Goal: Task Accomplishment & Management: Complete application form

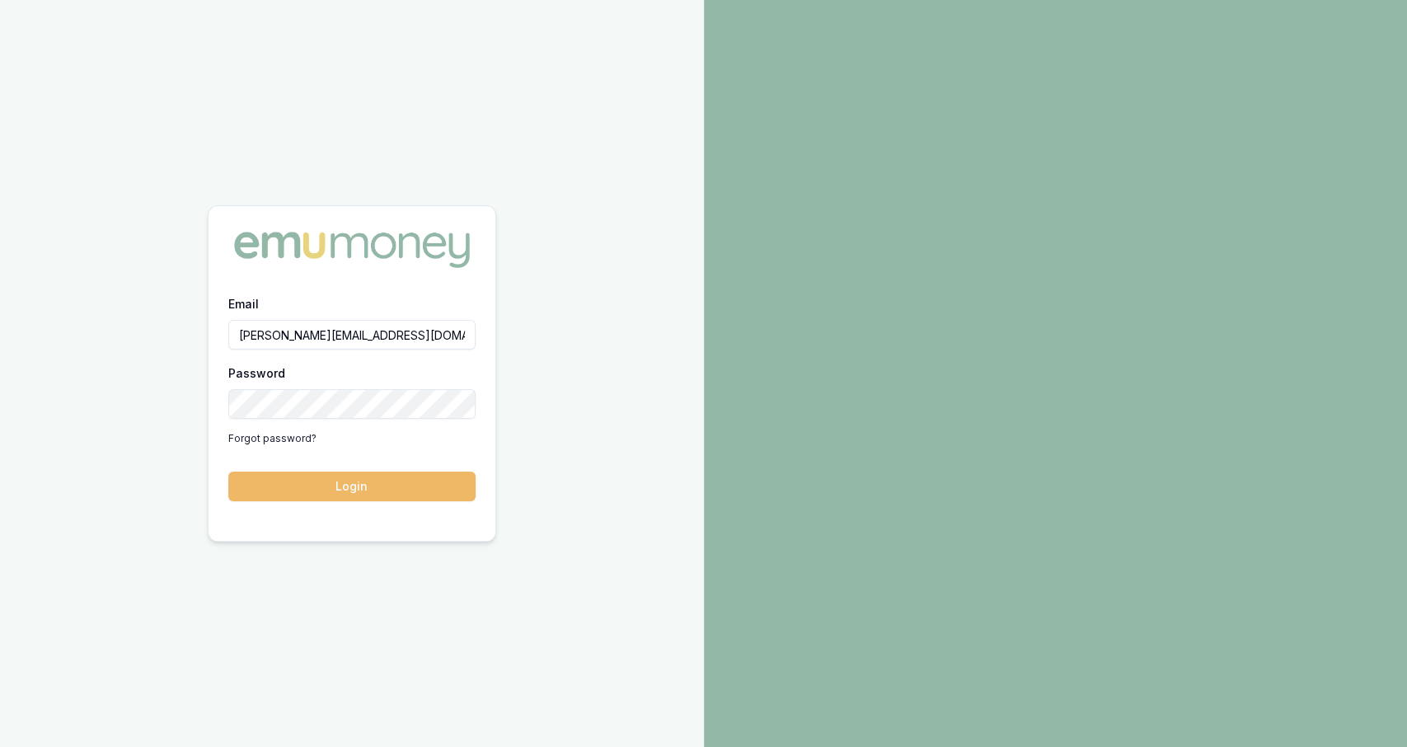
click at [360, 490] on button "Login" at bounding box center [351, 486] width 247 height 30
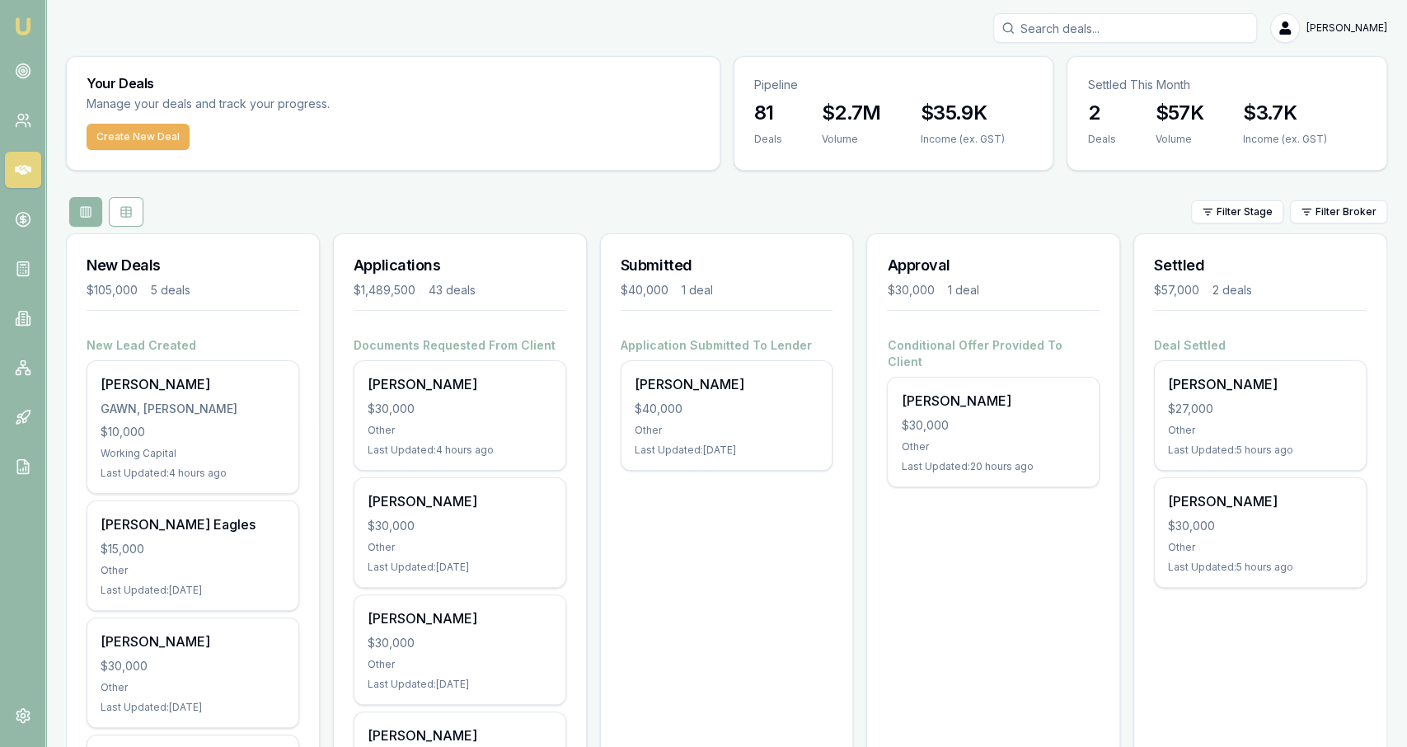
click at [1191, 26] on input "Search deals" at bounding box center [1125, 28] width 264 height 30
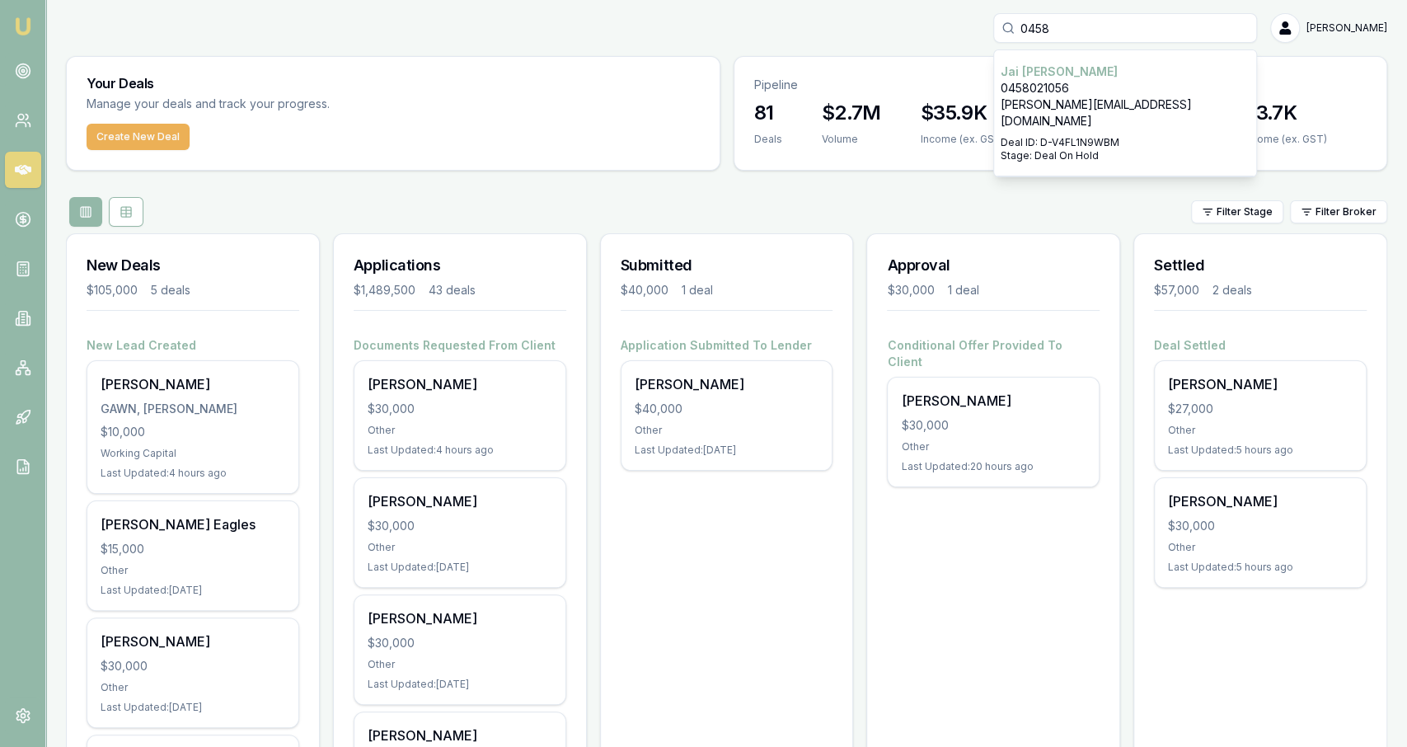
type input "0458"
click at [1186, 103] on p "jai.harrington@hotmail.com" at bounding box center [1124, 112] width 249 height 33
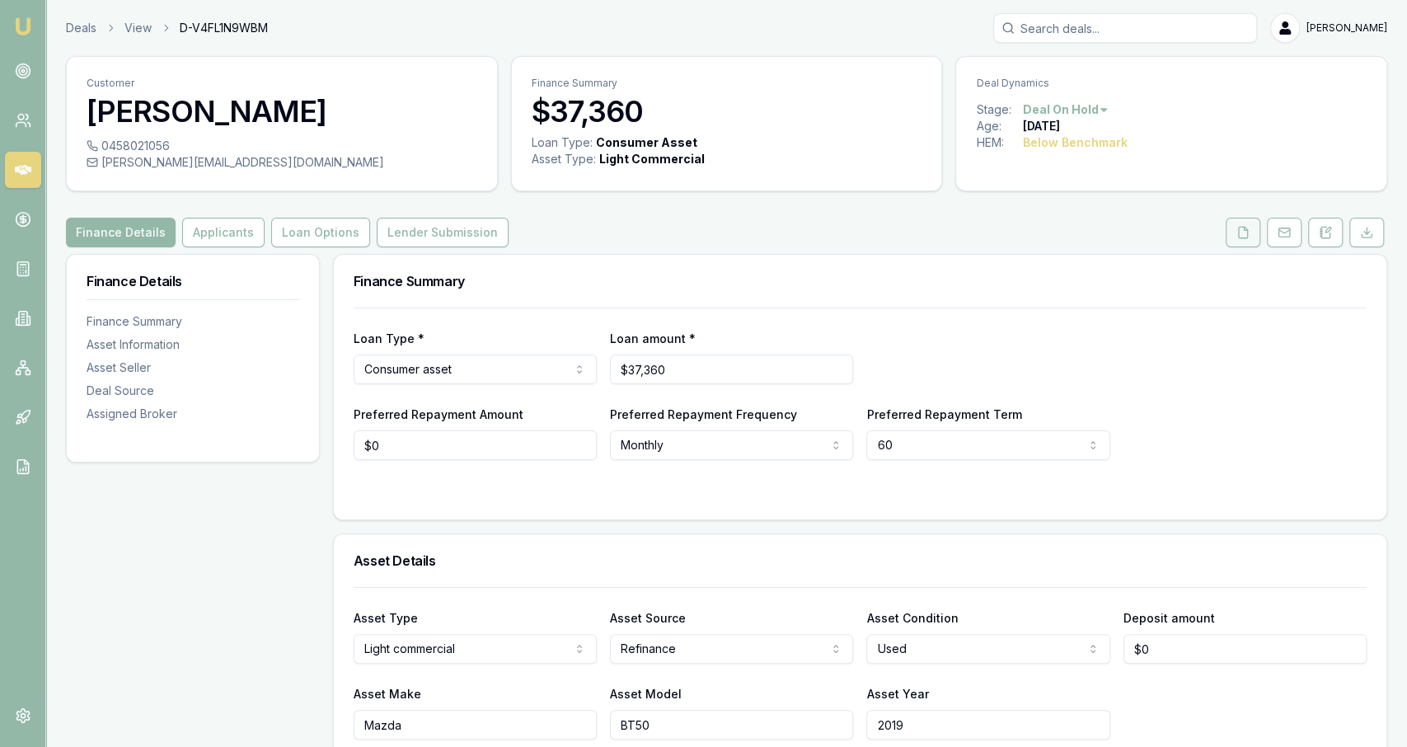
click at [1230, 238] on button at bounding box center [1242, 233] width 35 height 30
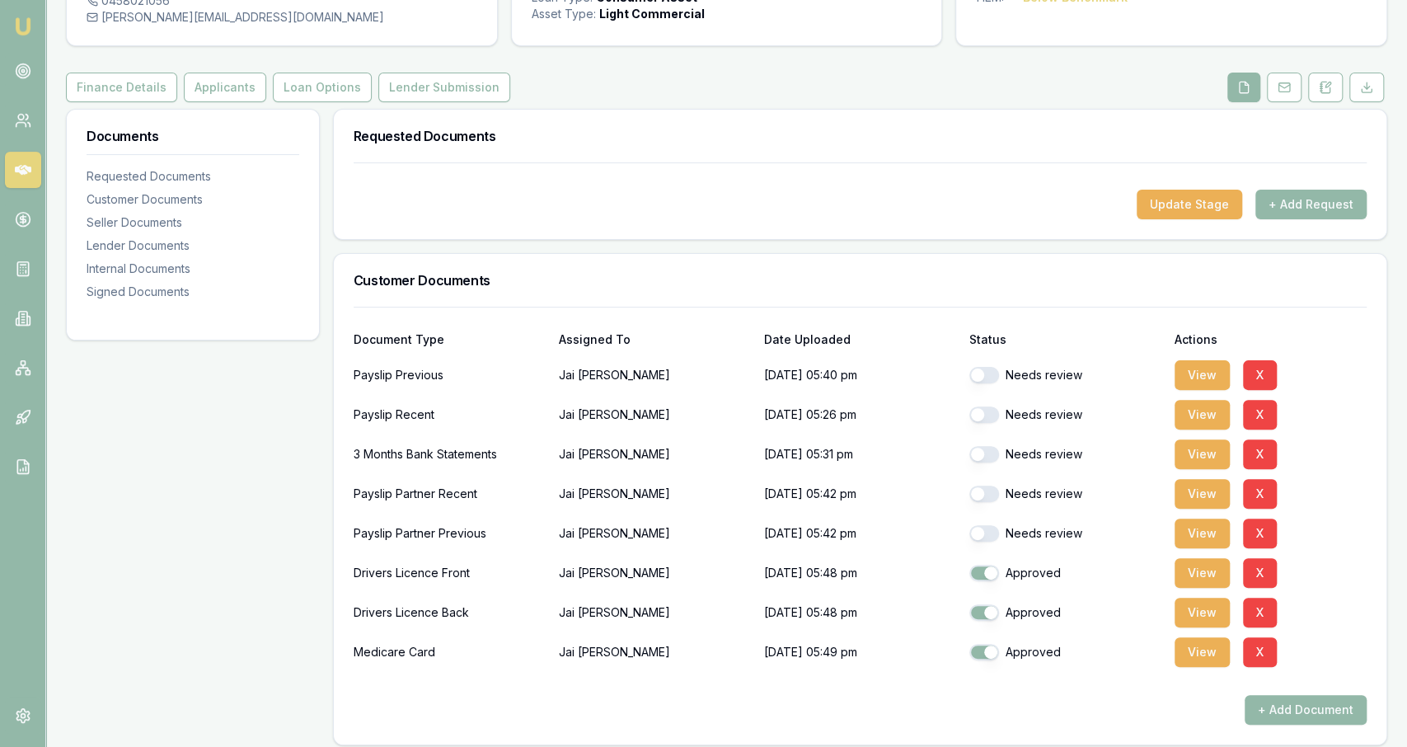
scroll to position [148, 0]
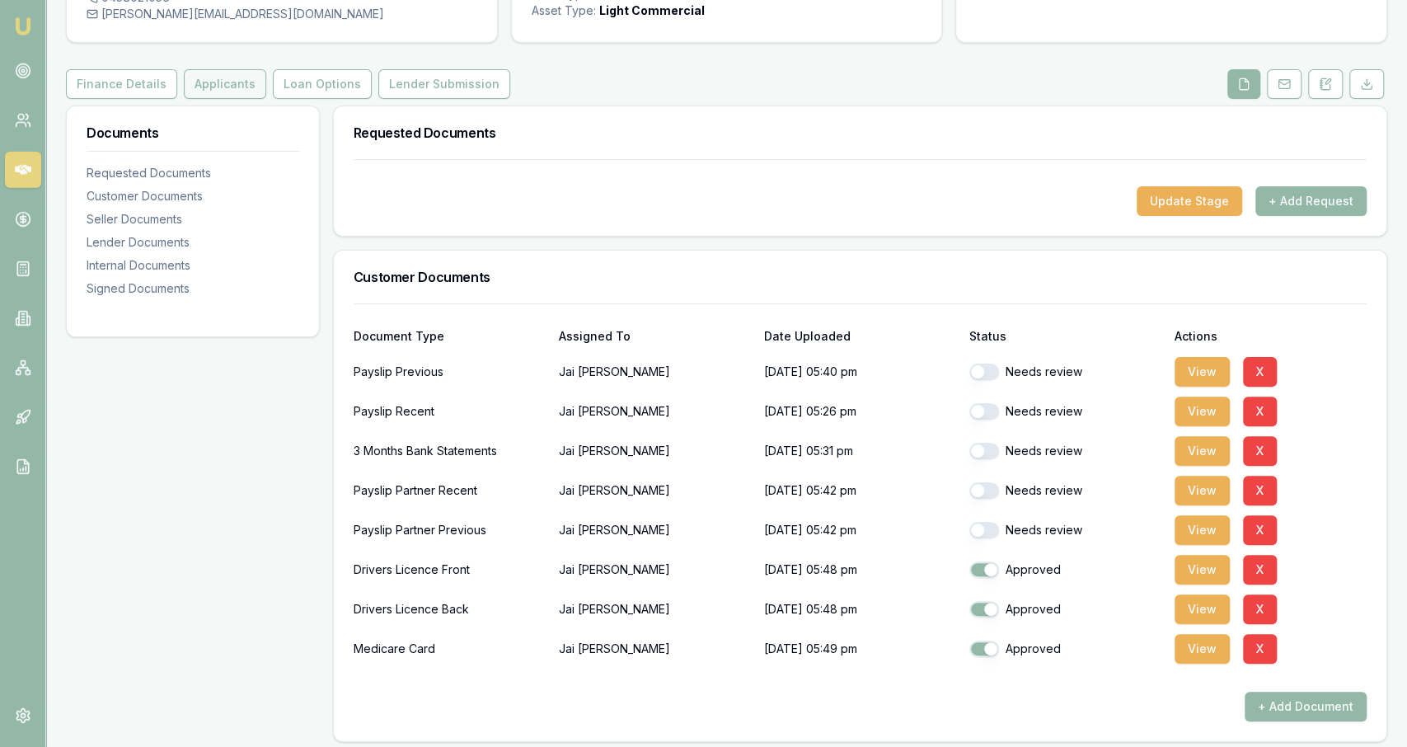
click at [239, 94] on button "Applicants" at bounding box center [225, 84] width 82 height 30
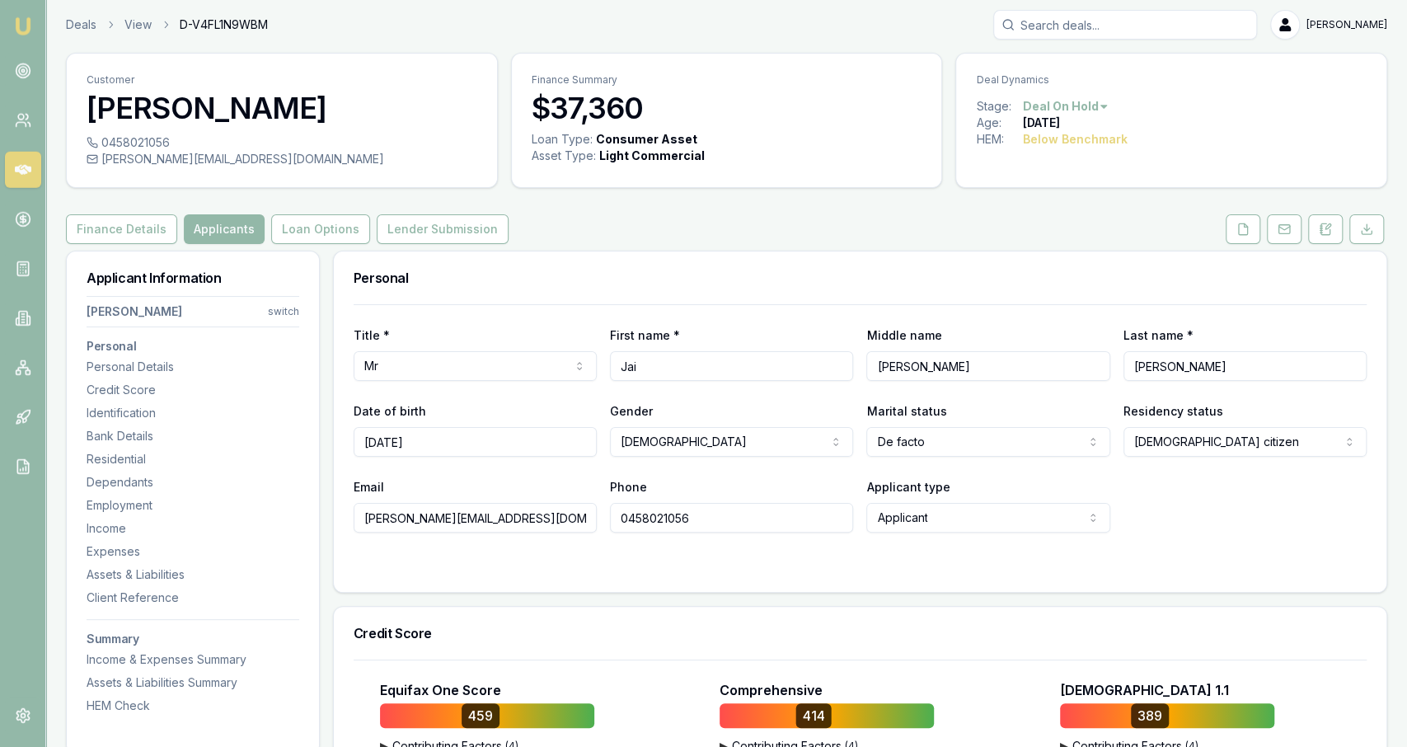
scroll to position [4, 0]
click at [347, 233] on button "Loan Options" at bounding box center [320, 228] width 99 height 30
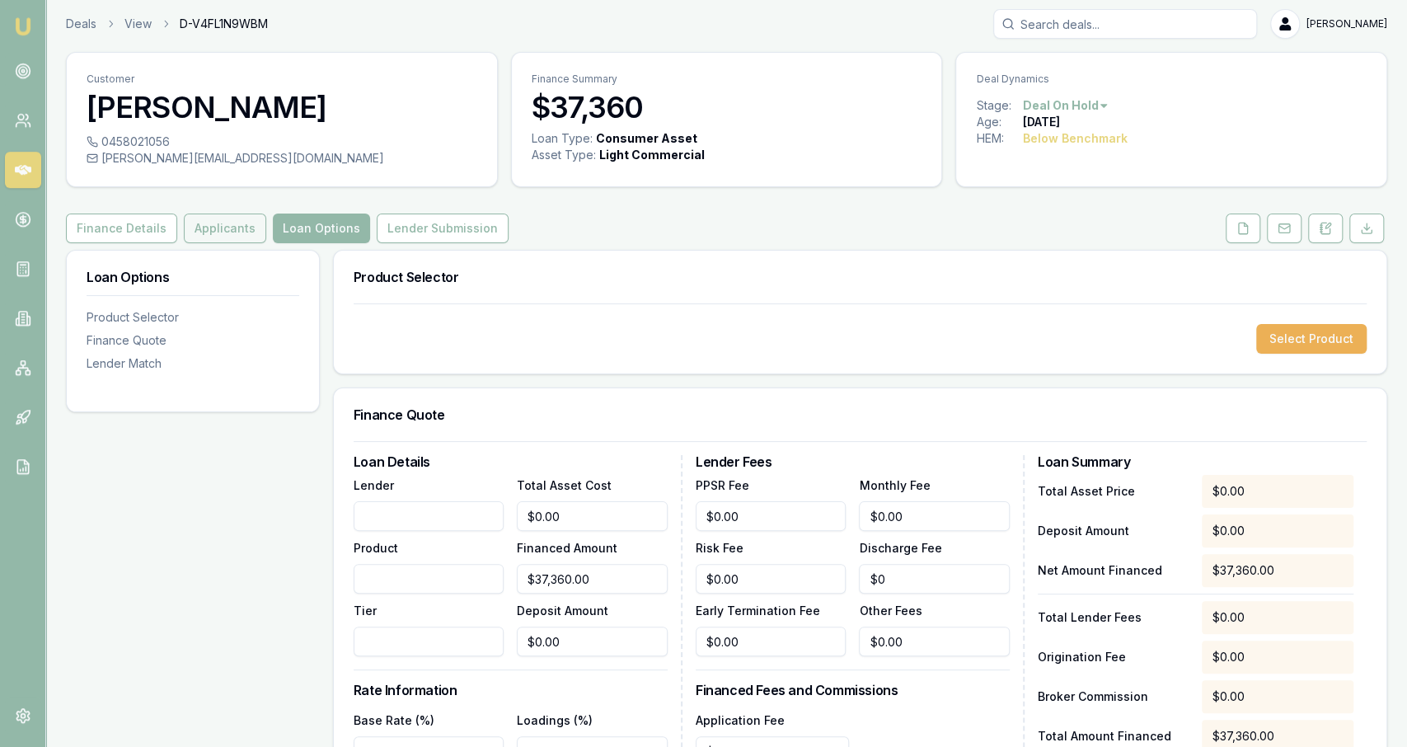
click at [244, 239] on button "Applicants" at bounding box center [225, 228] width 82 height 30
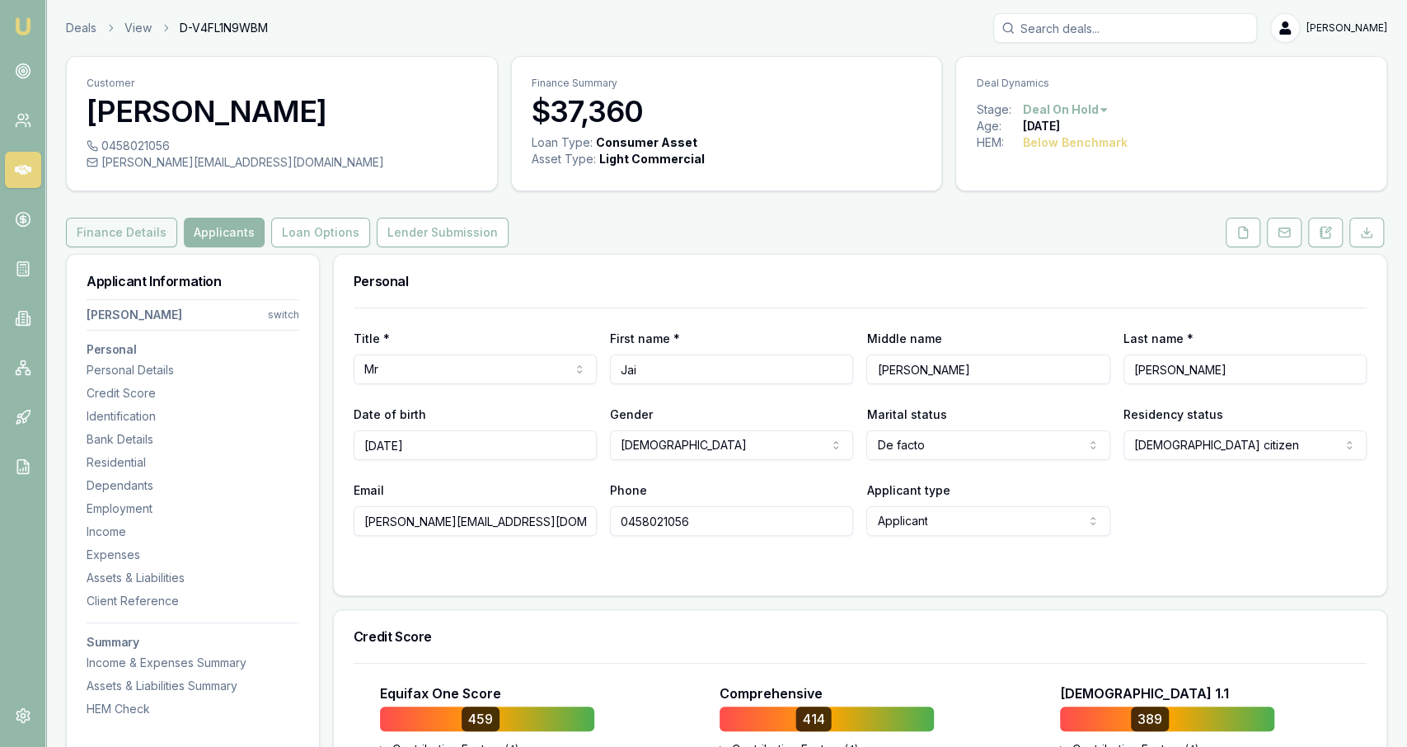
click at [156, 232] on button "Finance Details" at bounding box center [121, 233] width 111 height 30
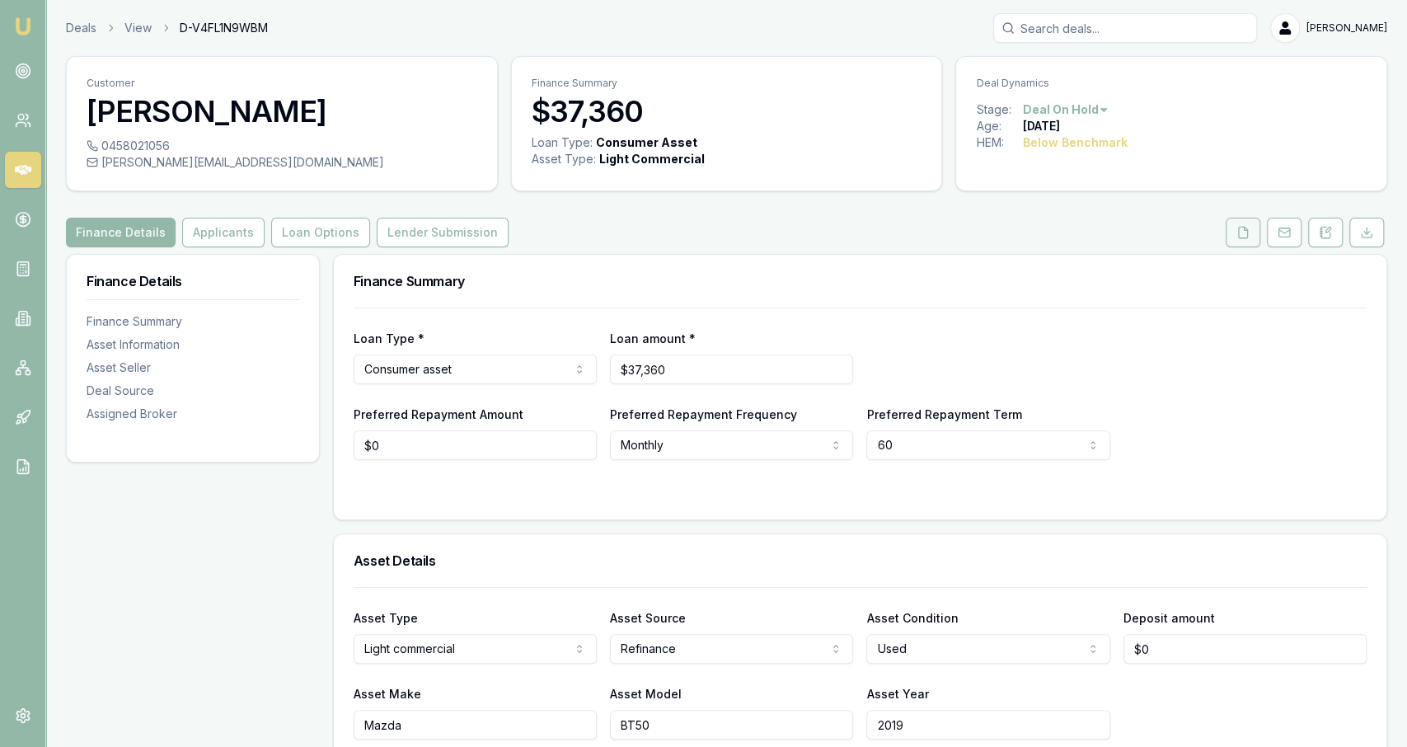
click at [1247, 229] on polyline at bounding box center [1245, 228] width 3 height 3
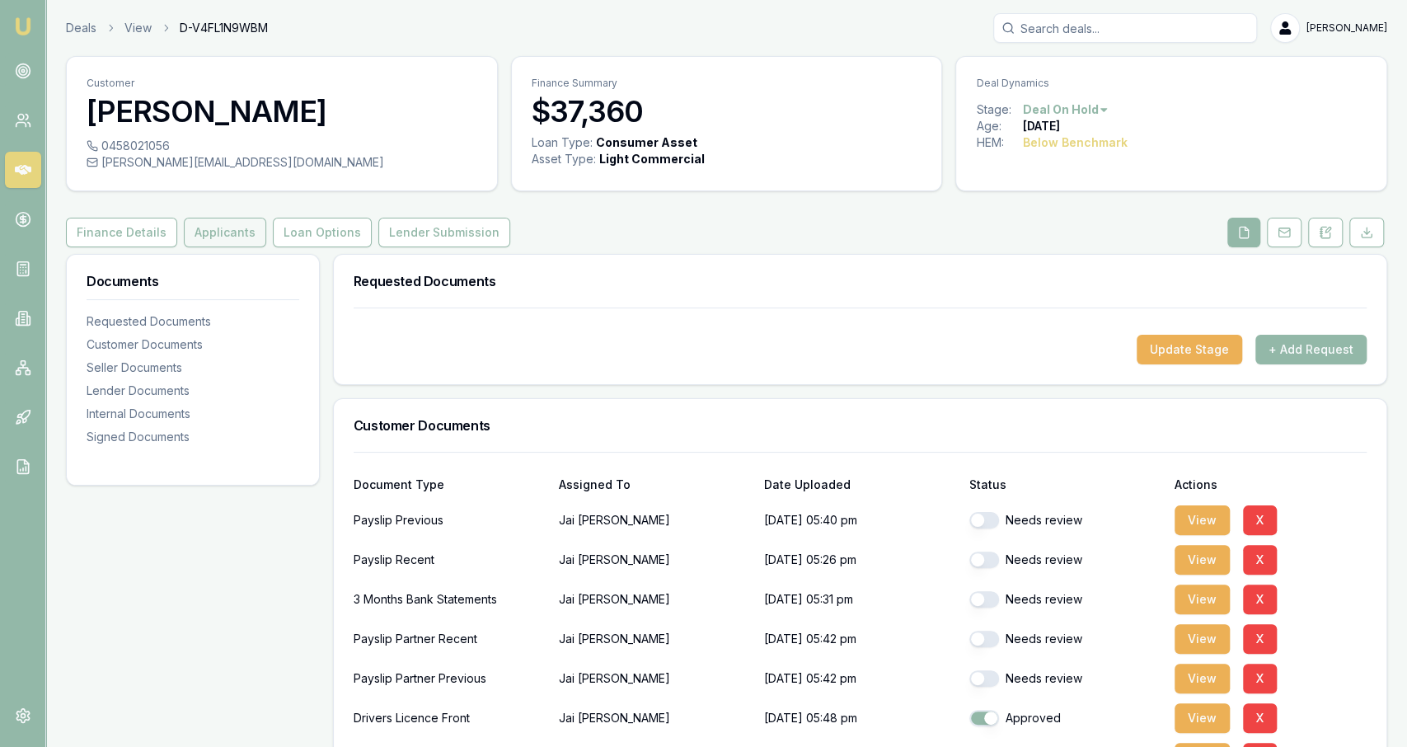
click at [227, 233] on button "Applicants" at bounding box center [225, 233] width 82 height 30
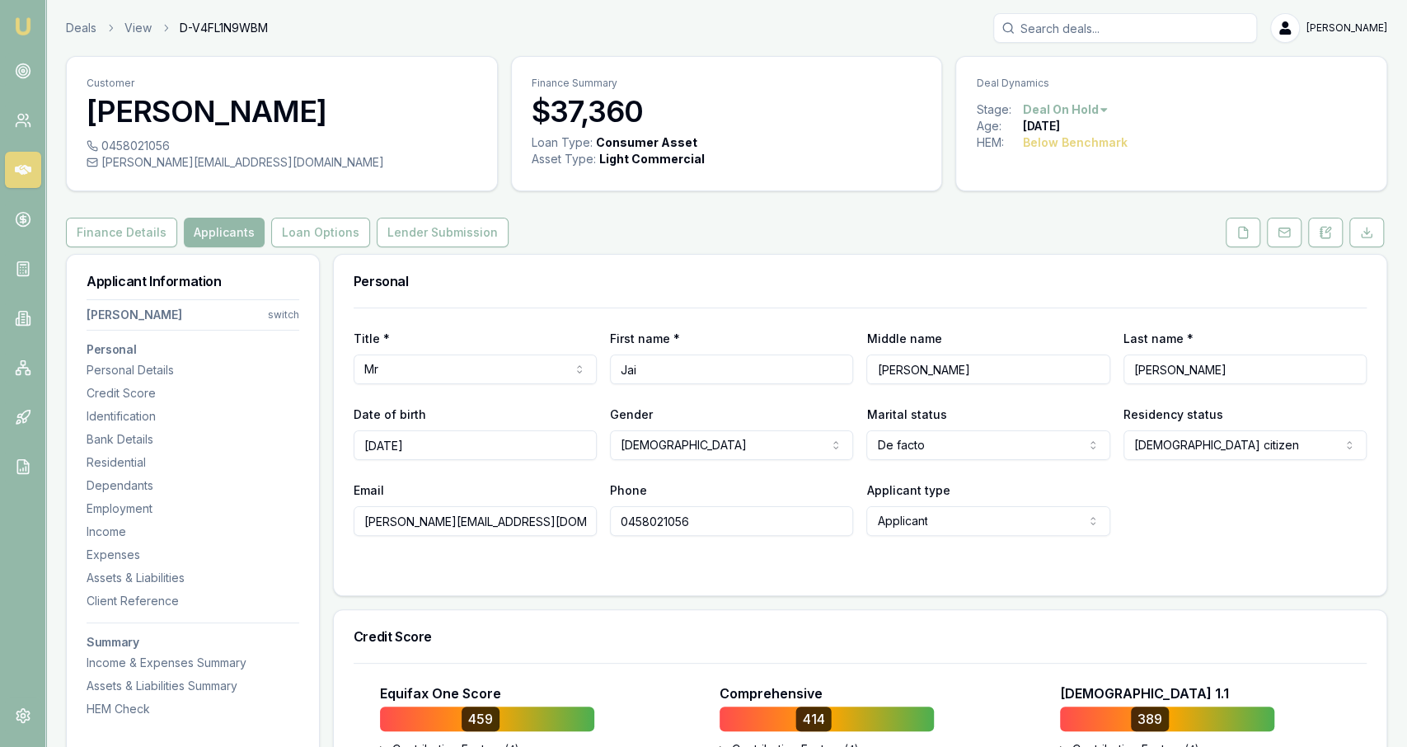
click at [1225, 243] on link at bounding box center [1242, 233] width 41 height 30
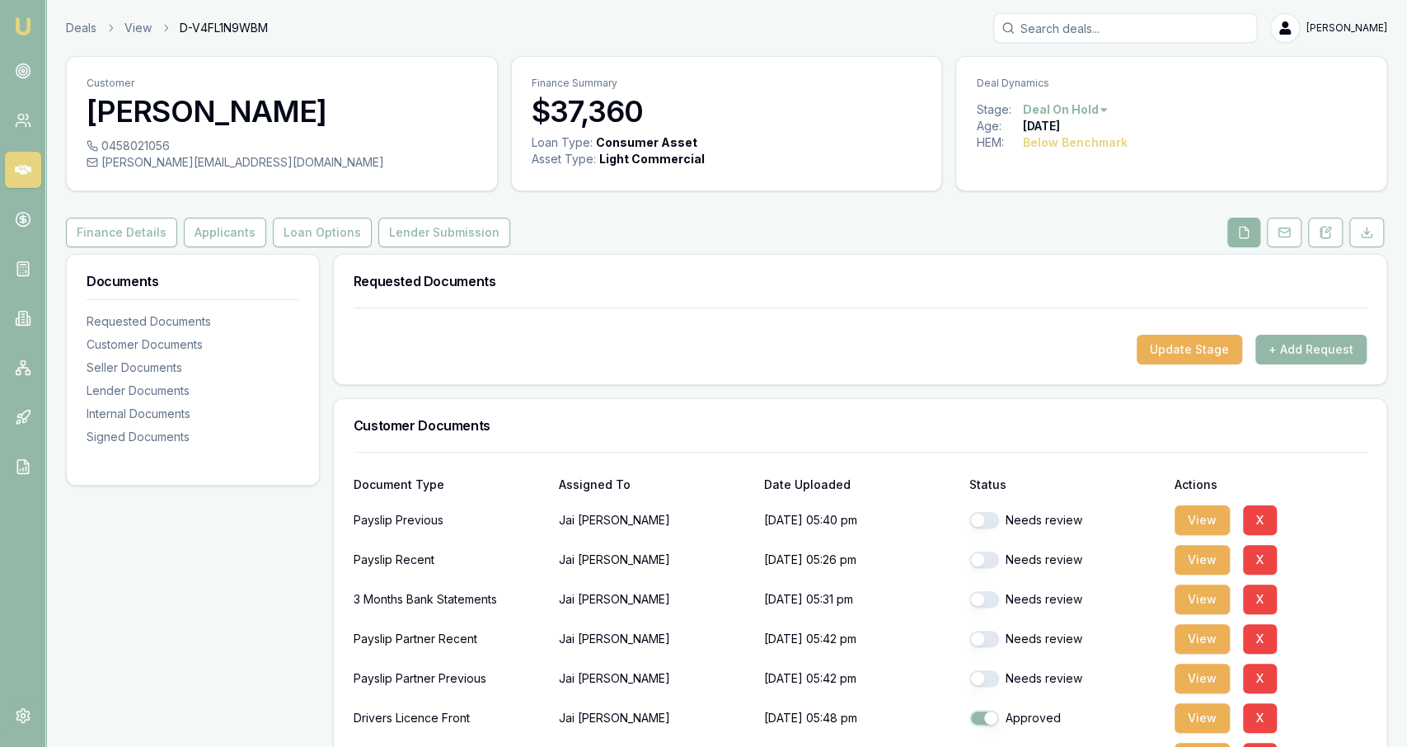
click at [1253, 237] on button at bounding box center [1243, 233] width 33 height 30
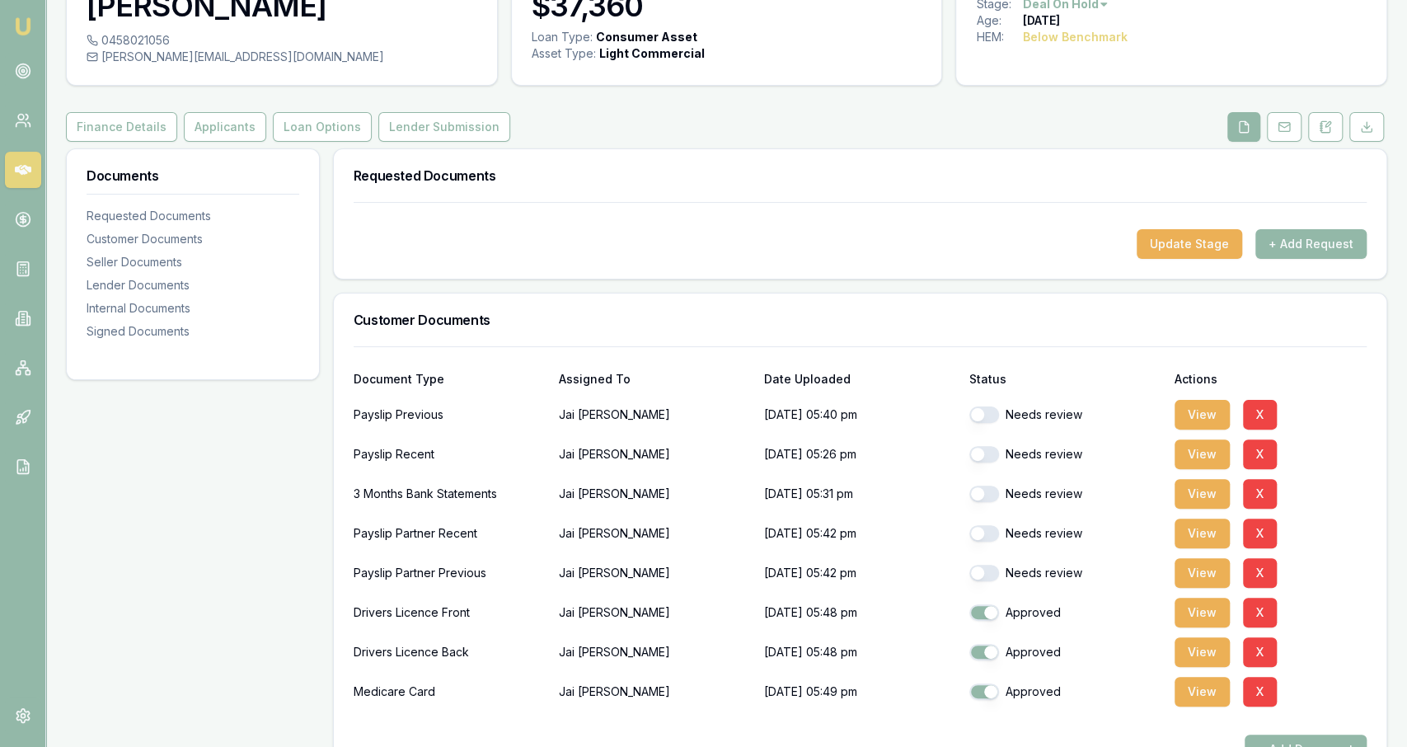
scroll to position [105, 0]
click at [1202, 495] on button "View" at bounding box center [1201, 494] width 55 height 30
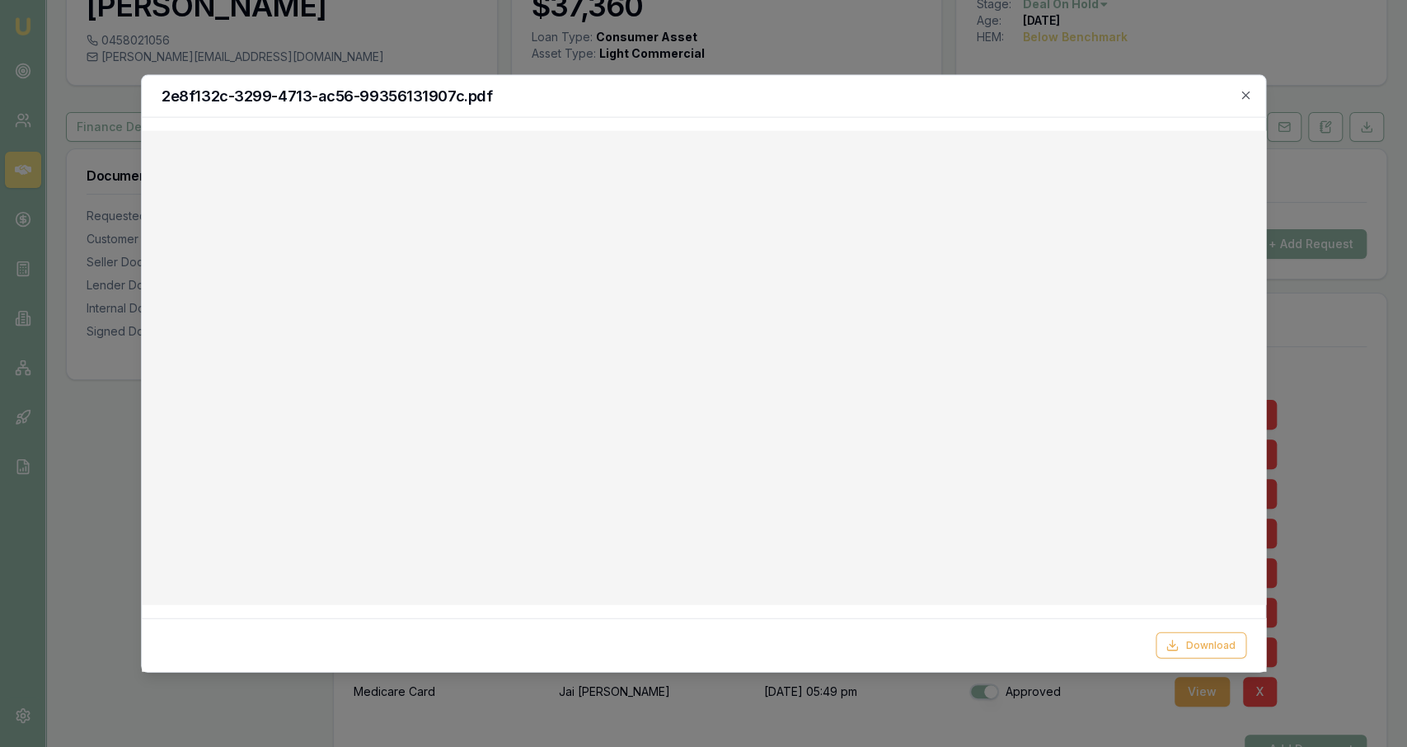
click at [1257, 100] on div "2e8f132c-3299-4713-ac56-99356131907c.pdf" at bounding box center [704, 97] width 1124 height 42
click at [1249, 96] on icon "button" at bounding box center [1245, 95] width 13 height 13
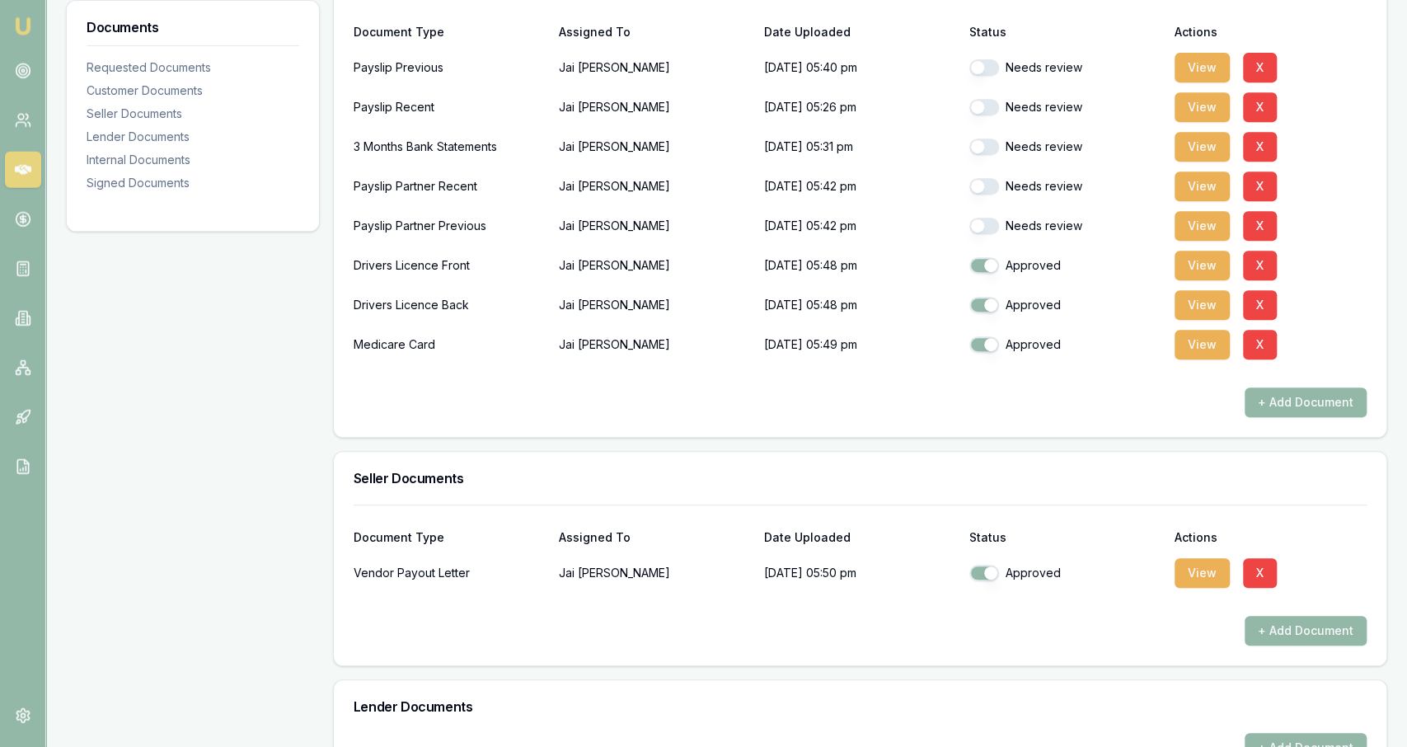
scroll to position [453, 0]
click at [1198, 568] on button "View" at bounding box center [1201, 572] width 55 height 30
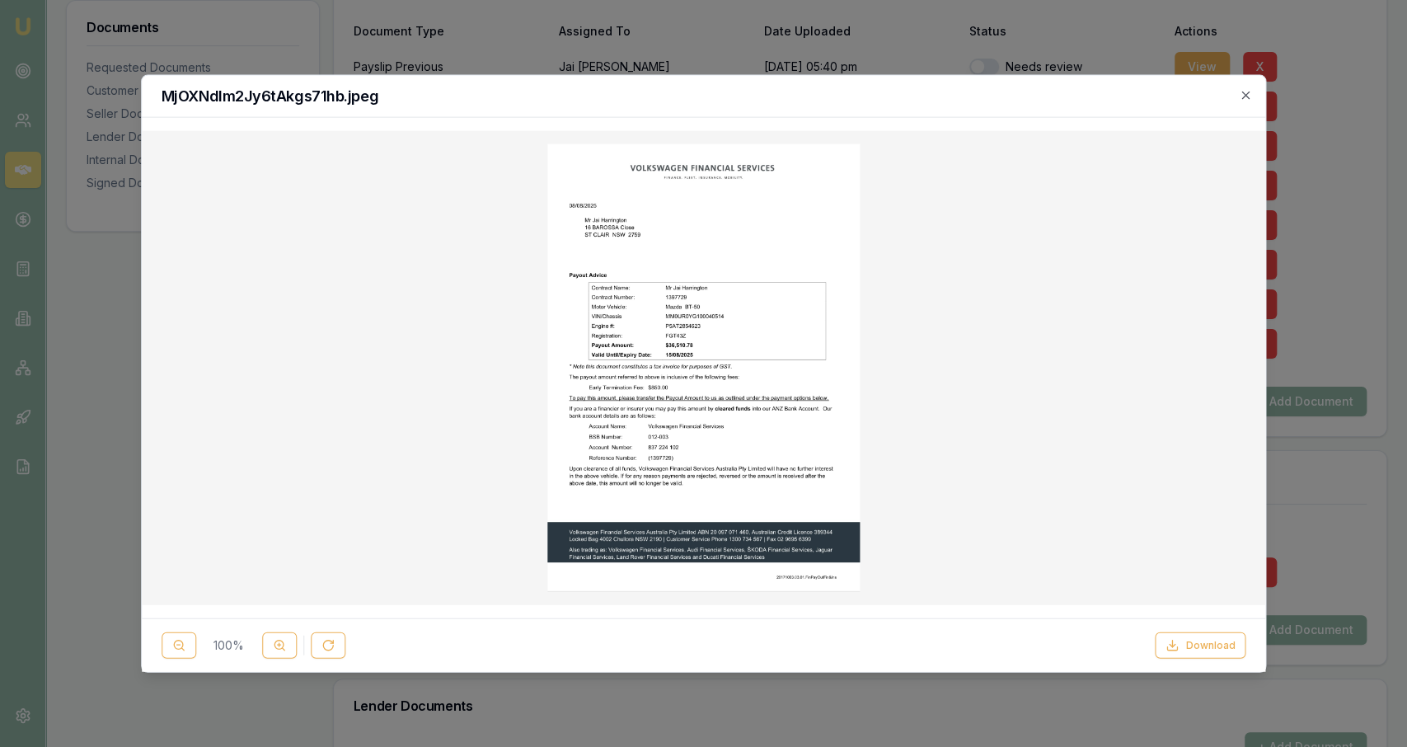
click at [1256, 98] on div "MjOXNdIm2Jy6tAkgs71hb.jpeg" at bounding box center [704, 97] width 1124 height 42
click at [1245, 101] on icon "button" at bounding box center [1245, 95] width 13 height 13
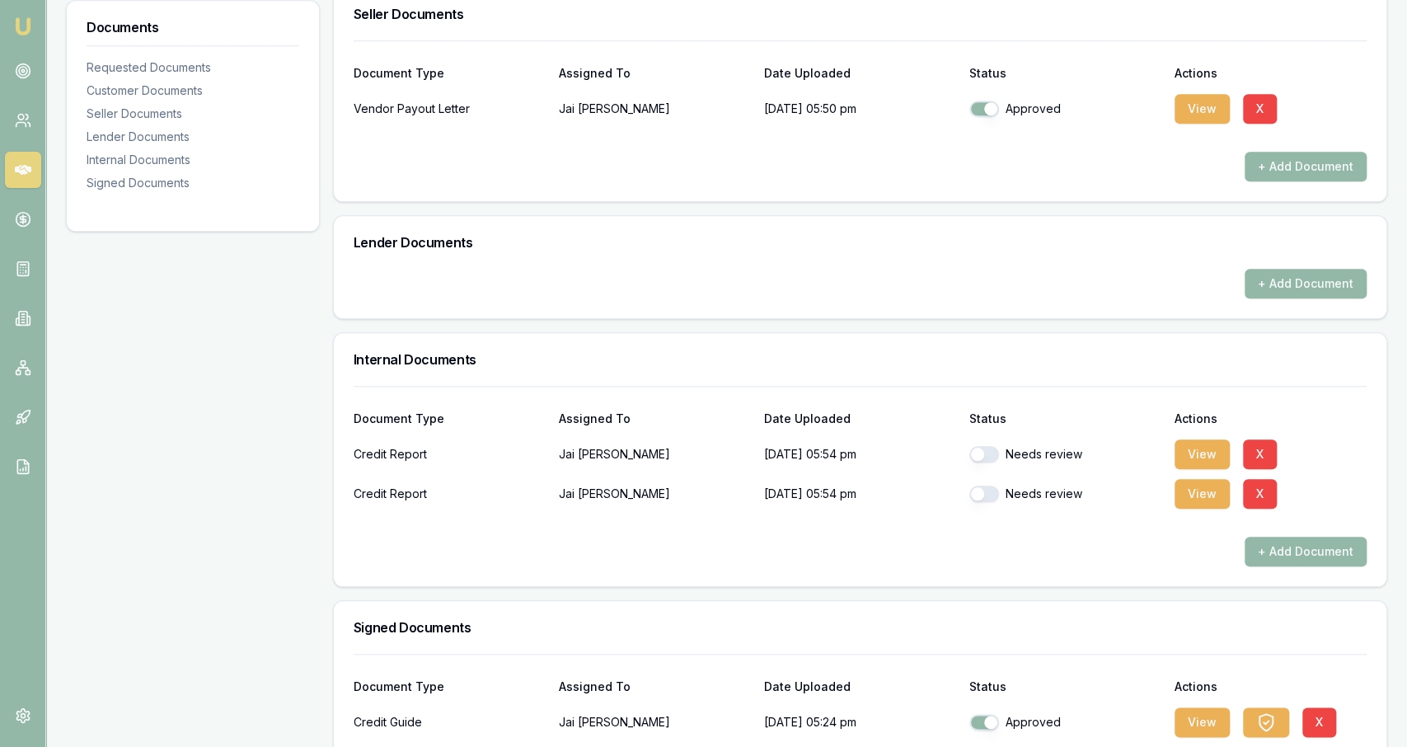
scroll to position [918, 0]
click at [1207, 116] on button "View" at bounding box center [1201, 107] width 55 height 30
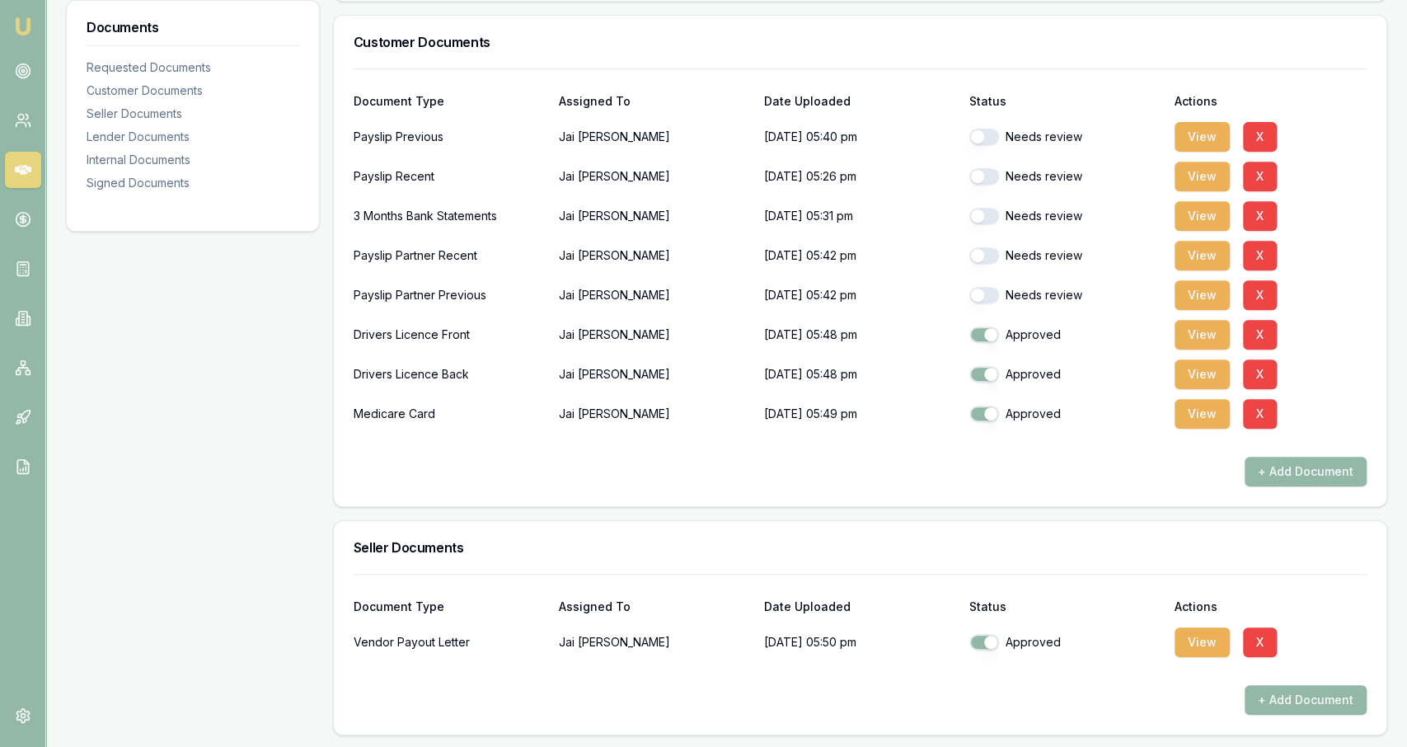
scroll to position [0, 0]
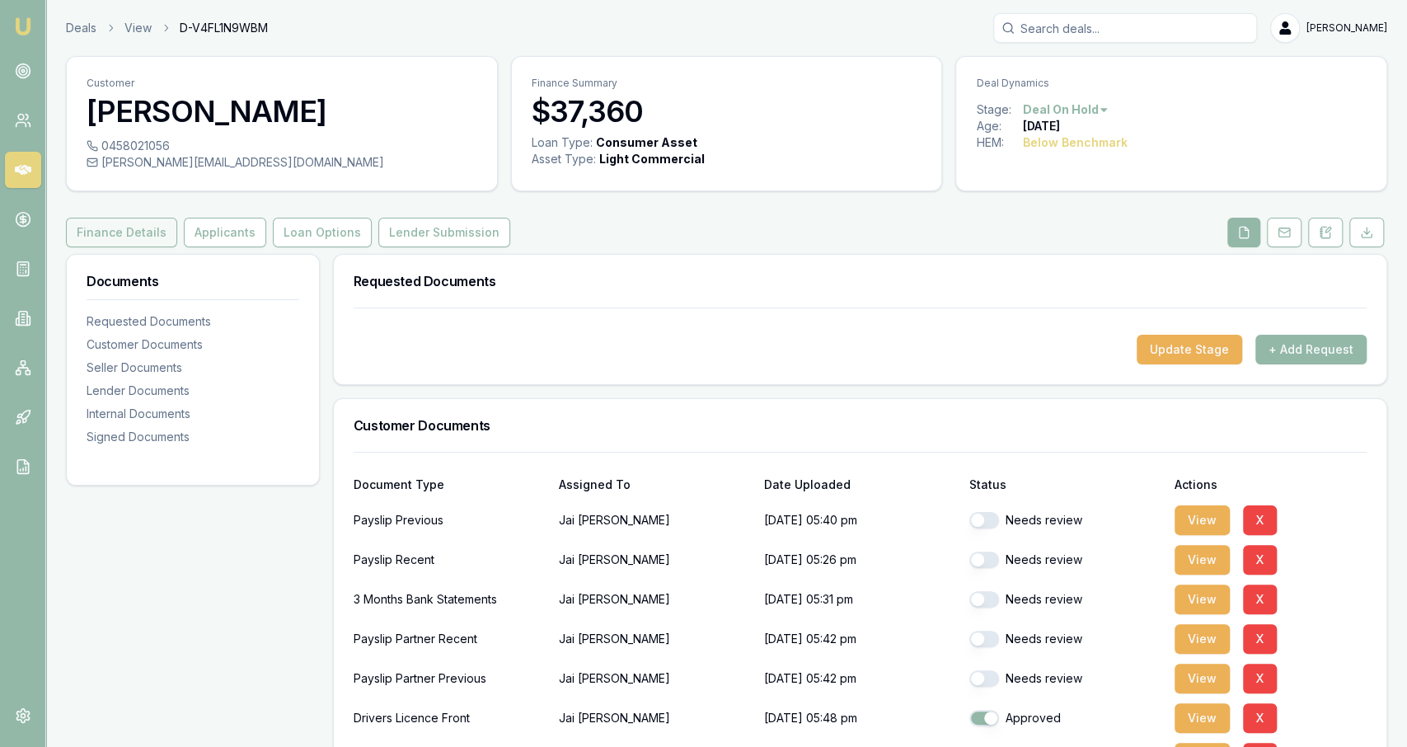
click at [138, 243] on button "Finance Details" at bounding box center [121, 233] width 111 height 30
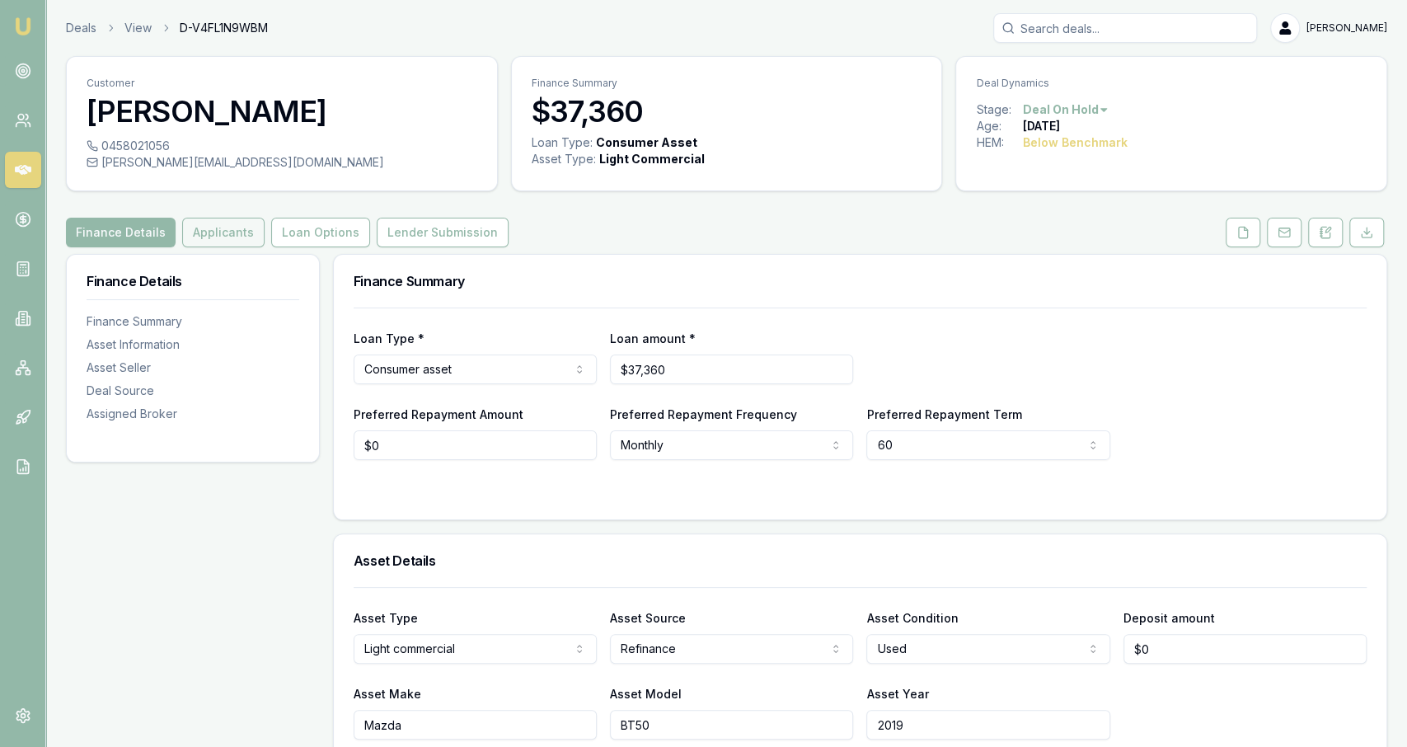
click at [213, 227] on button "Applicants" at bounding box center [223, 233] width 82 height 30
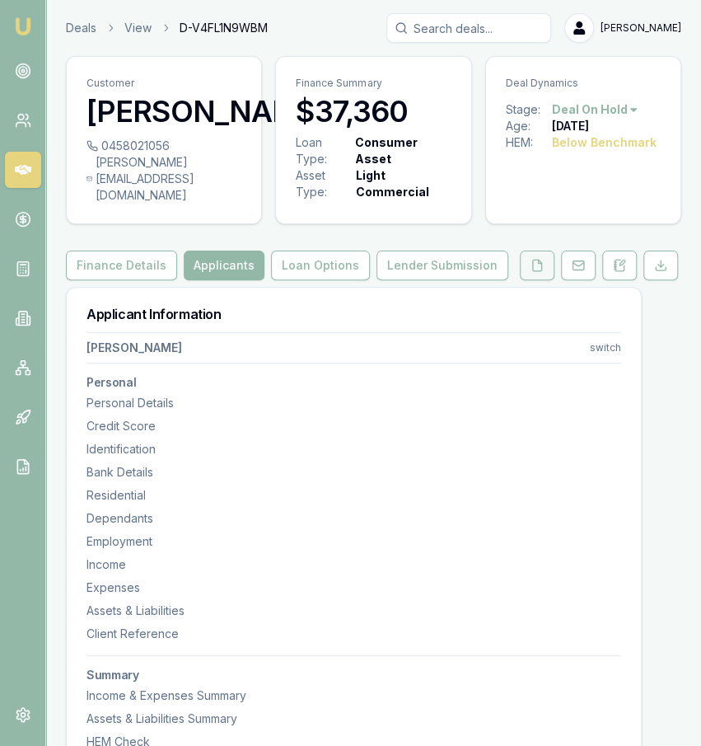
click at [542, 269] on icon at bounding box center [537, 265] width 13 height 13
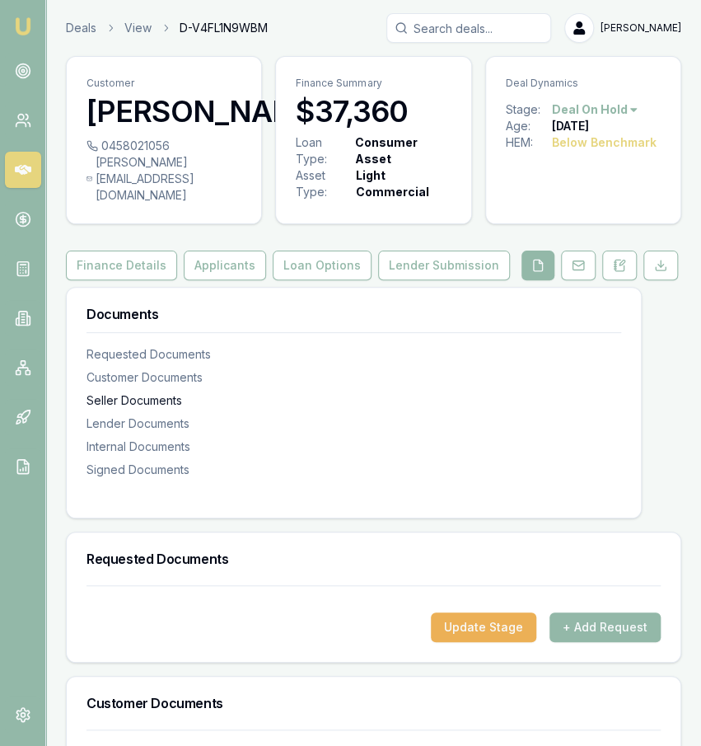
scroll to position [330, 0]
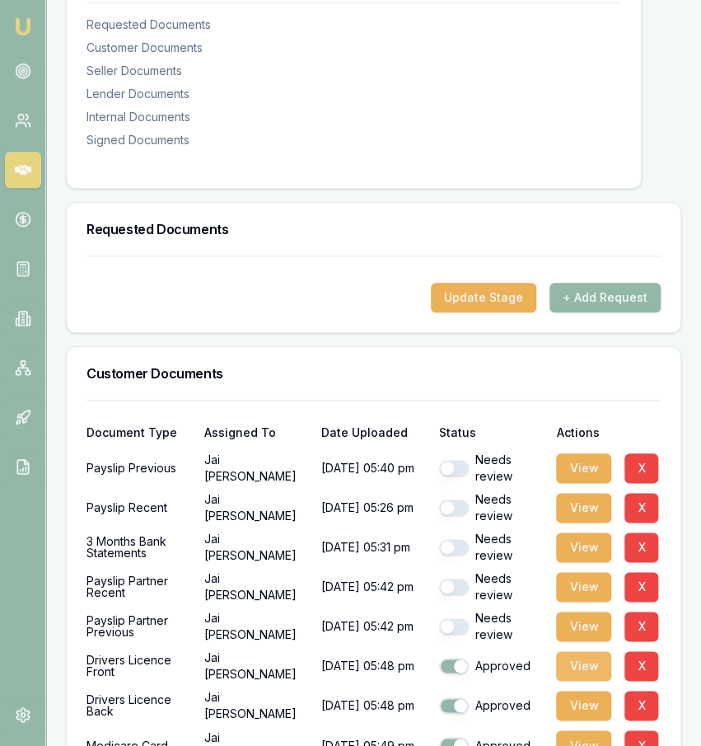
click at [588, 668] on button "View" at bounding box center [583, 666] width 55 height 30
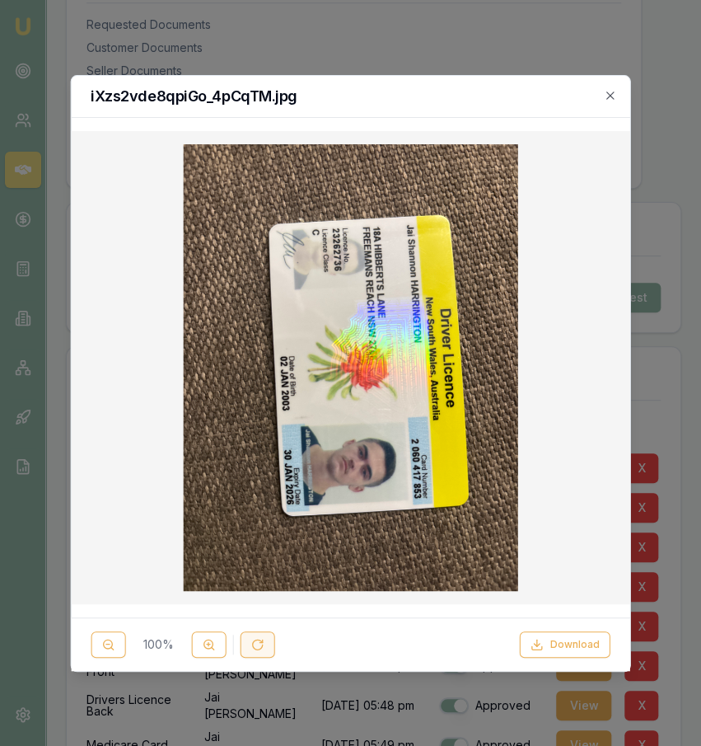
click at [243, 636] on button at bounding box center [257, 644] width 35 height 26
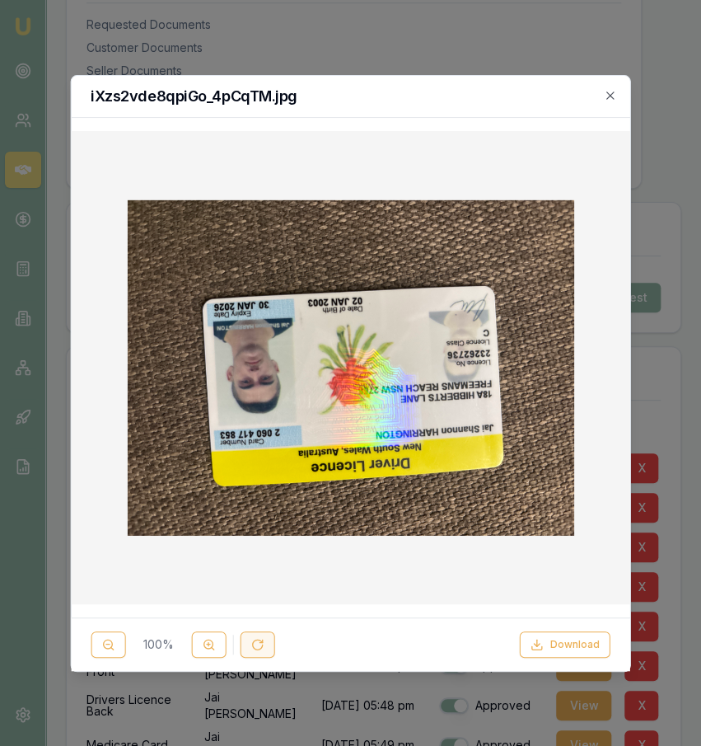
click at [243, 636] on button at bounding box center [257, 644] width 35 height 26
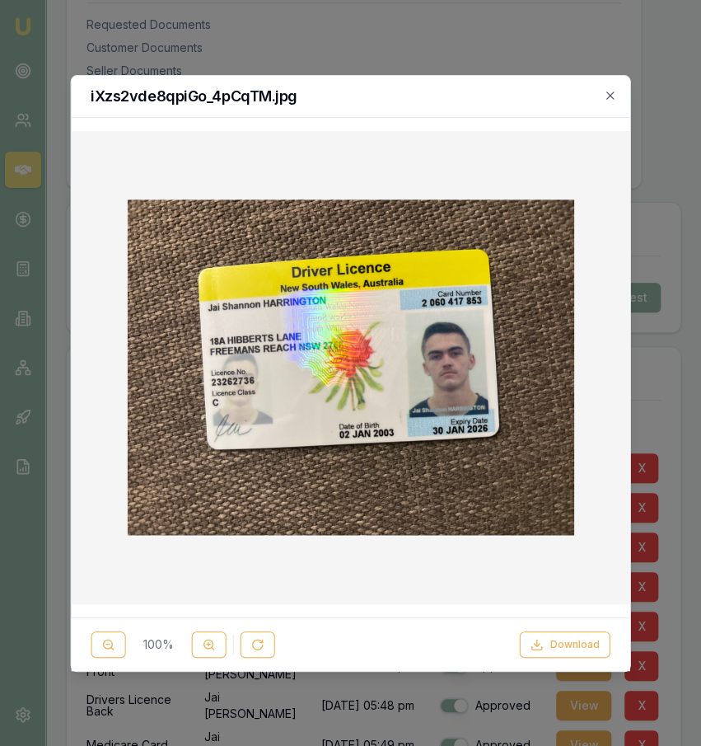
click at [601, 85] on div "iXzs2vde8qpiGo_4pCqTM.jpg" at bounding box center [351, 97] width 560 height 42
click at [611, 93] on icon "button" at bounding box center [610, 95] width 13 height 13
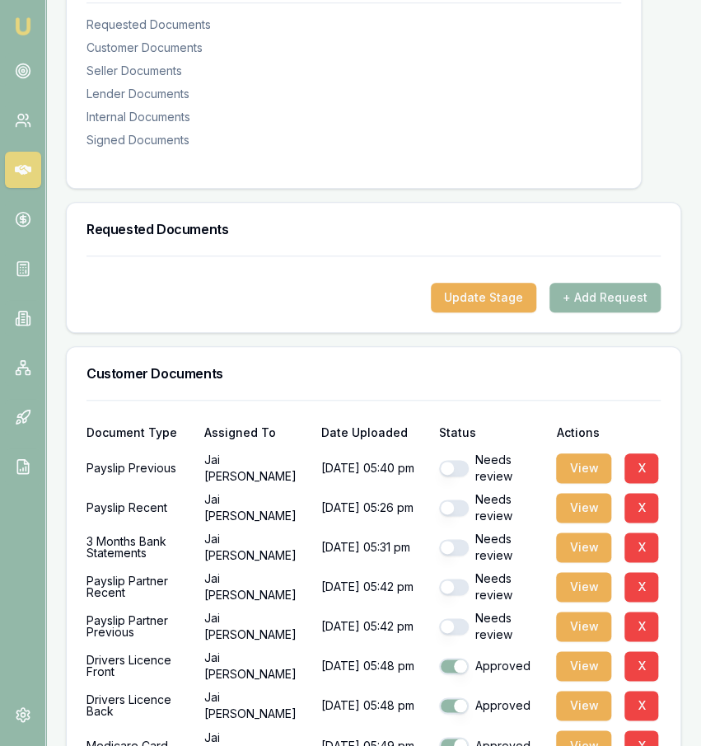
scroll to position [0, 0]
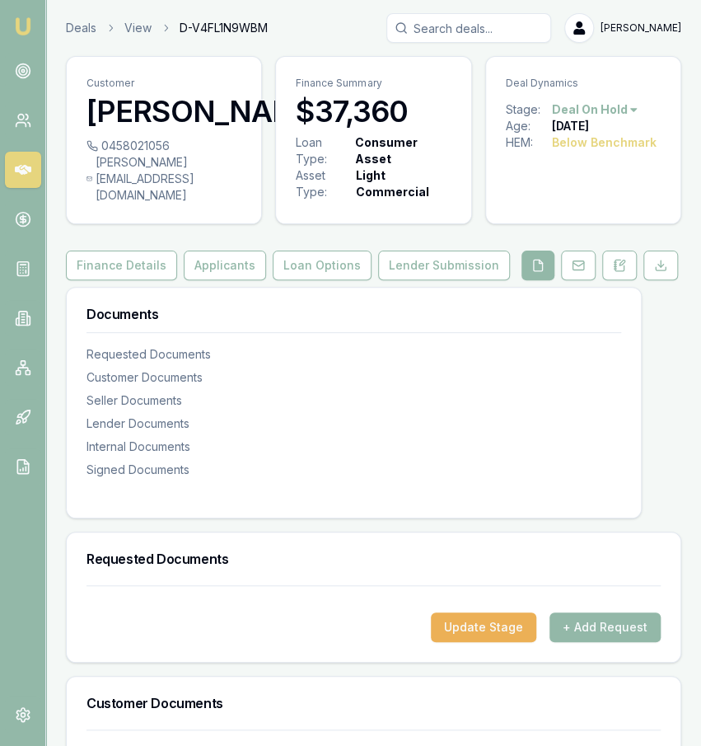
click at [218, 193] on div "jai.harrington@hotmail.com" at bounding box center [164, 178] width 155 height 49
click at [218, 194] on div "jai.harrington@hotmail.com" at bounding box center [164, 178] width 155 height 49
copy icon
click at [148, 154] on div "0458021056" at bounding box center [164, 146] width 155 height 16
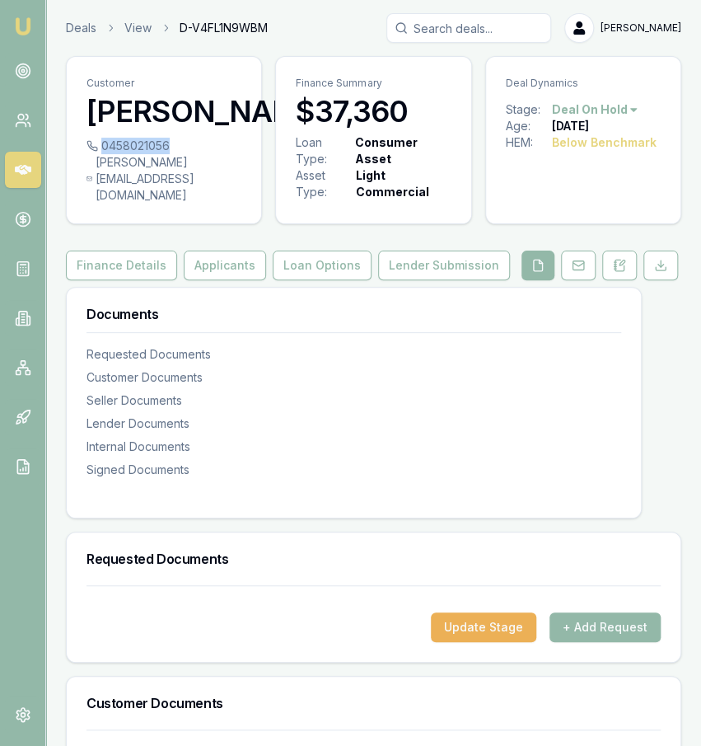
click at [148, 154] on div "0458021056" at bounding box center [164, 146] width 155 height 16
copy div "0458021056"
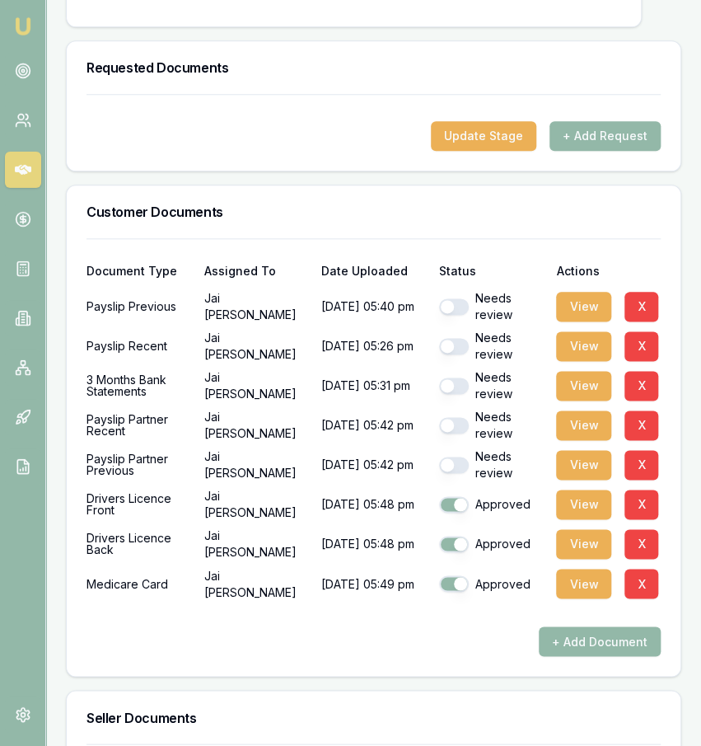
scroll to position [491, 0]
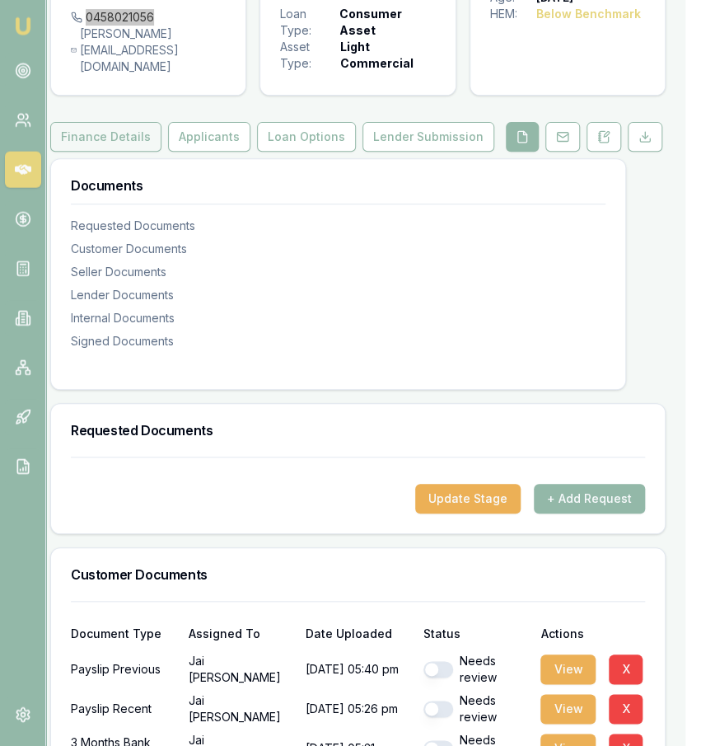
click at [113, 143] on button "Finance Details" at bounding box center [105, 137] width 111 height 30
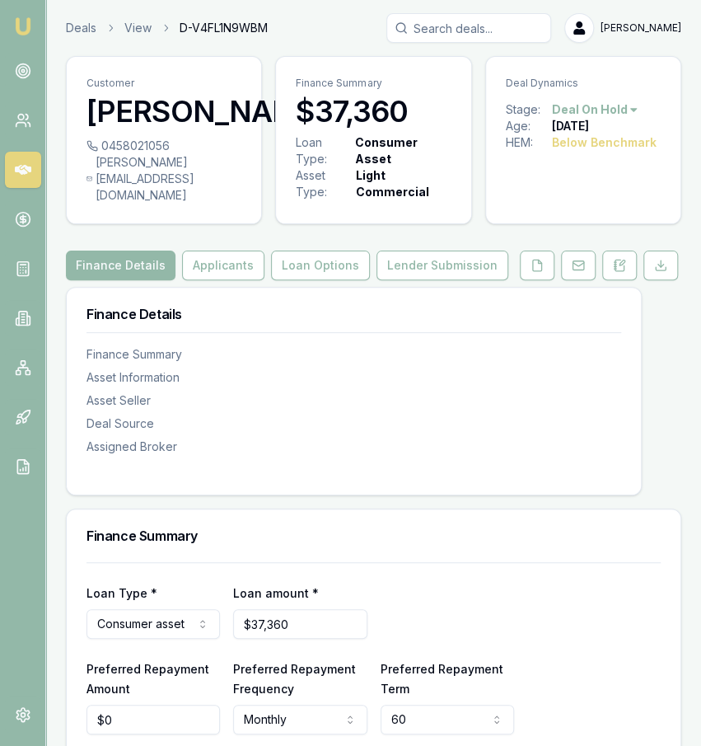
click at [256, 267] on link "Applicants" at bounding box center [223, 266] width 89 height 30
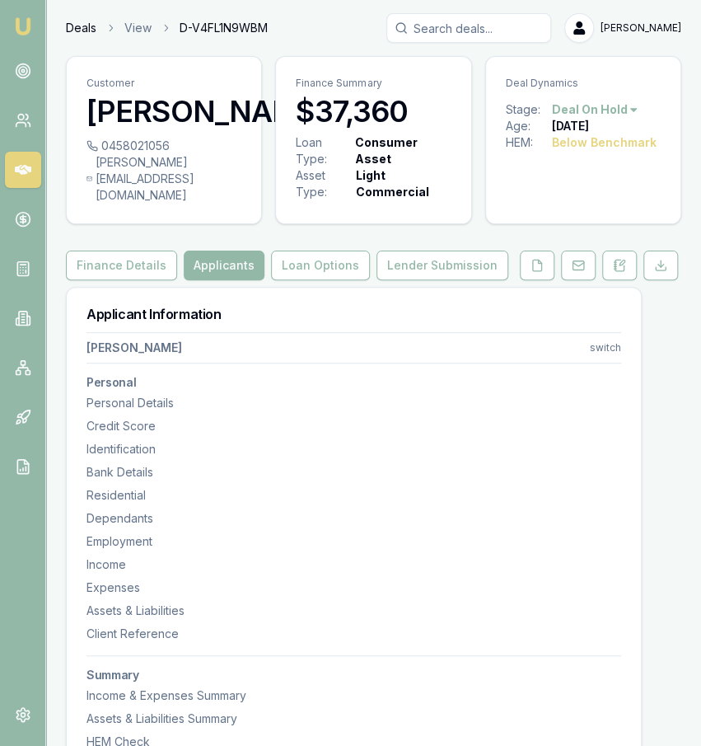
click at [73, 26] on link "Deals" at bounding box center [81, 28] width 30 height 16
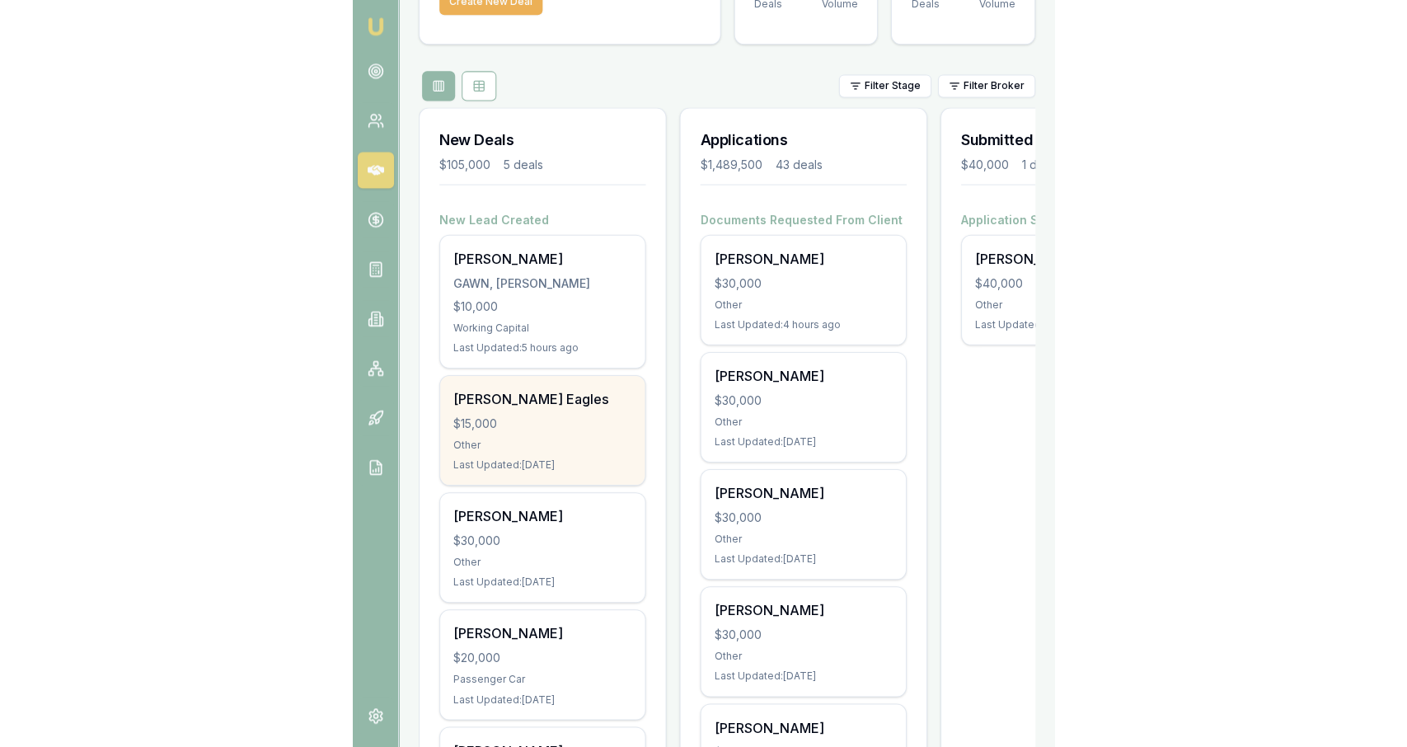
scroll to position [136, 0]
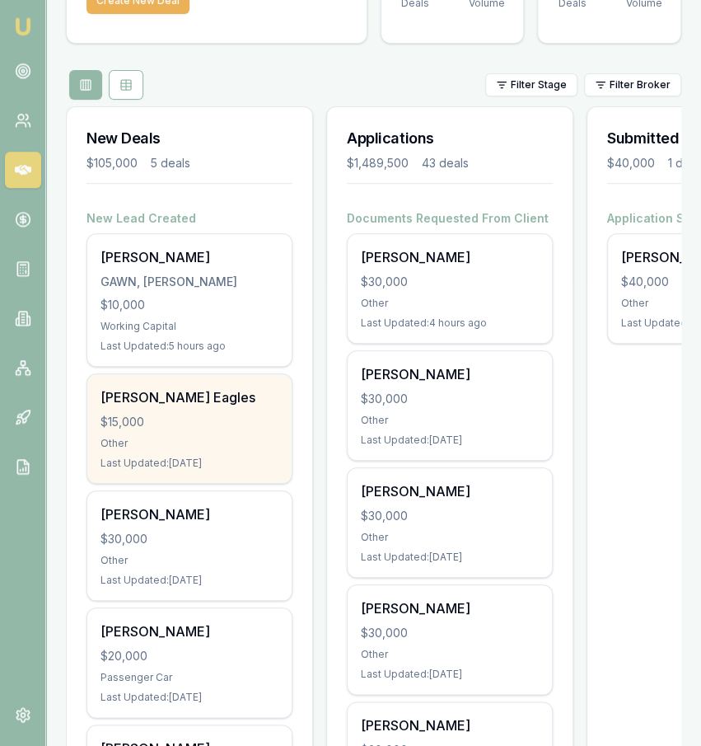
click at [253, 461] on div "Last Updated: 1 day ago" at bounding box center [190, 463] width 178 height 13
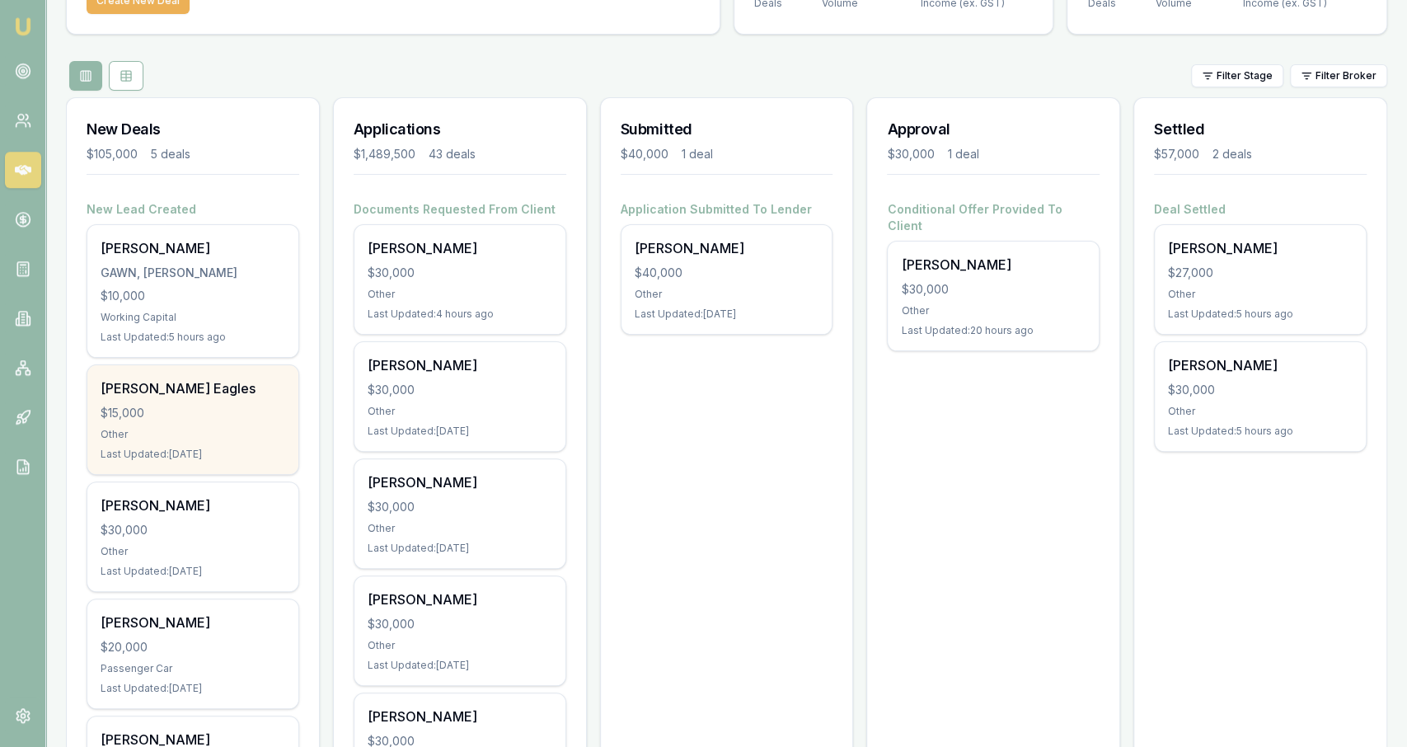
click at [278, 415] on div "$15,000" at bounding box center [193, 413] width 185 height 16
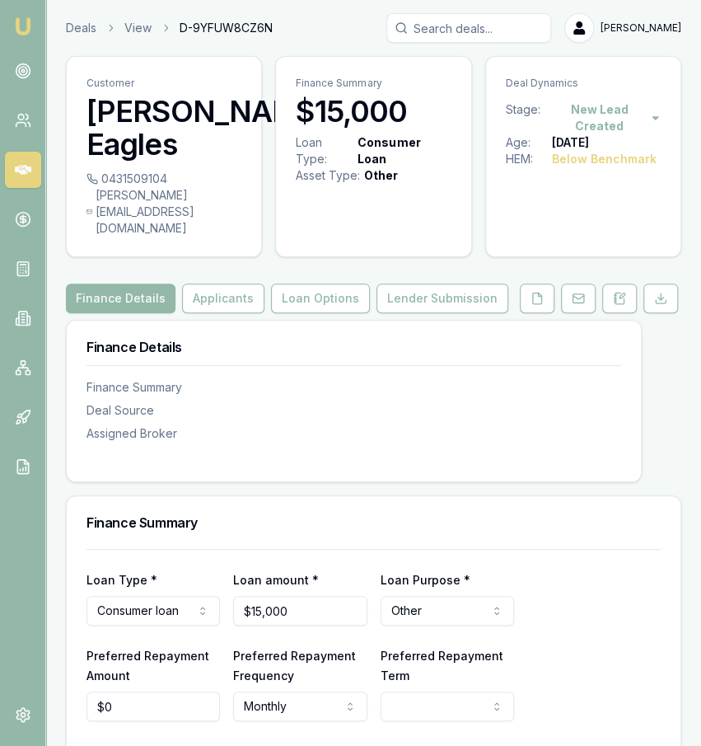
click at [556, 283] on link at bounding box center [537, 298] width 41 height 30
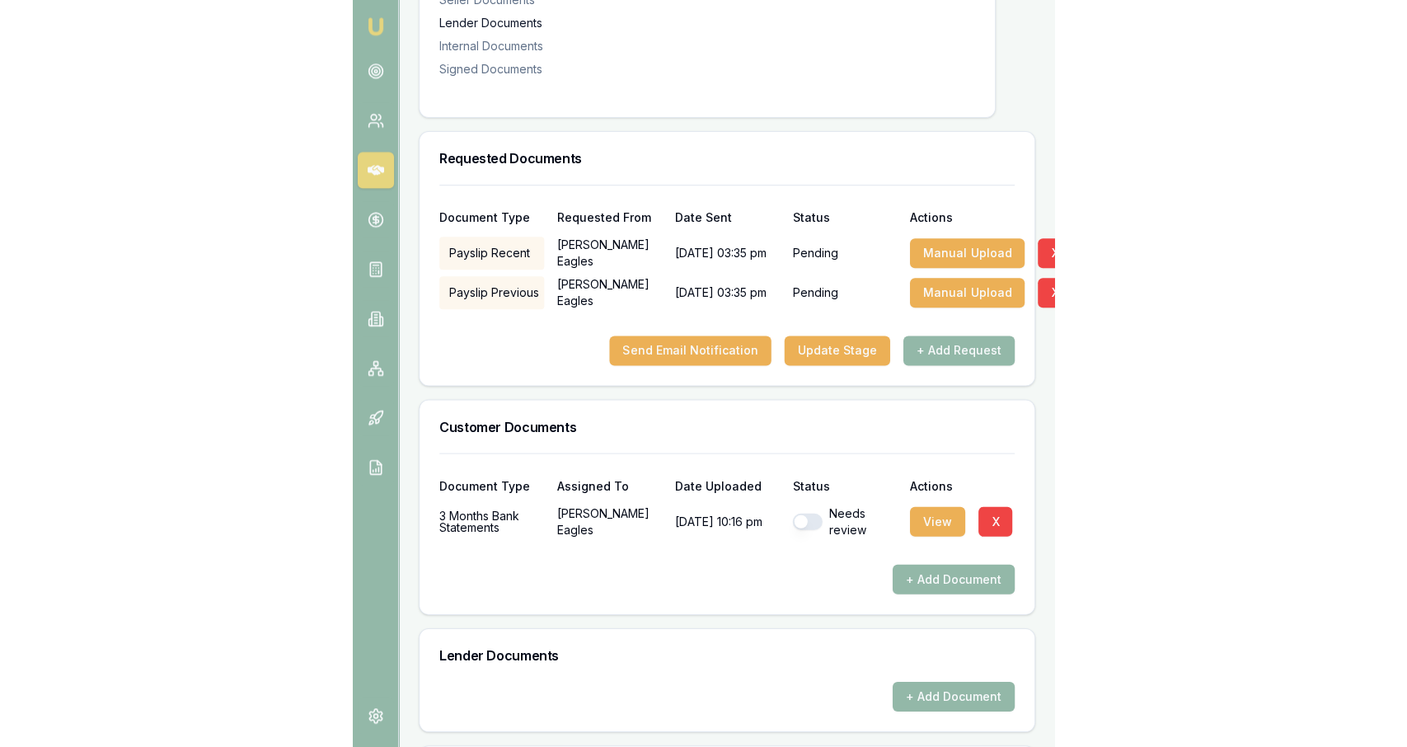
scroll to position [430, 0]
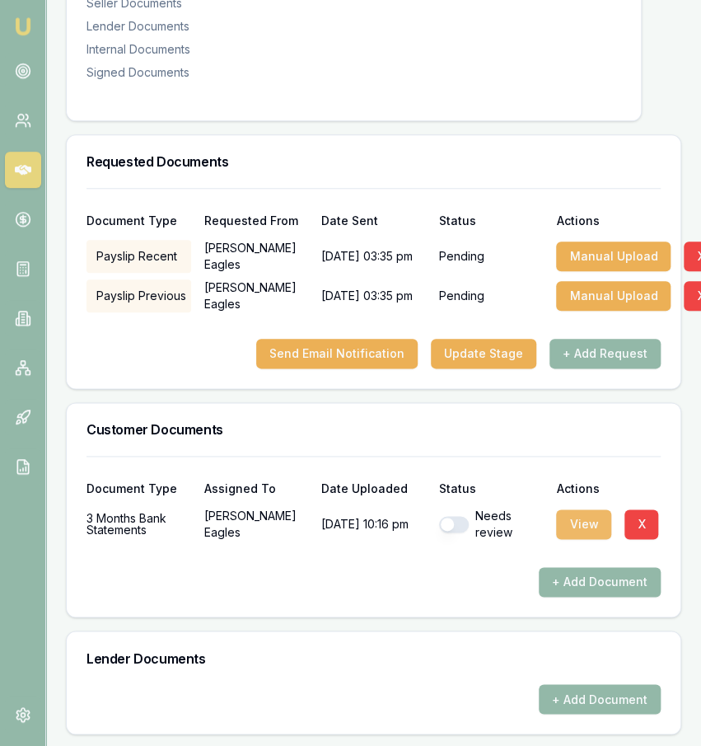
click at [578, 509] on button "View" at bounding box center [583, 524] width 55 height 30
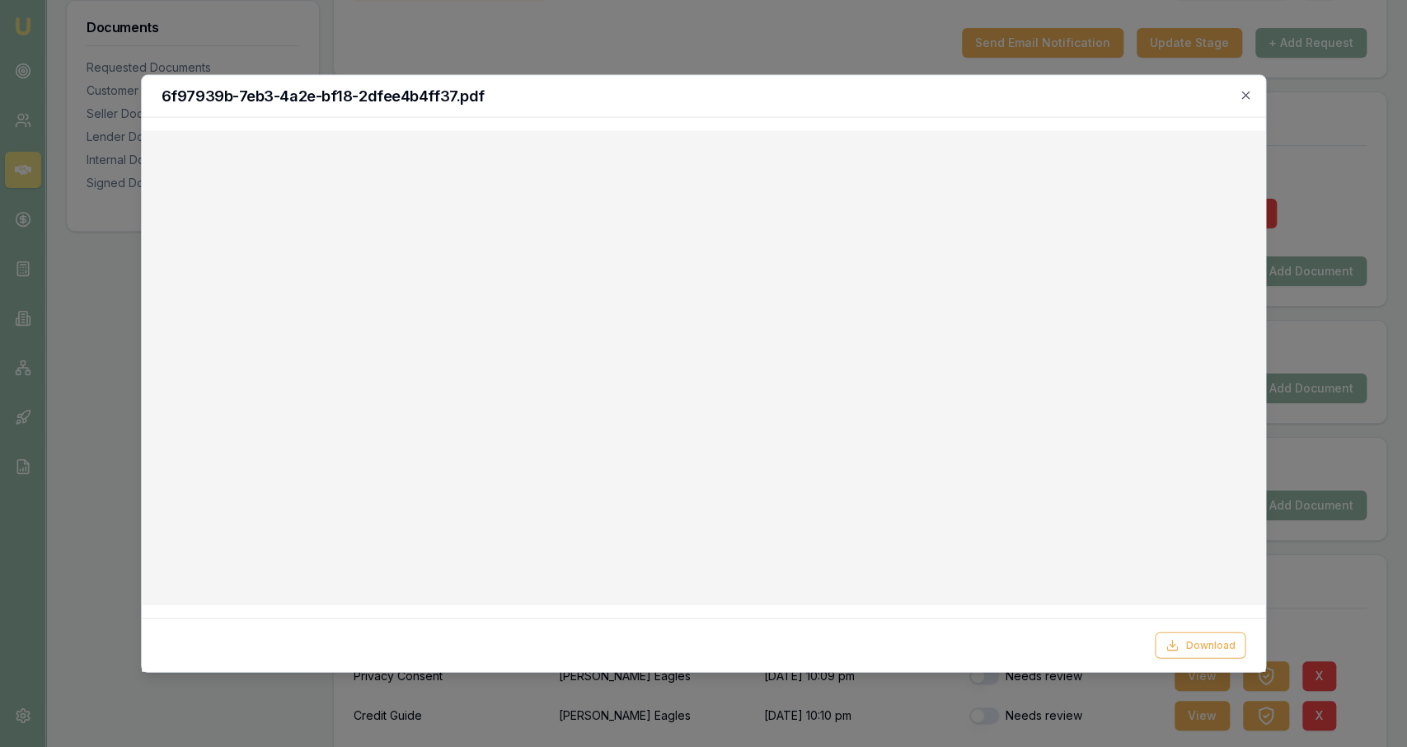
click at [700, 103] on div "6f97939b-7eb3-4a2e-bf18-2dfee4b4ff37.pdf" at bounding box center [704, 97] width 1124 height 42
click at [700, 98] on icon "button" at bounding box center [1245, 94] width 7 height 7
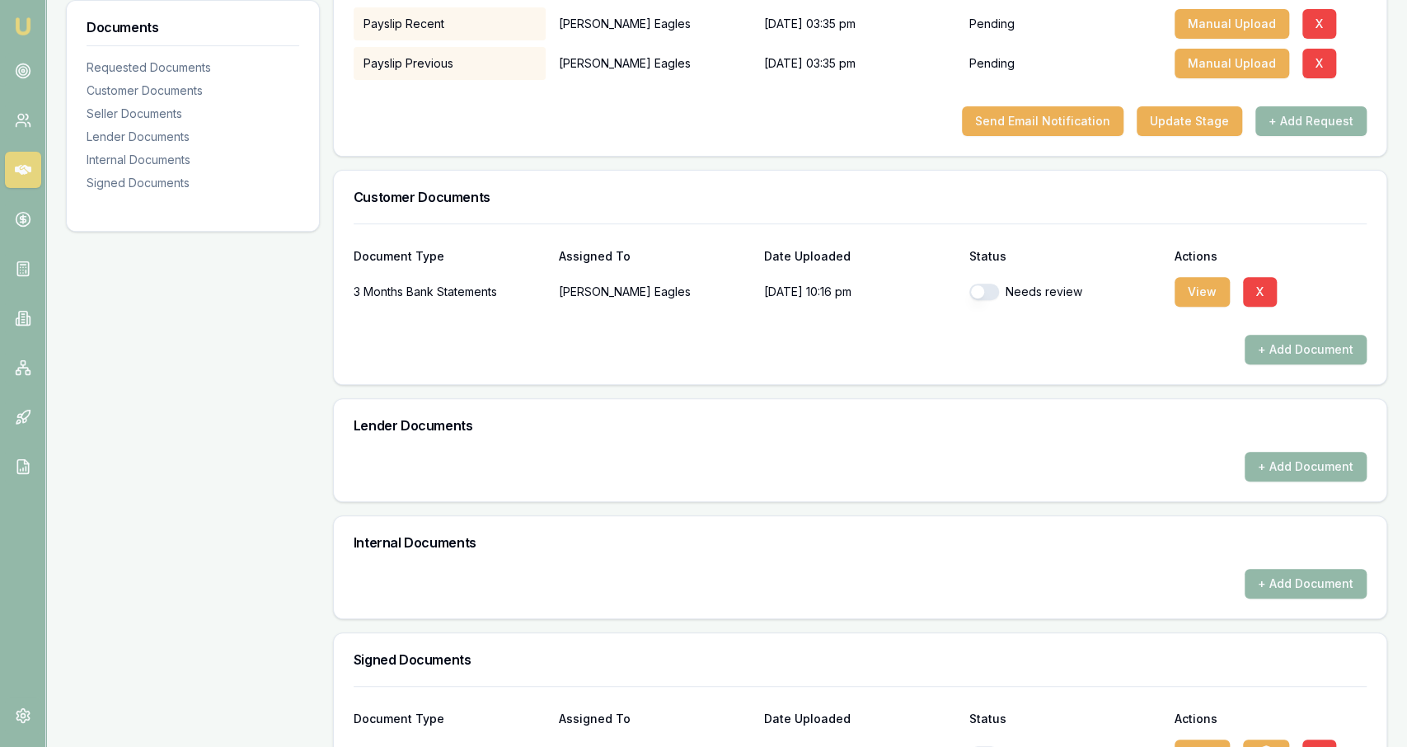
scroll to position [351, 0]
click at [700, 310] on div at bounding box center [860, 322] width 1013 height 26
click at [700, 299] on button "View" at bounding box center [1201, 293] width 55 height 30
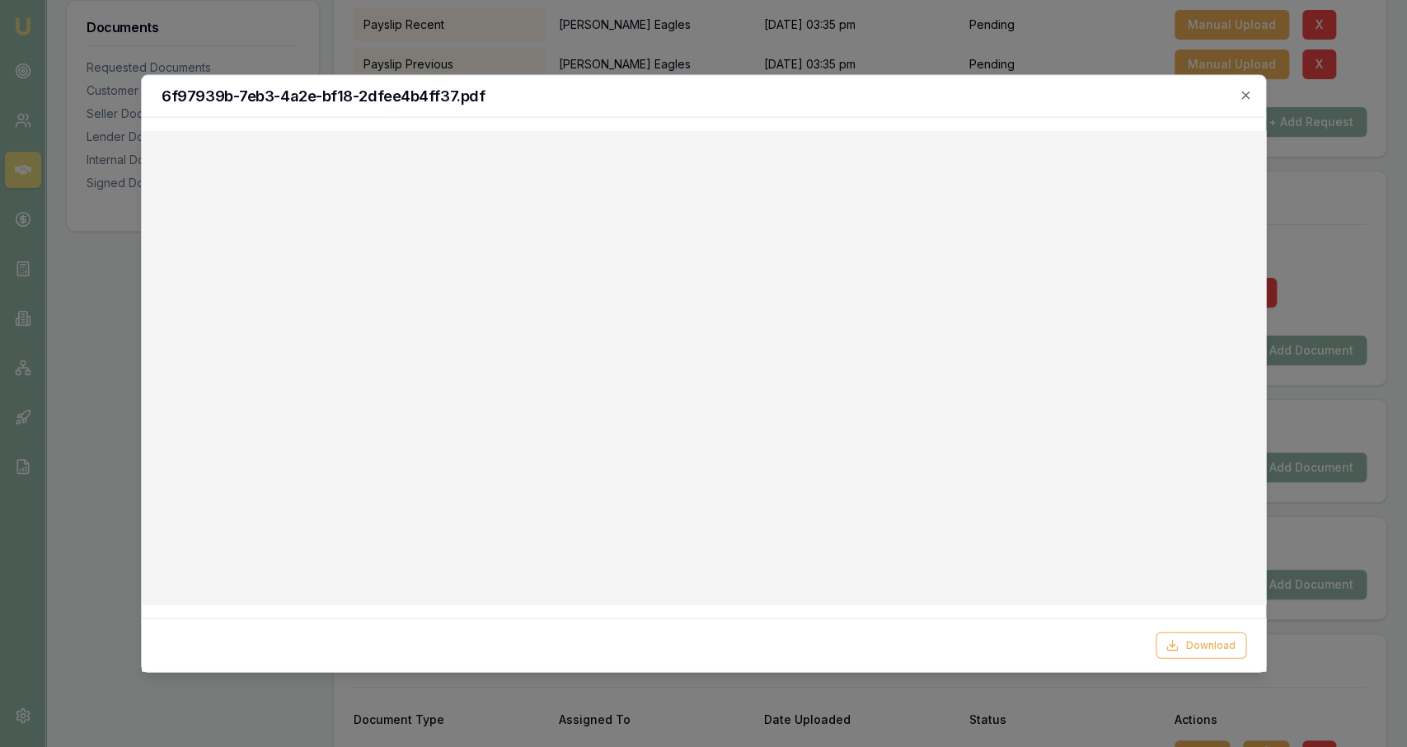
click at [700, 98] on div "6f97939b-7eb3-4a2e-bf18-2dfee4b4ff37.pdf" at bounding box center [704, 97] width 1124 height 42
click at [700, 92] on icon "button" at bounding box center [1245, 95] width 13 height 13
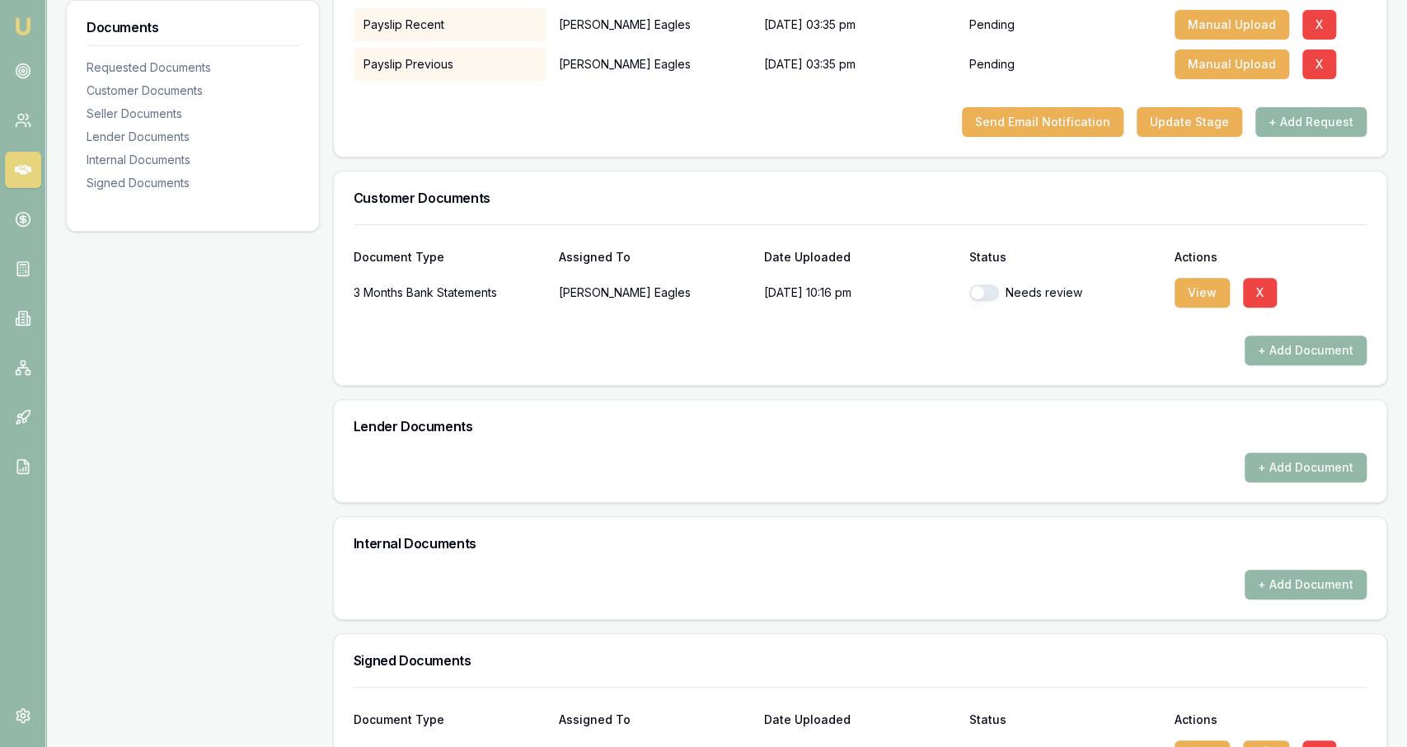
scroll to position [0, 0]
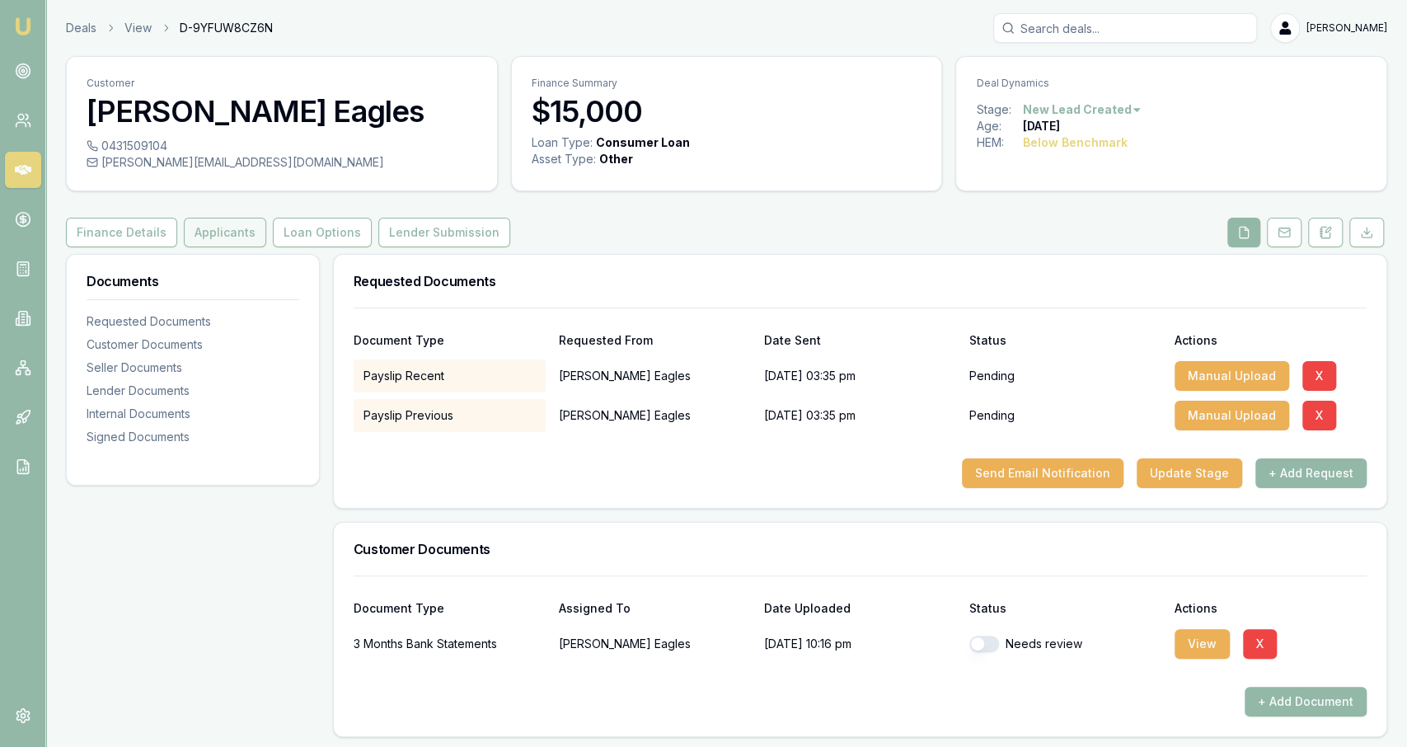
click at [234, 227] on button "Applicants" at bounding box center [225, 233] width 82 height 30
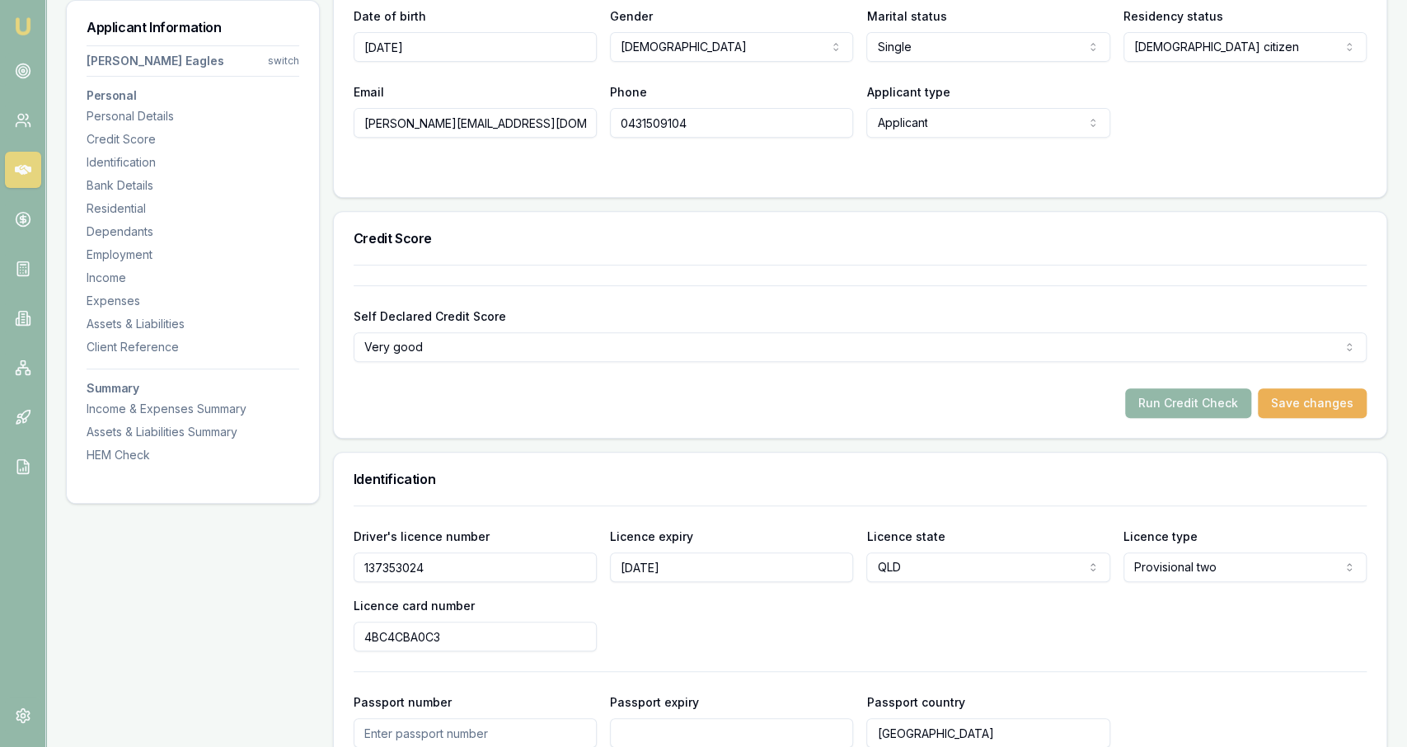
scroll to position [399, 0]
click at [700, 408] on button "Run Credit Check" at bounding box center [1188, 402] width 126 height 30
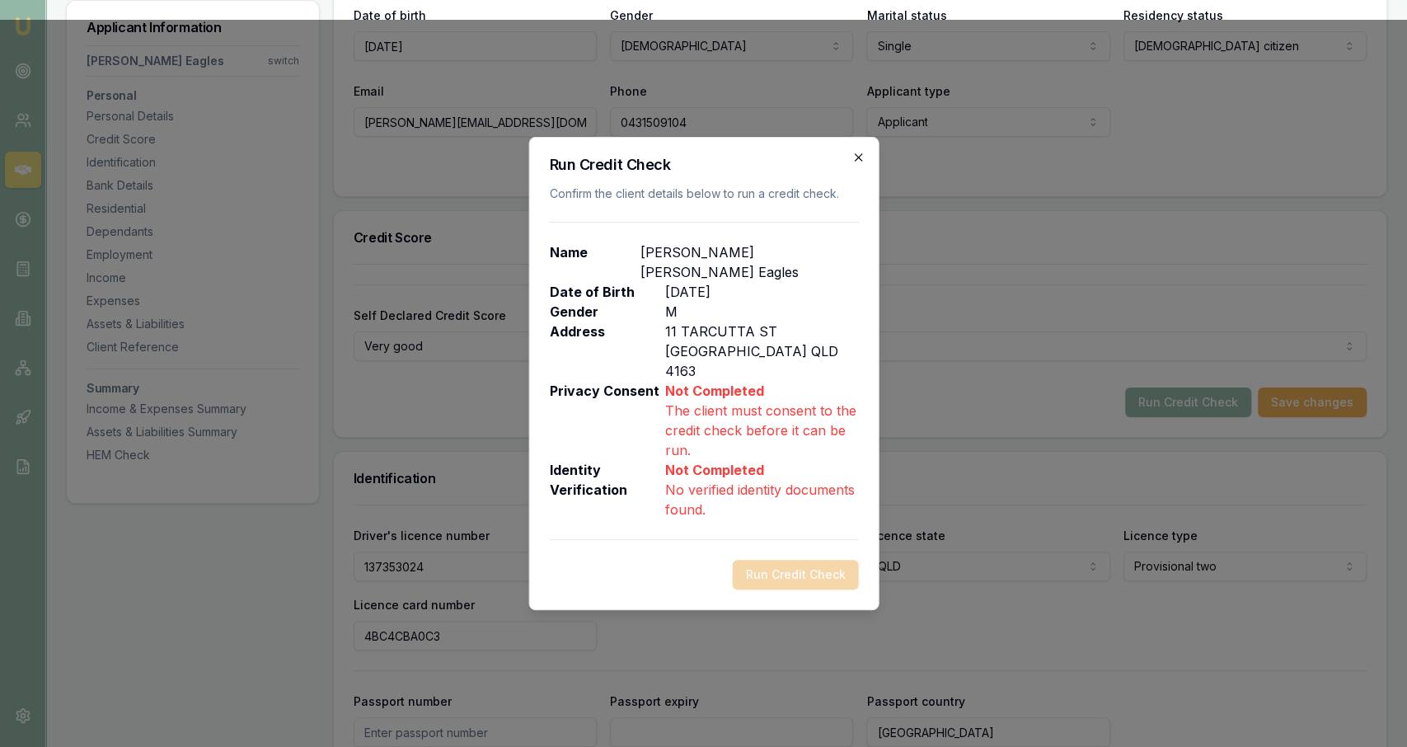
click at [700, 164] on icon "button" at bounding box center [857, 157] width 13 height 13
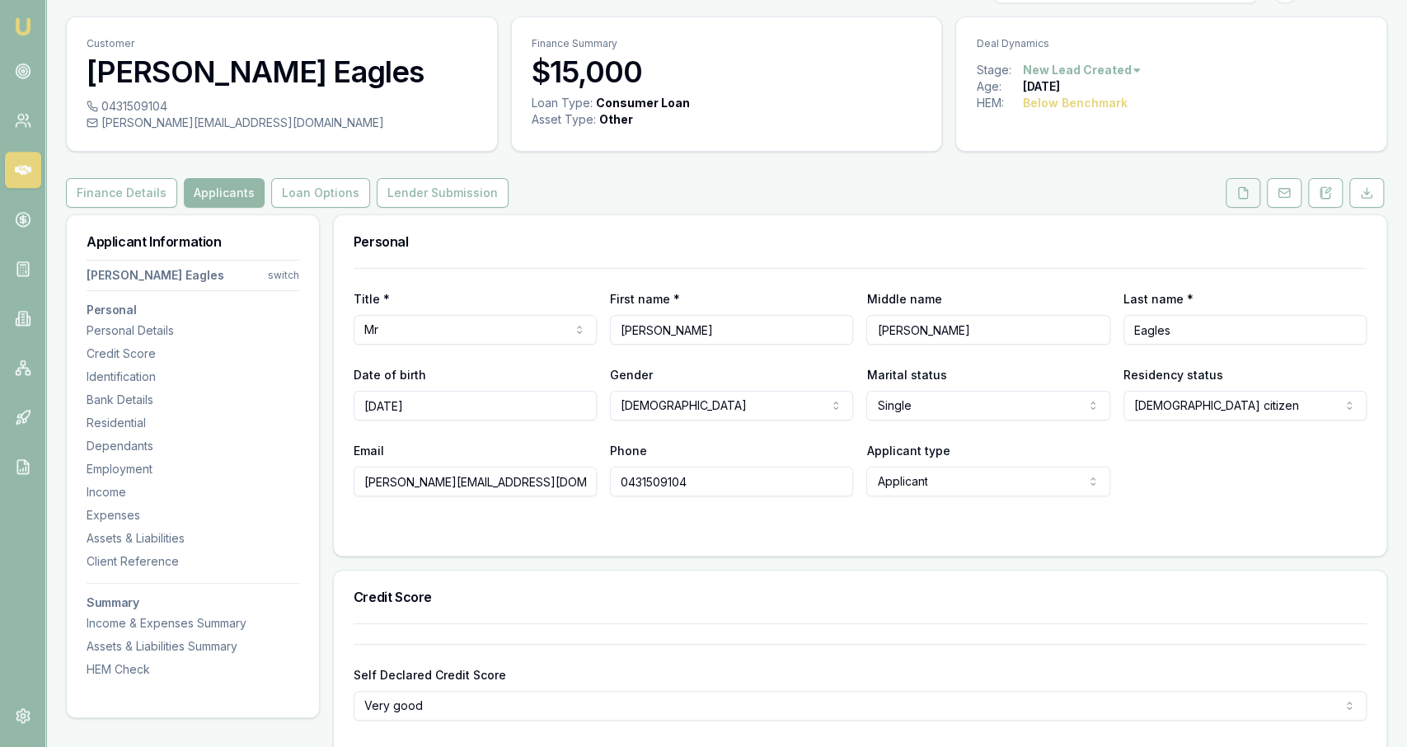
click at [700, 187] on icon at bounding box center [1243, 192] width 9 height 11
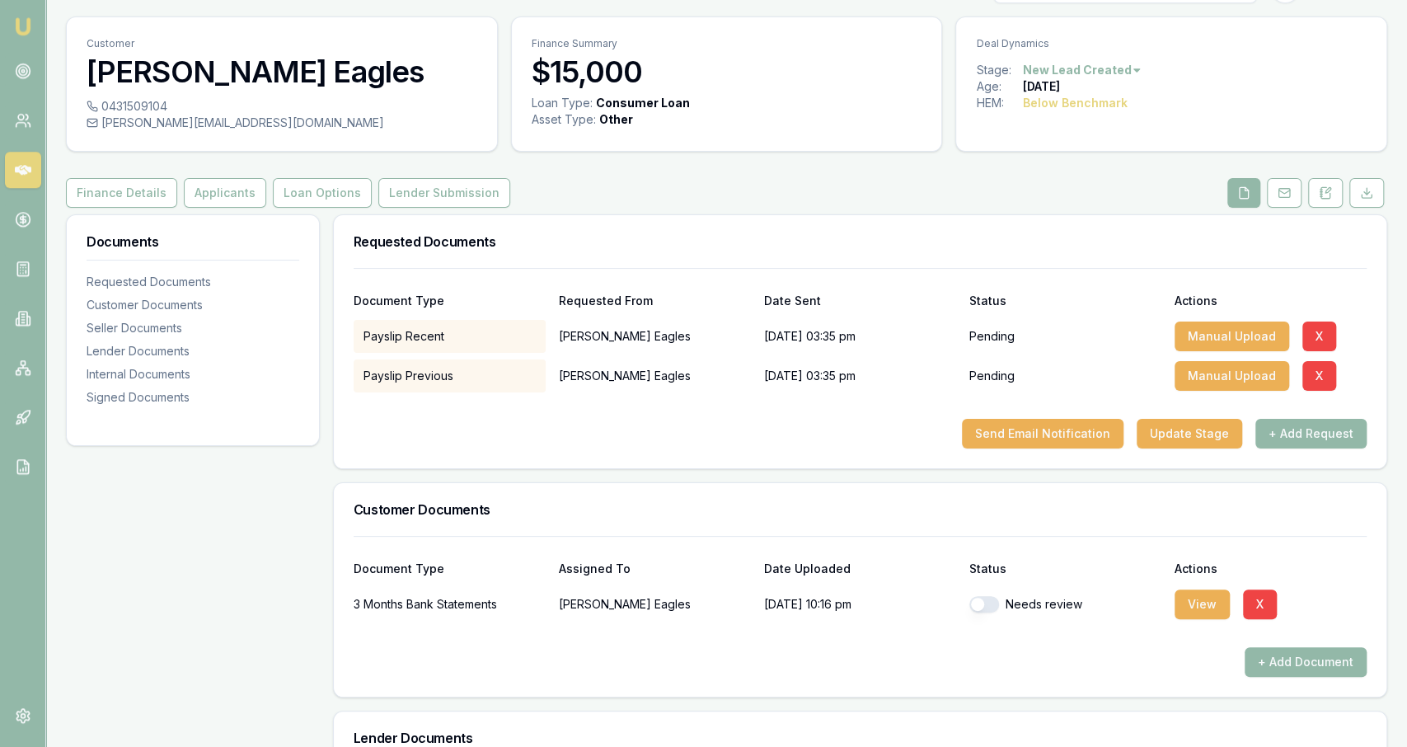
scroll to position [502, 0]
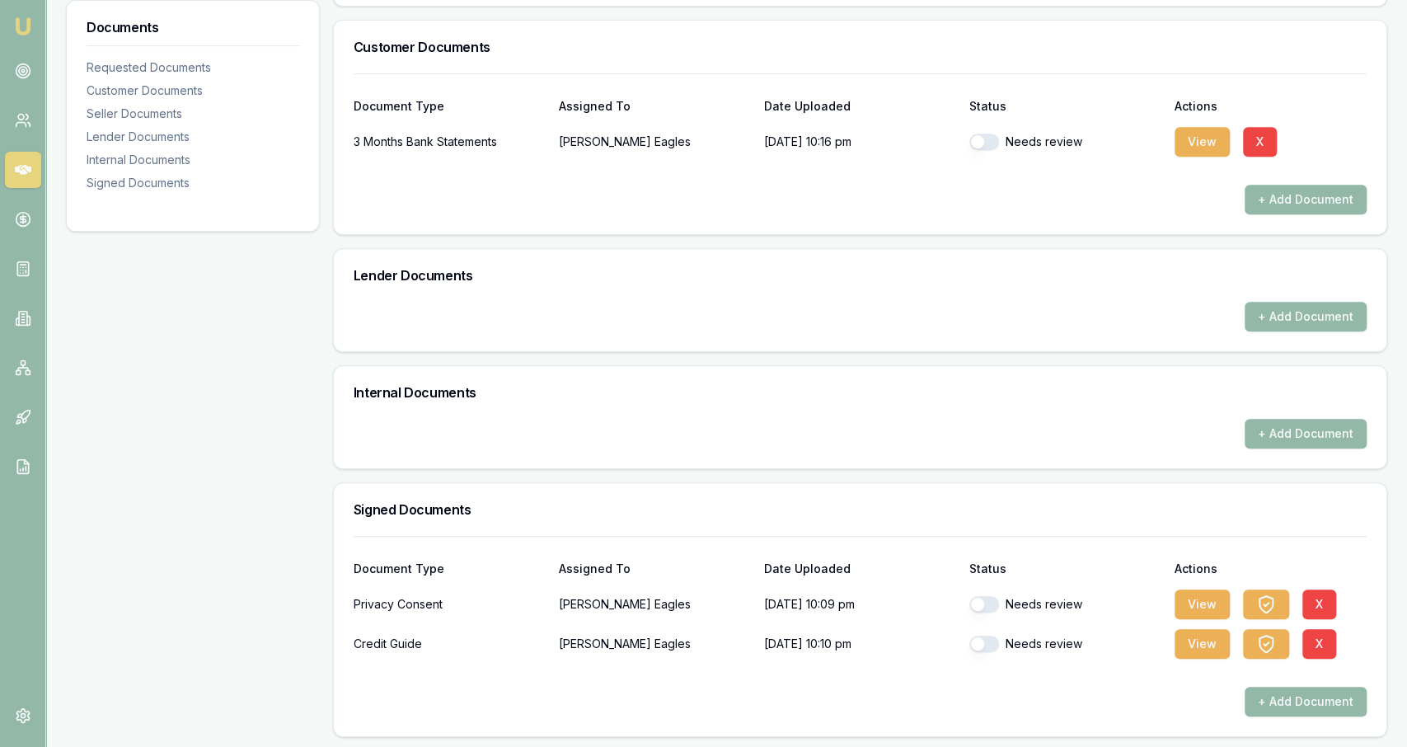
click at [700, 596] on button "button" at bounding box center [984, 604] width 30 height 16
checkbox input "true"
click at [700, 641] on button "button" at bounding box center [984, 643] width 30 height 16
checkbox input "true"
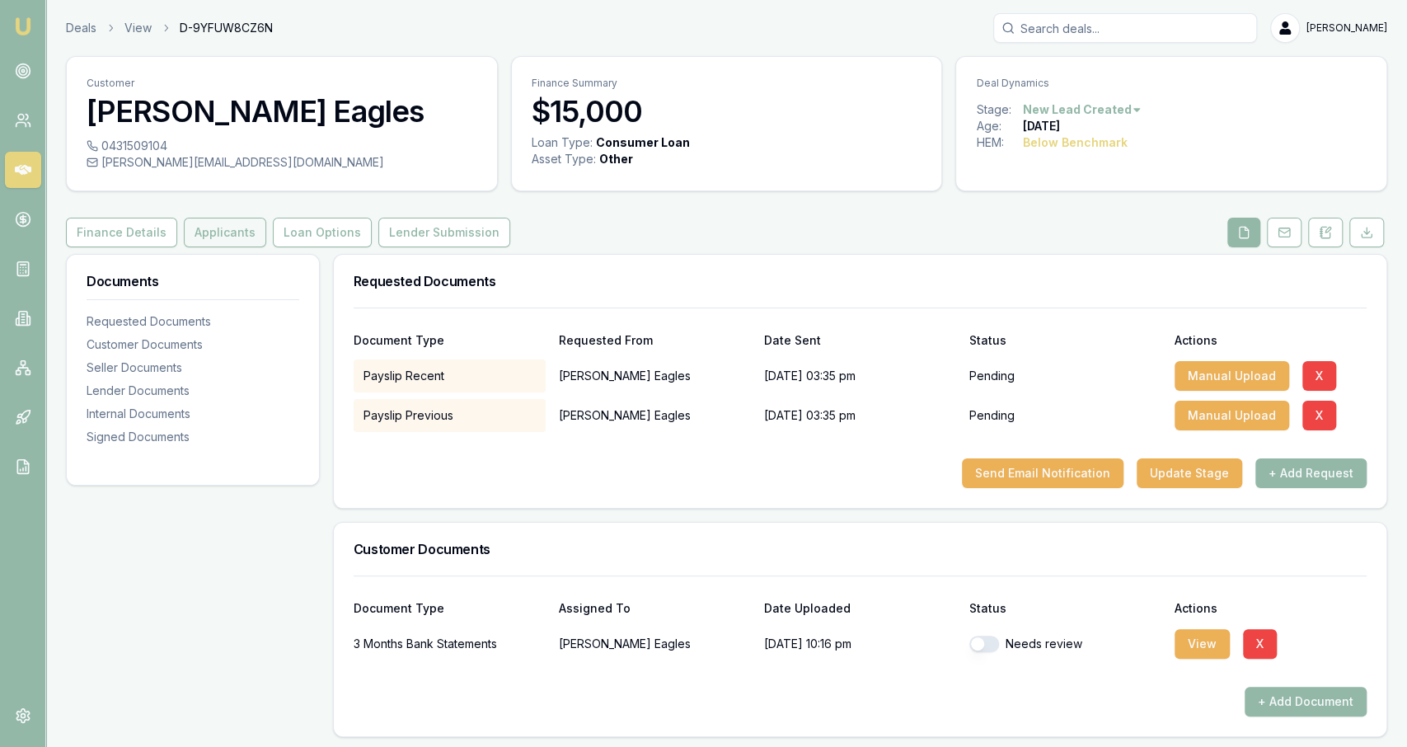
click at [255, 229] on button "Applicants" at bounding box center [225, 233] width 82 height 30
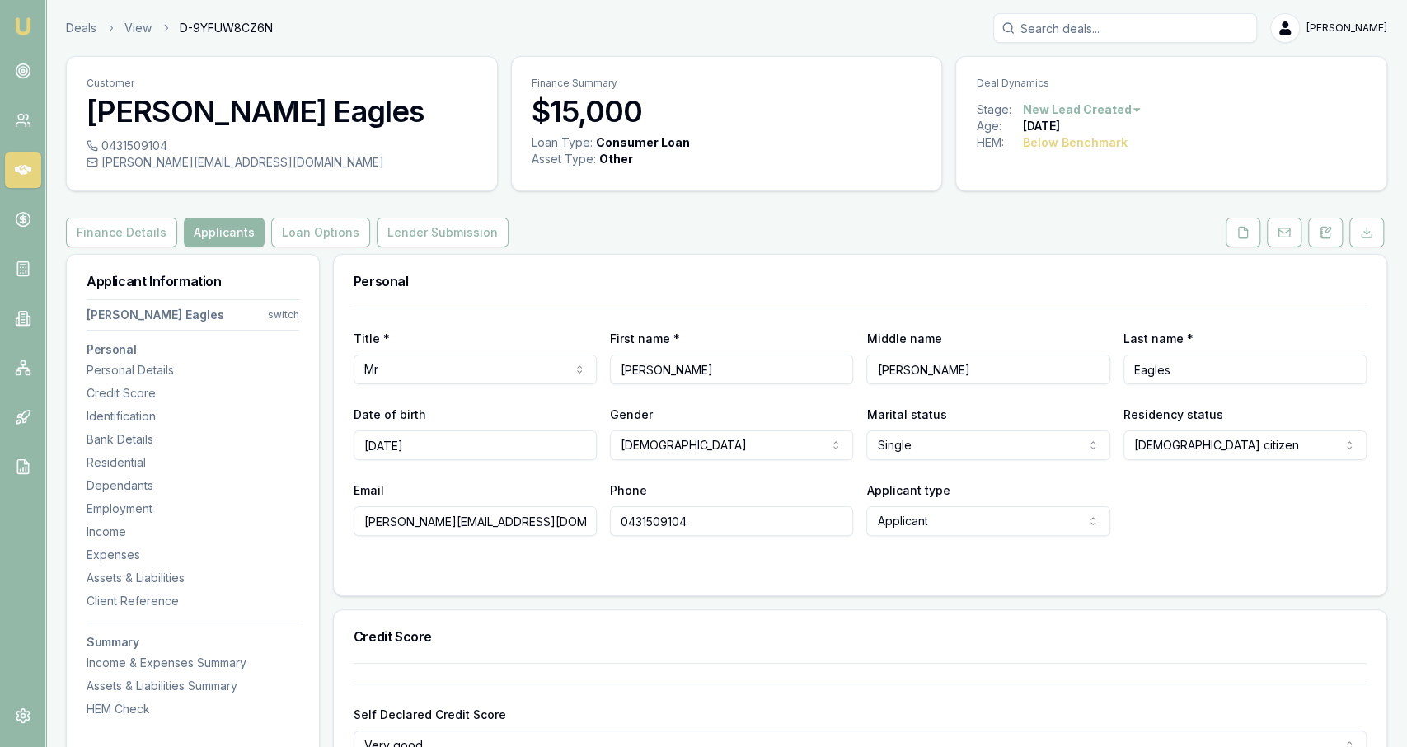
scroll to position [194, 0]
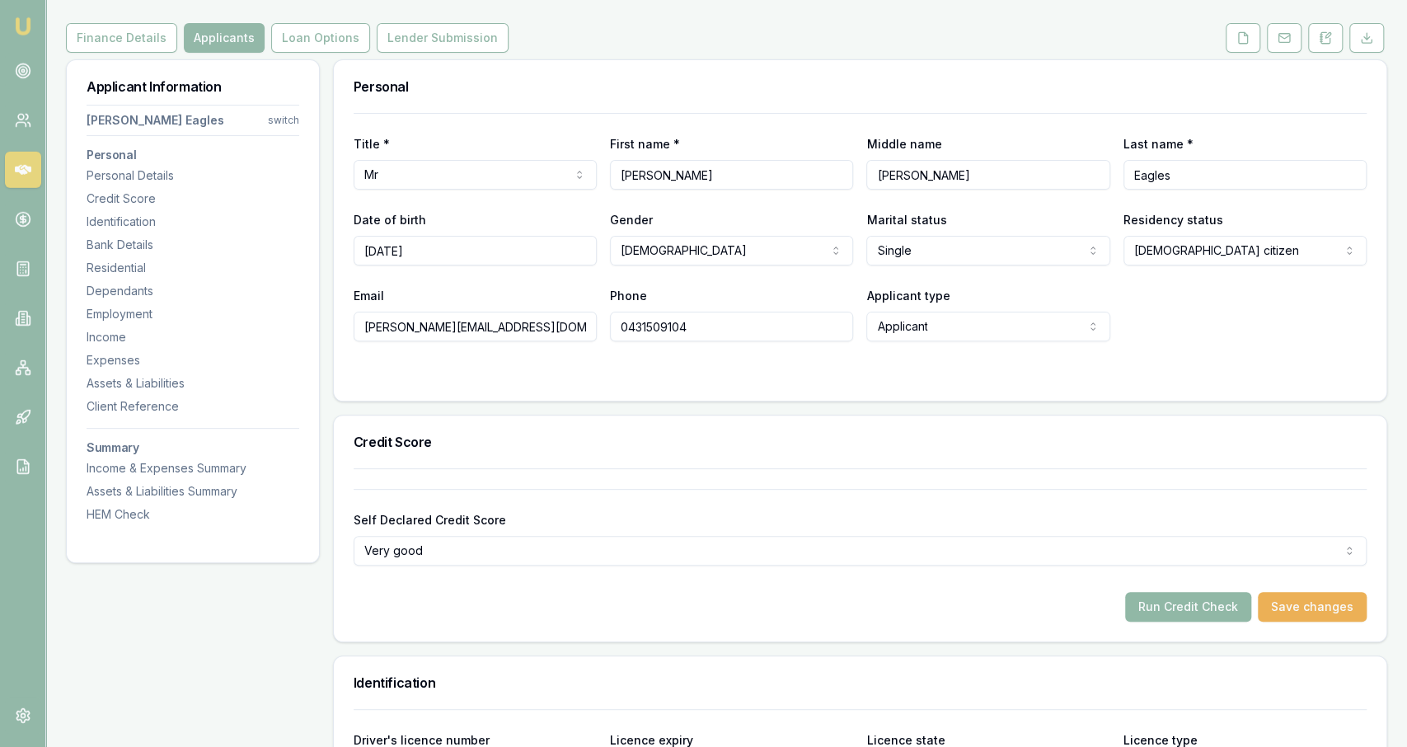
click at [700, 611] on button "Run Credit Check" at bounding box center [1188, 607] width 126 height 30
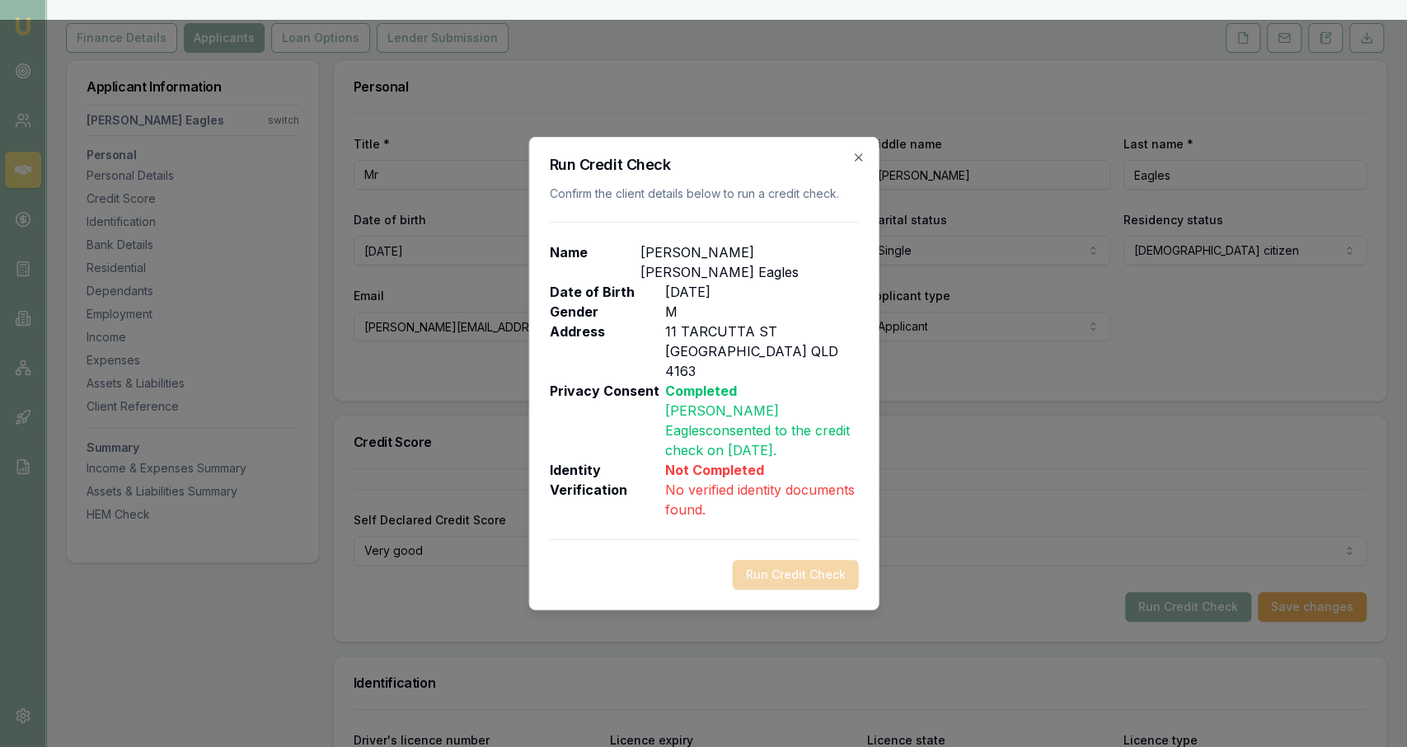
click at [700, 194] on div "Run Credit Check Confirm the client details below to run a credit check. Name S…" at bounding box center [703, 373] width 350 height 473
click at [700, 161] on icon "button" at bounding box center [857, 156] width 7 height 7
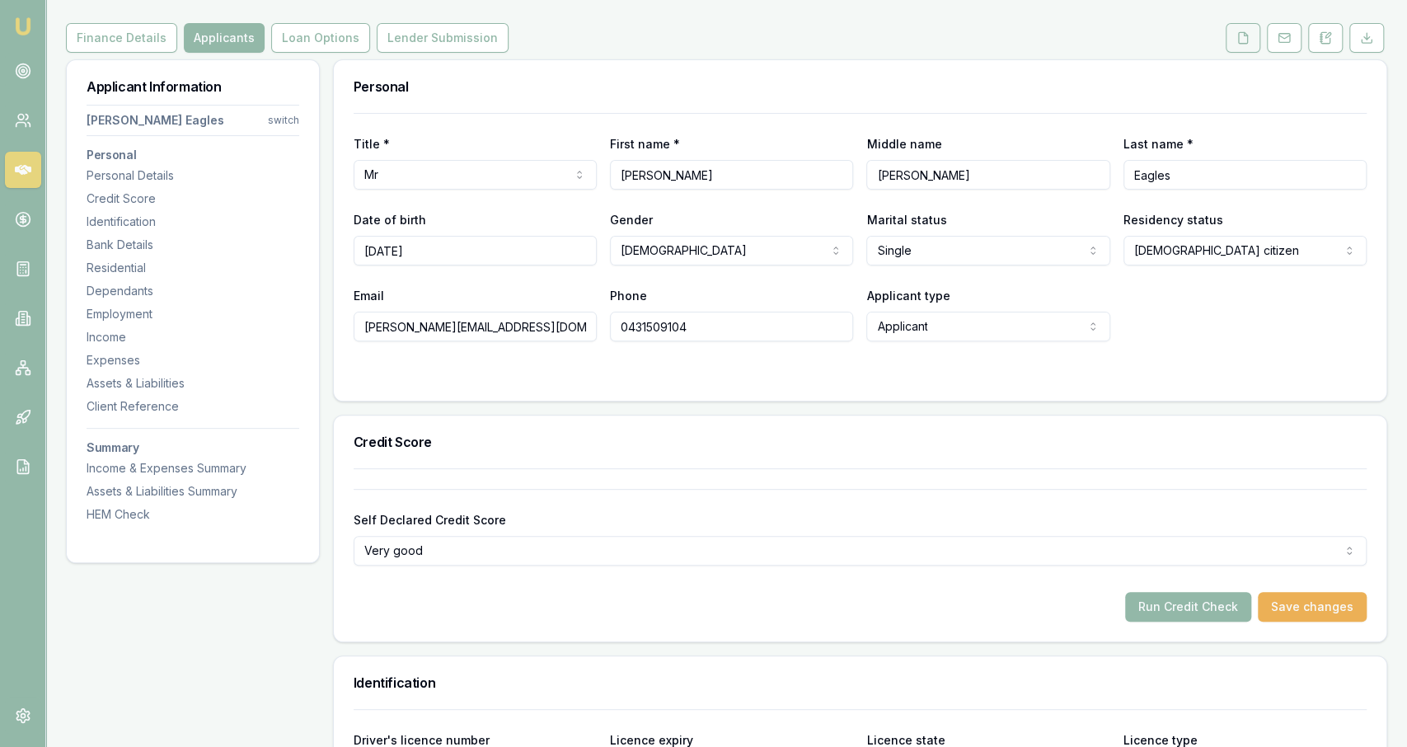
click at [700, 39] on button at bounding box center [1242, 38] width 35 height 30
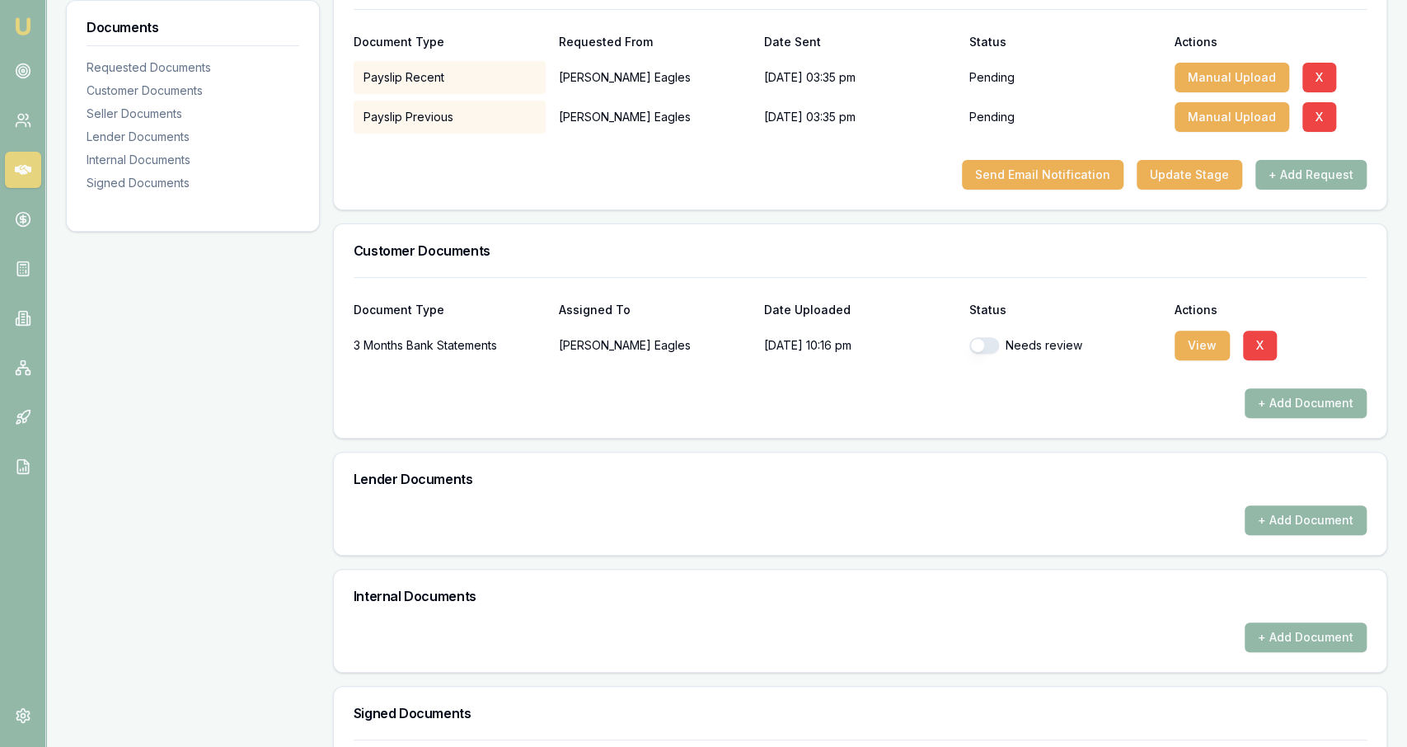
scroll to position [299, 0]
click at [700, 634] on button "+ Add Document" at bounding box center [1305, 636] width 122 height 30
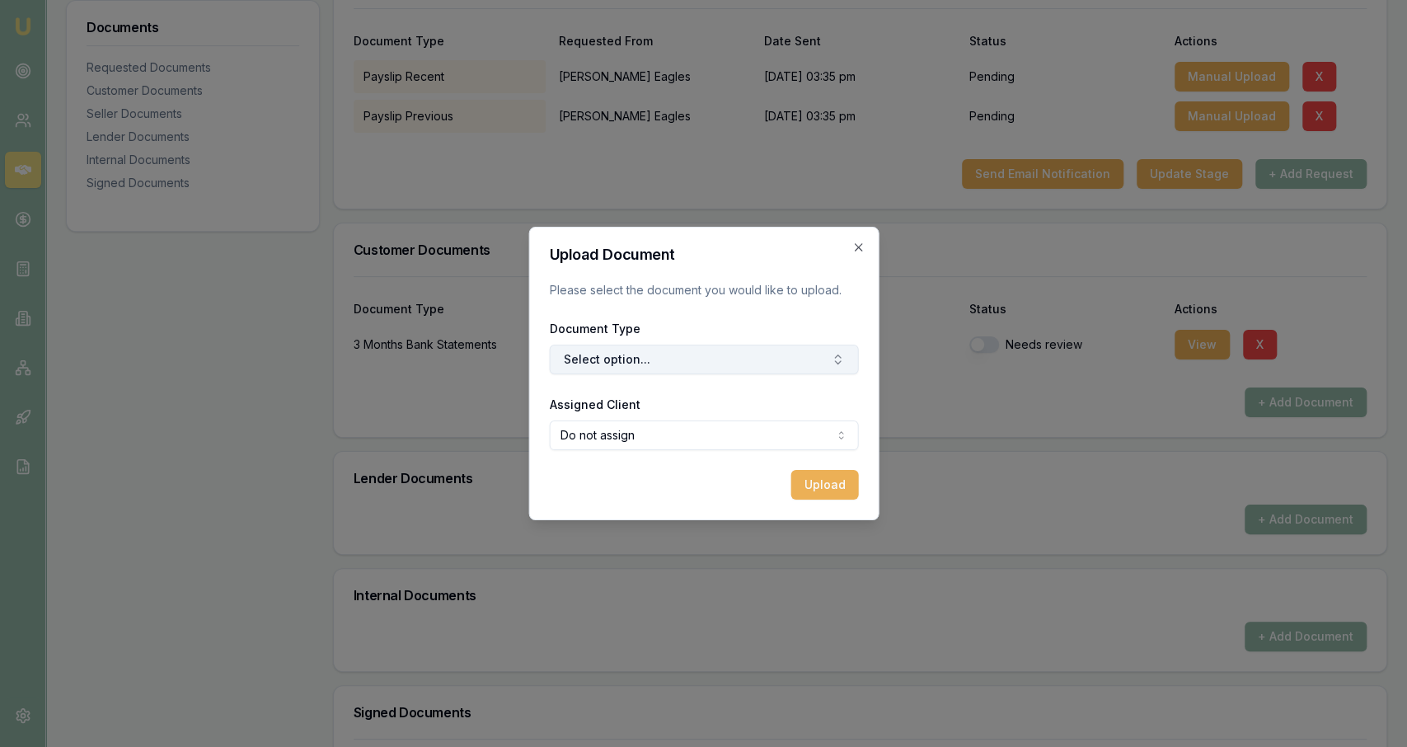
click at [700, 358] on button "Select option..." at bounding box center [703, 359] width 309 height 30
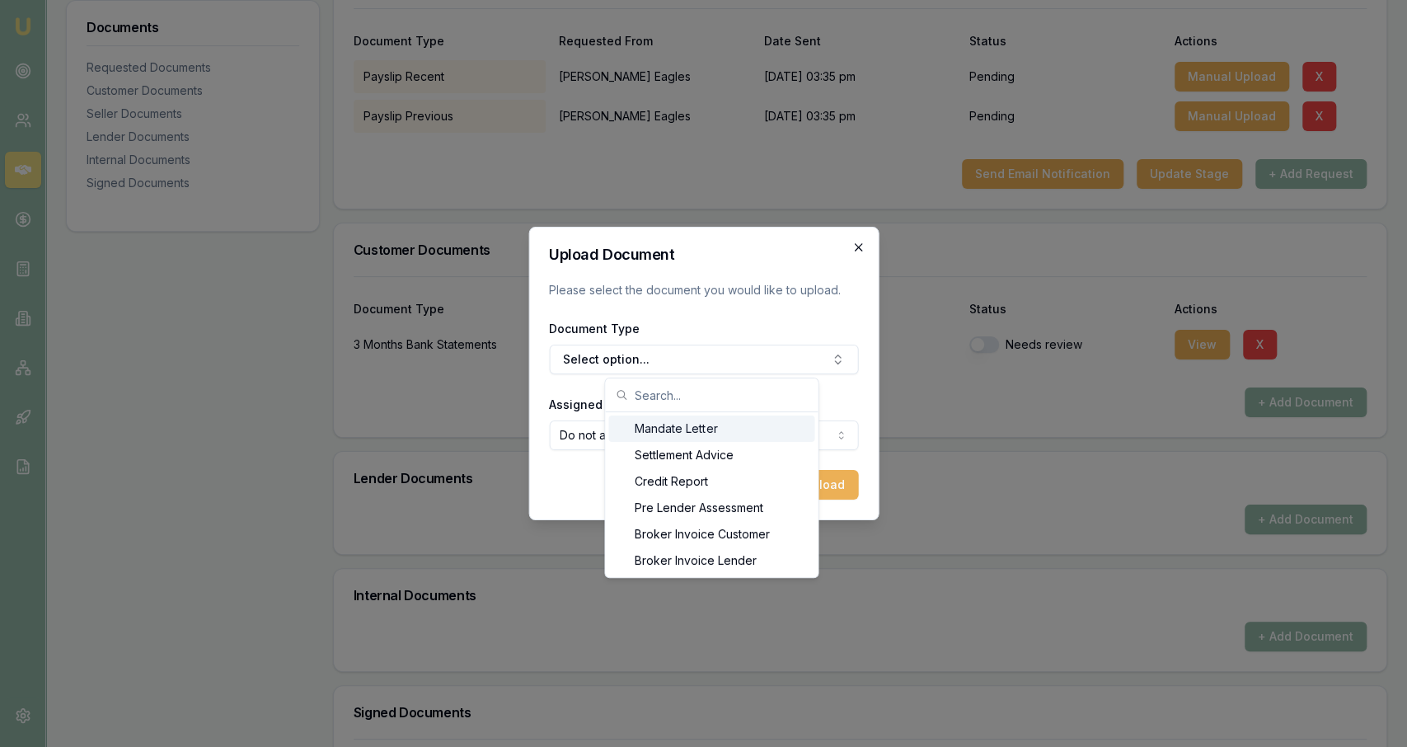
click at [700, 245] on icon "button" at bounding box center [857, 247] width 13 height 13
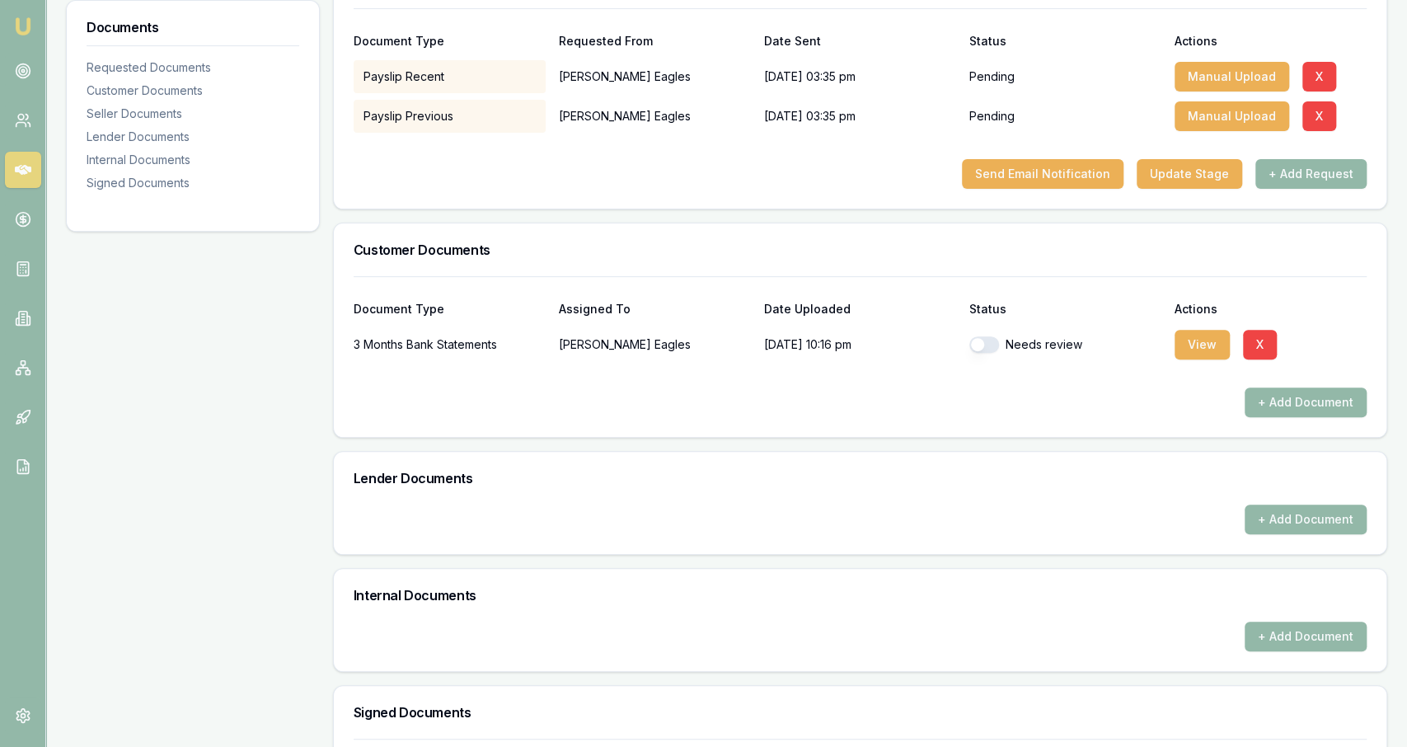
scroll to position [0, 0]
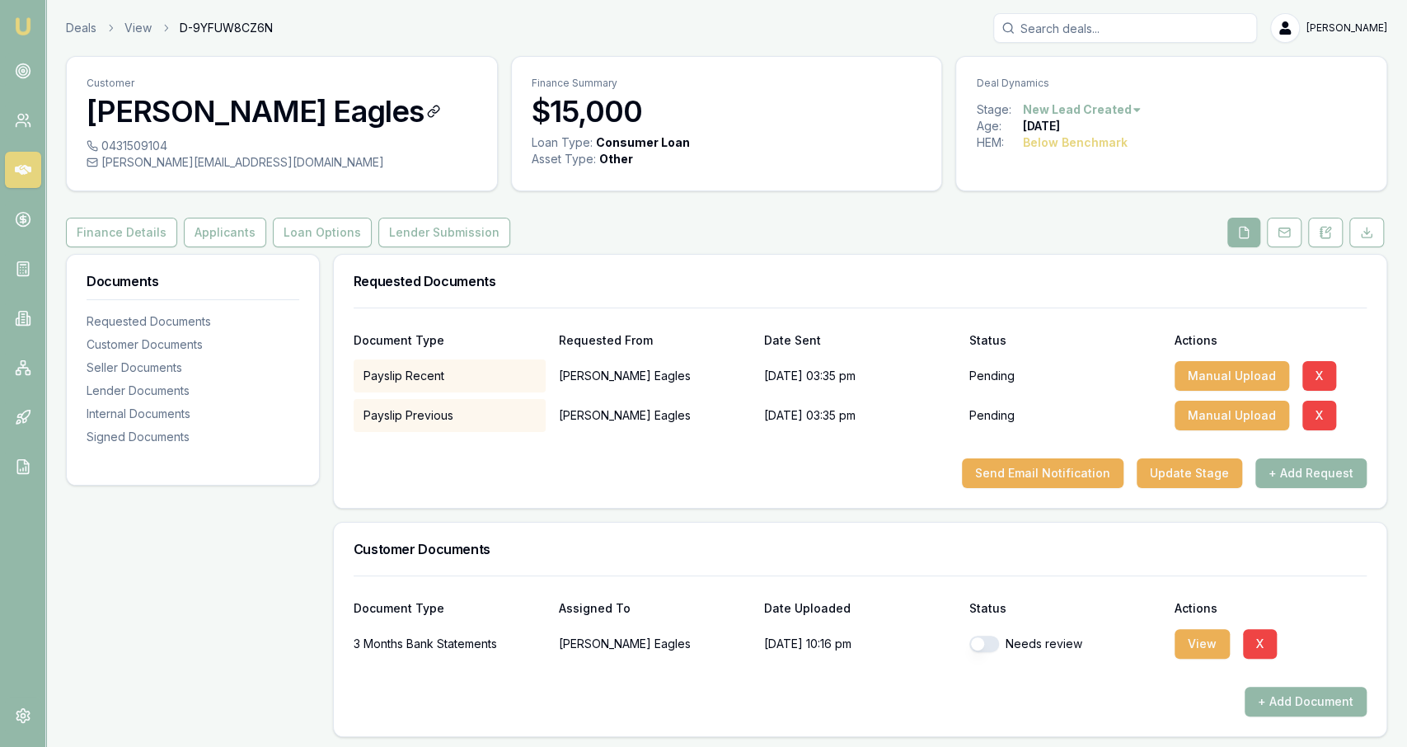
click at [154, 126] on h3 "[PERSON_NAME] Eagles" at bounding box center [282, 111] width 391 height 33
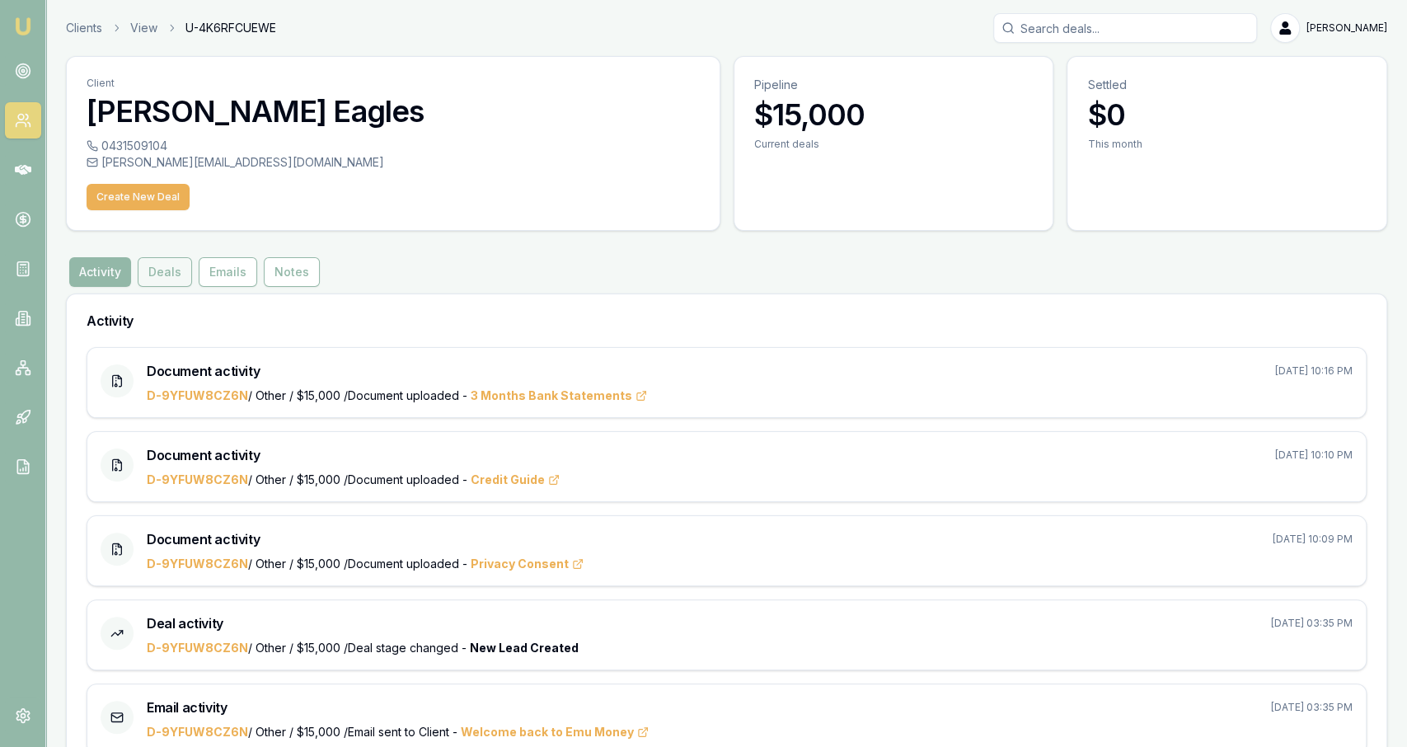
click at [176, 260] on button "Deals" at bounding box center [165, 272] width 54 height 30
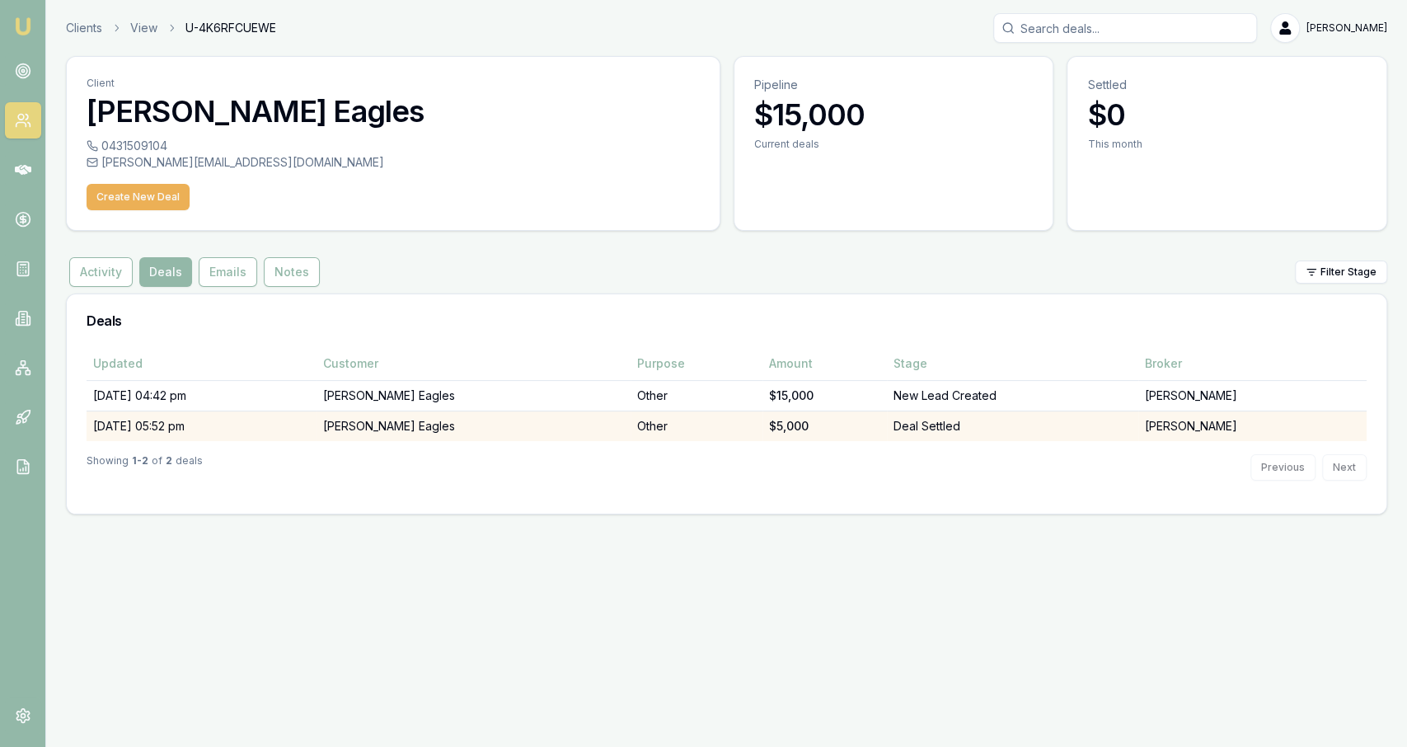
click at [316, 430] on td "31/03/25, 05:52 pm" at bounding box center [202, 425] width 230 height 30
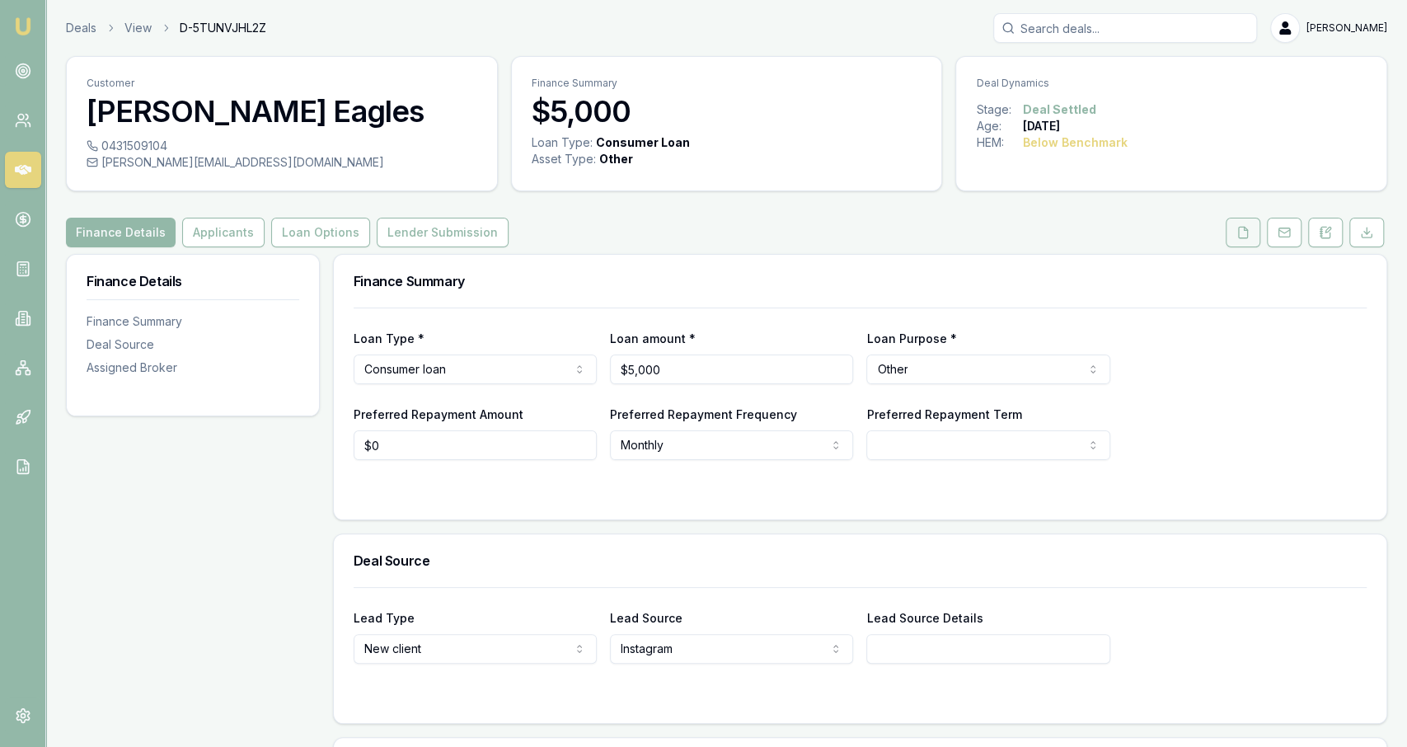
click at [700, 230] on button at bounding box center [1242, 233] width 35 height 30
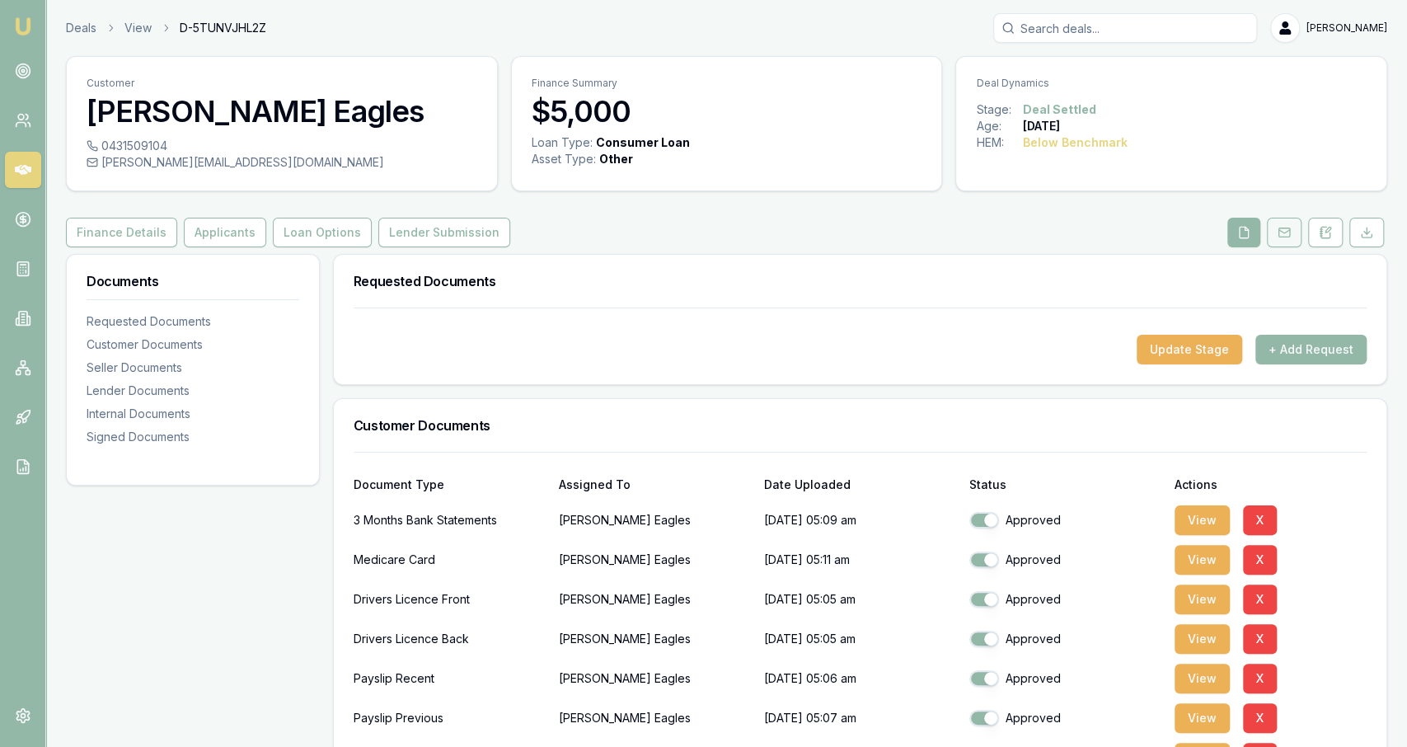
click at [700, 238] on button at bounding box center [1284, 233] width 35 height 30
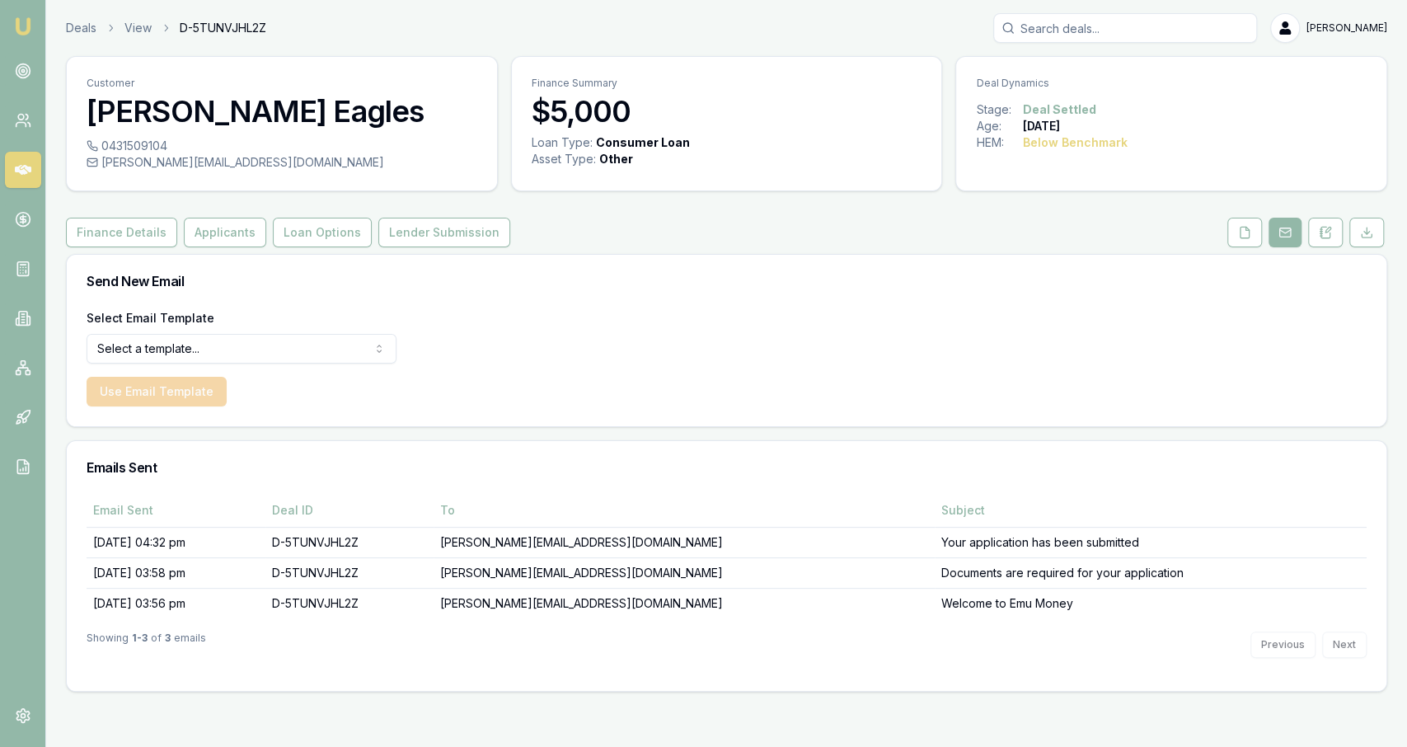
click at [700, 233] on div "Finance Details Applicants Loan Options Lender Submission" at bounding box center [726, 233] width 1321 height 30
click at [700, 236] on link at bounding box center [1244, 233] width 41 height 30
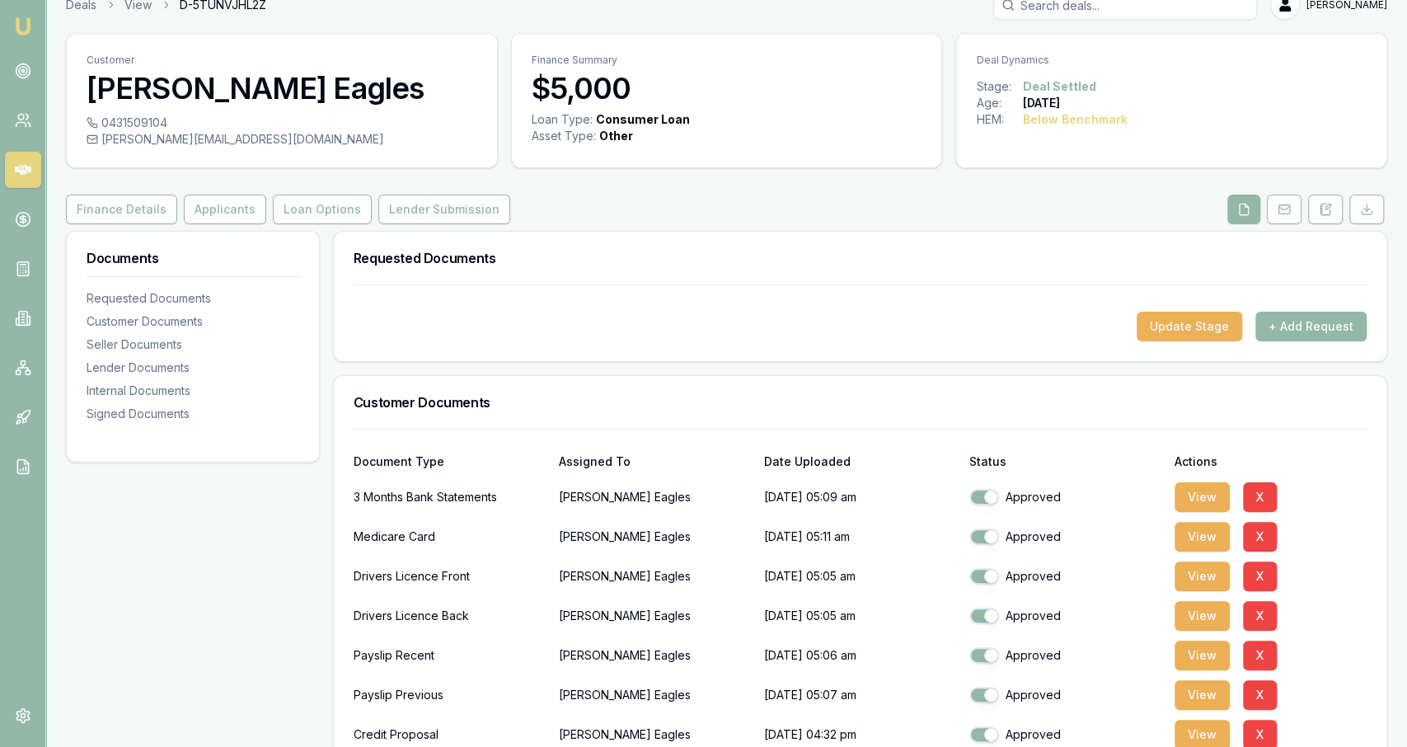
scroll to position [25, 0]
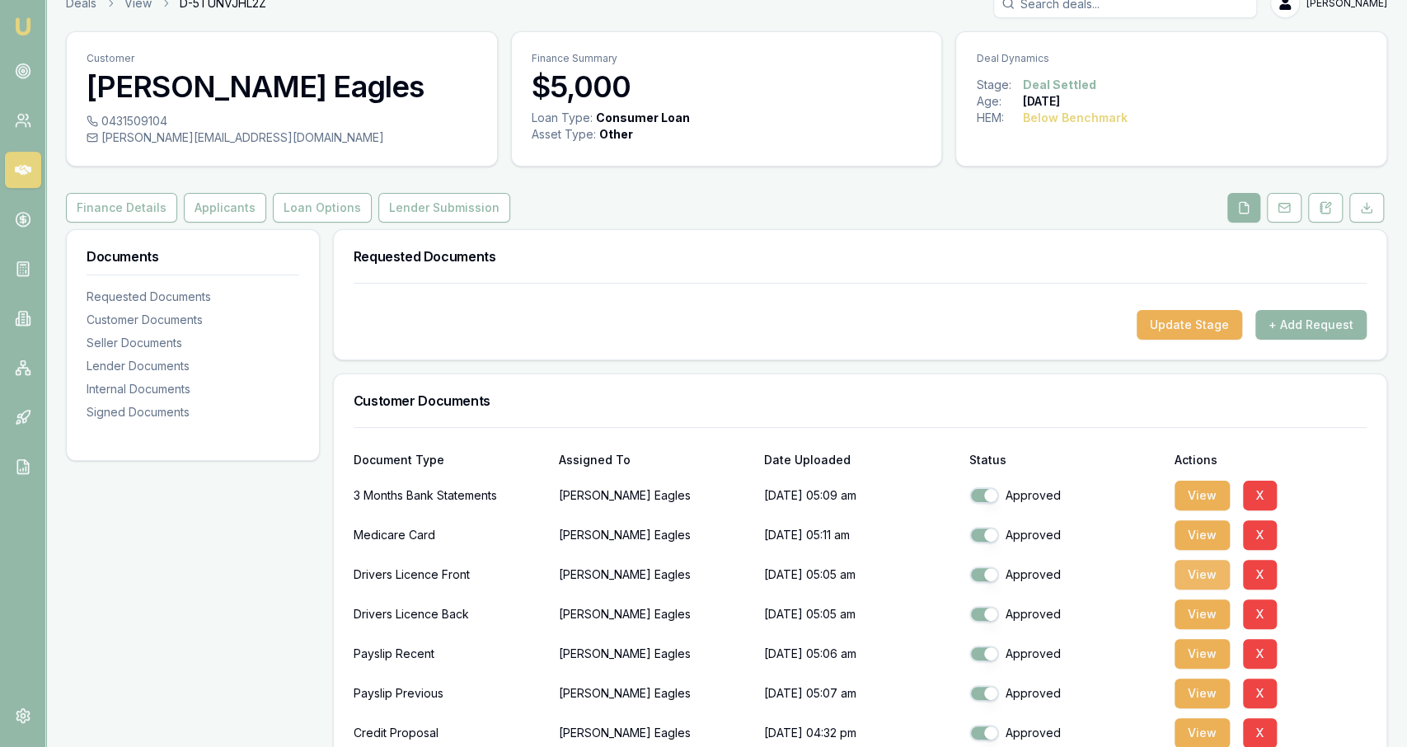
click at [700, 575] on button "View" at bounding box center [1201, 575] width 55 height 30
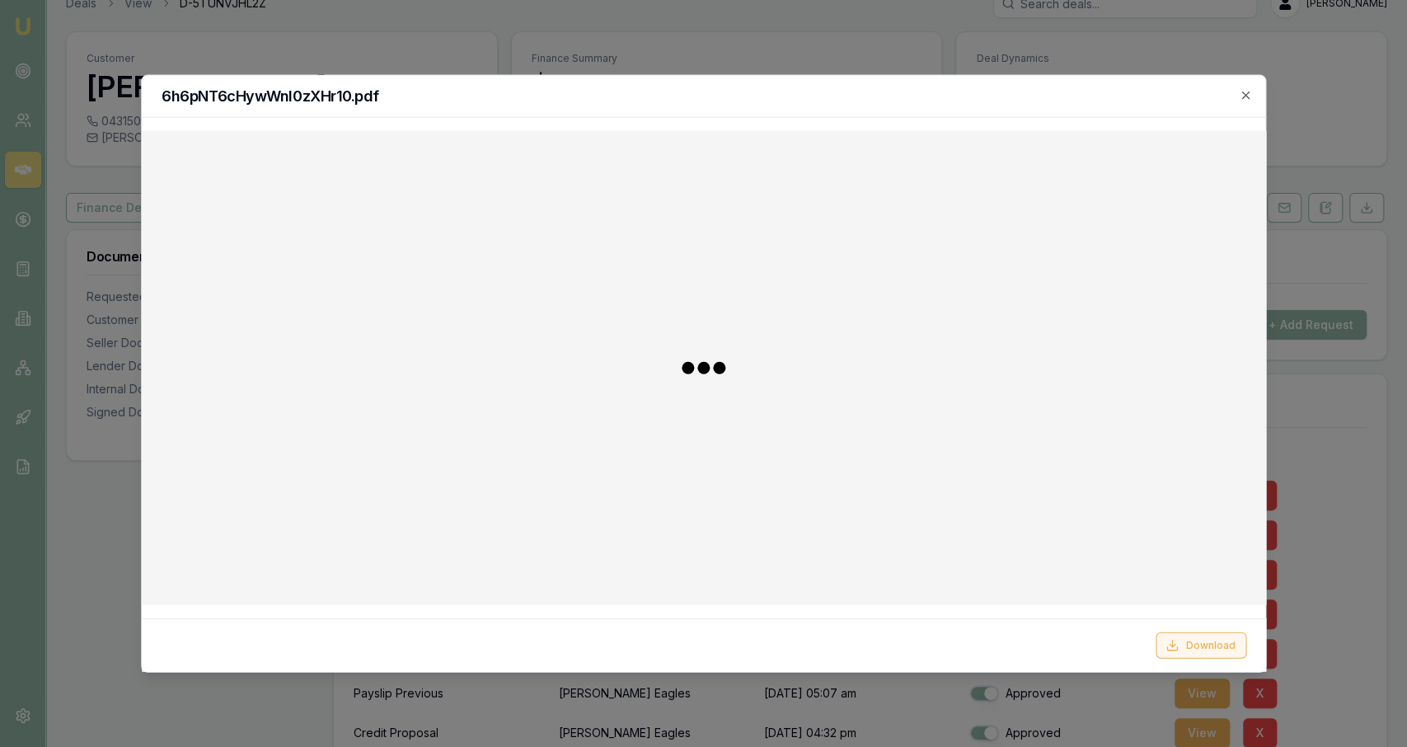
click at [700, 643] on icon at bounding box center [1171, 644] width 13 height 13
click at [700, 614] on div at bounding box center [703, 373] width 1407 height 747
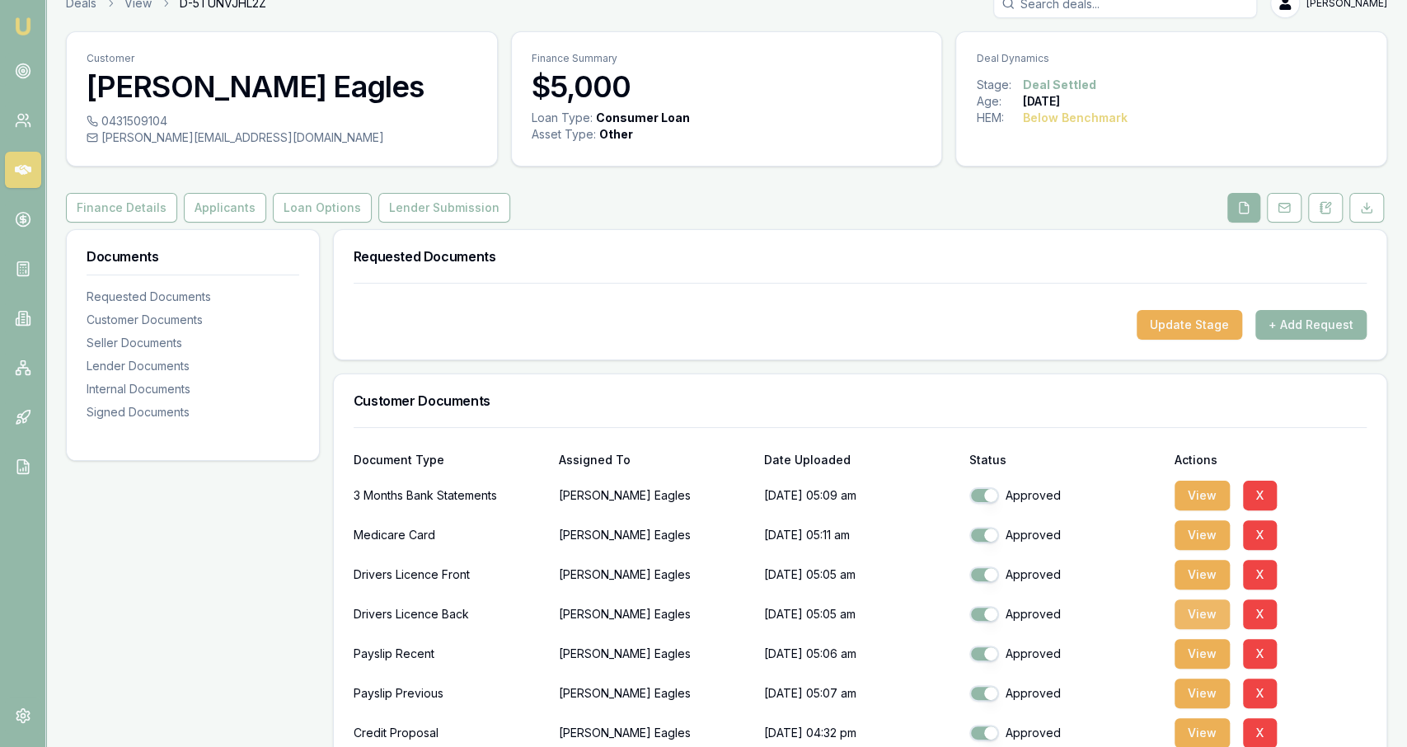
click at [700, 616] on button "View" at bounding box center [1201, 614] width 55 height 30
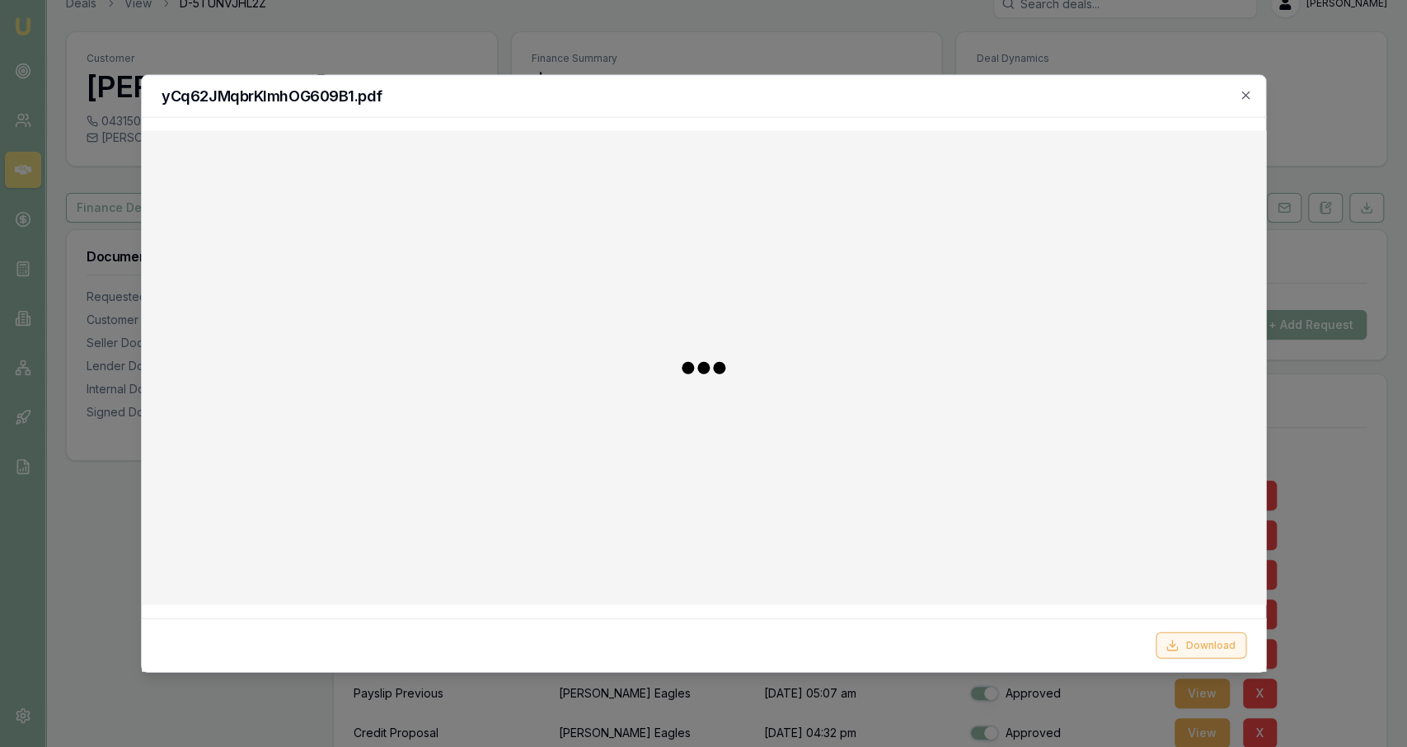
click at [700, 650] on button "Download" at bounding box center [1200, 644] width 91 height 26
click at [446, 59] on div at bounding box center [703, 373] width 1407 height 747
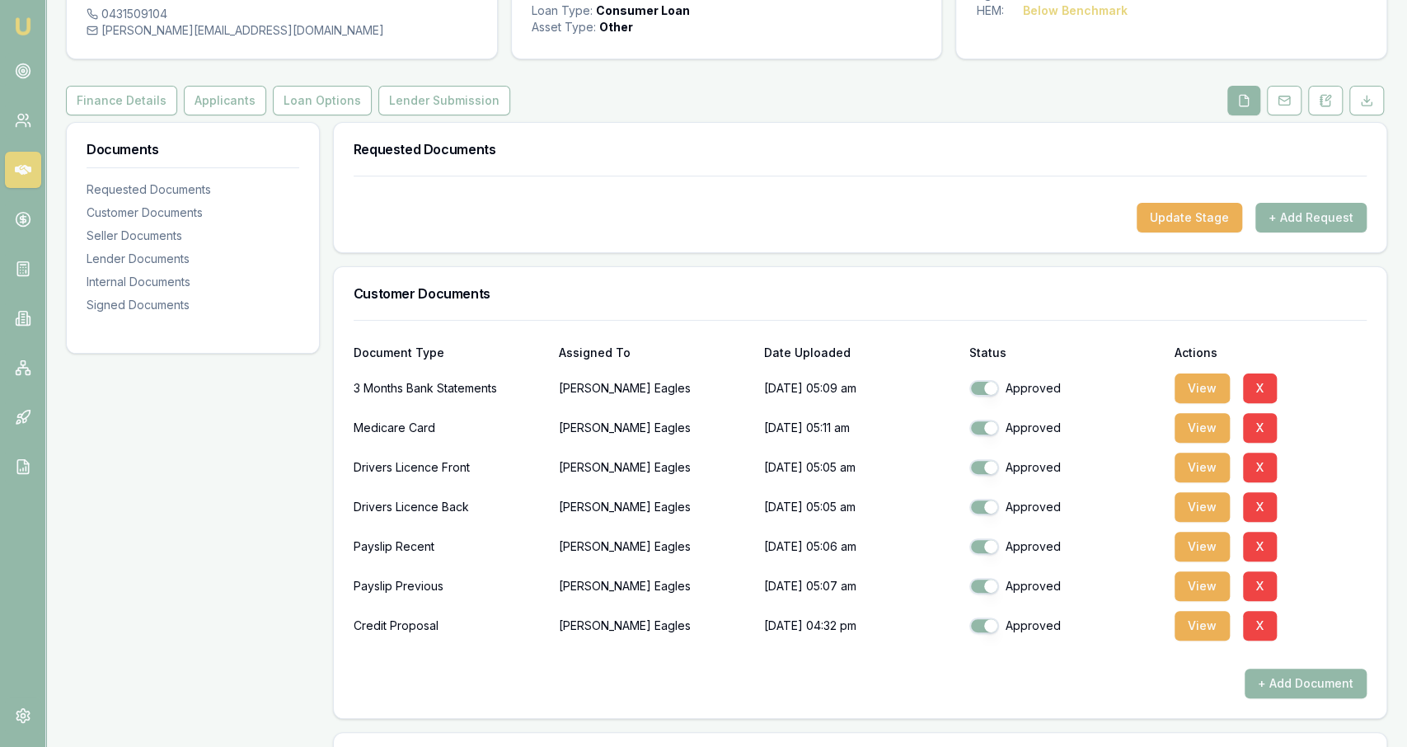
scroll to position [0, 0]
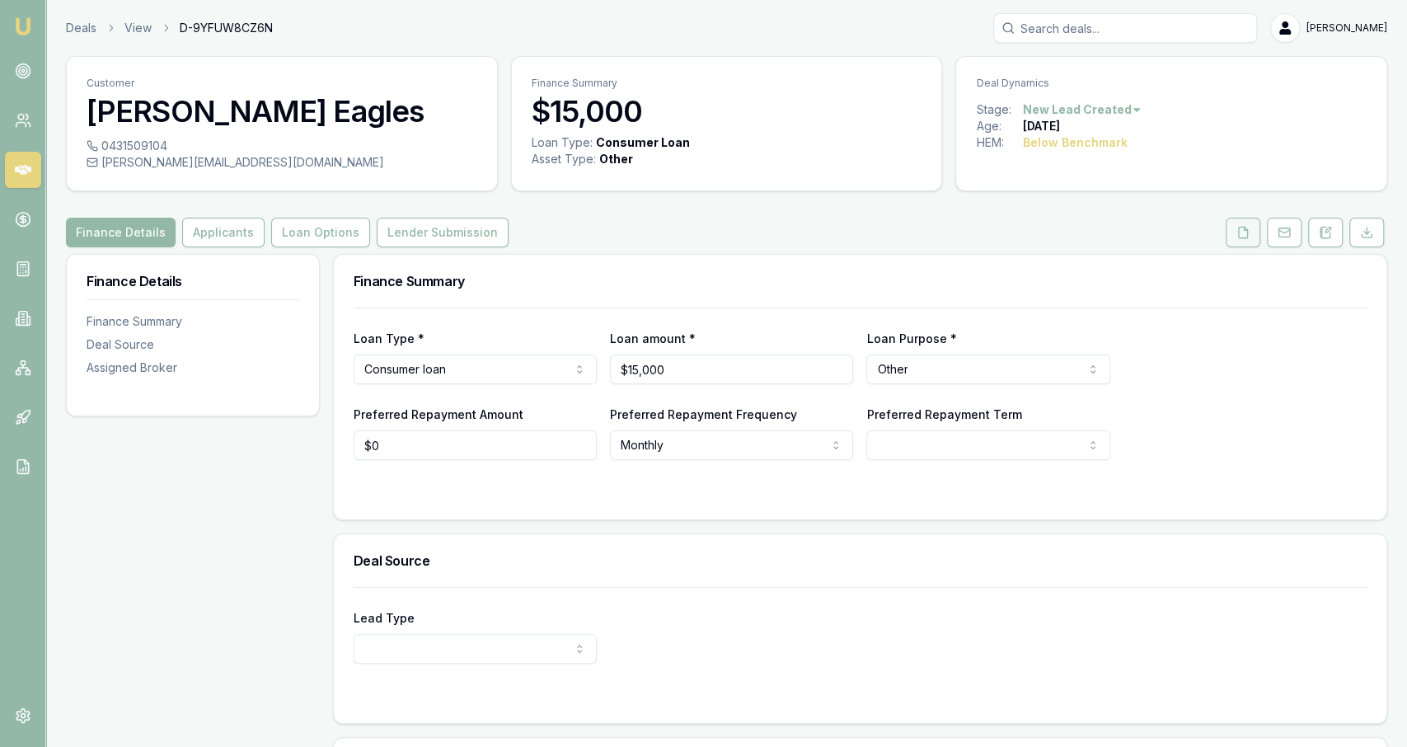
click at [1237, 239] on button at bounding box center [1242, 233] width 35 height 30
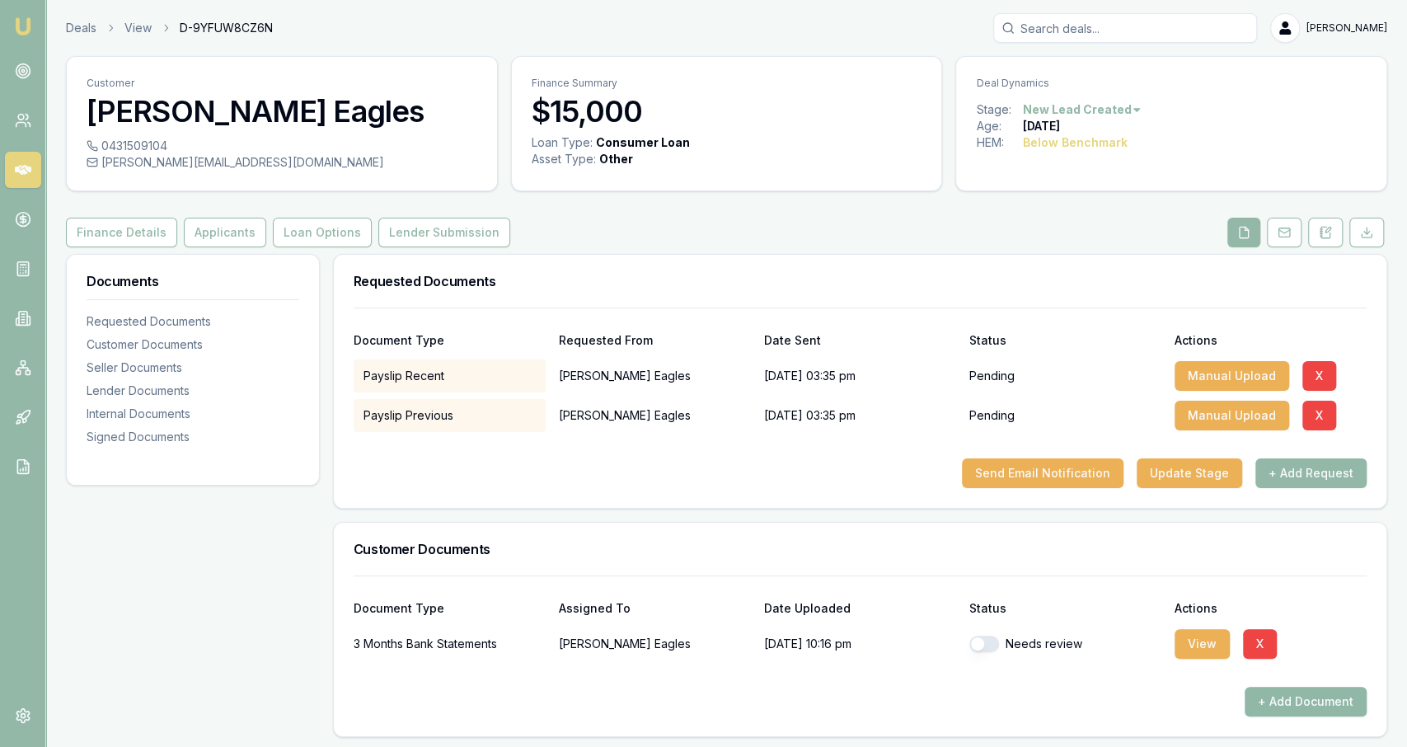
click at [1270, 696] on button "+ Add Document" at bounding box center [1305, 701] width 122 height 30
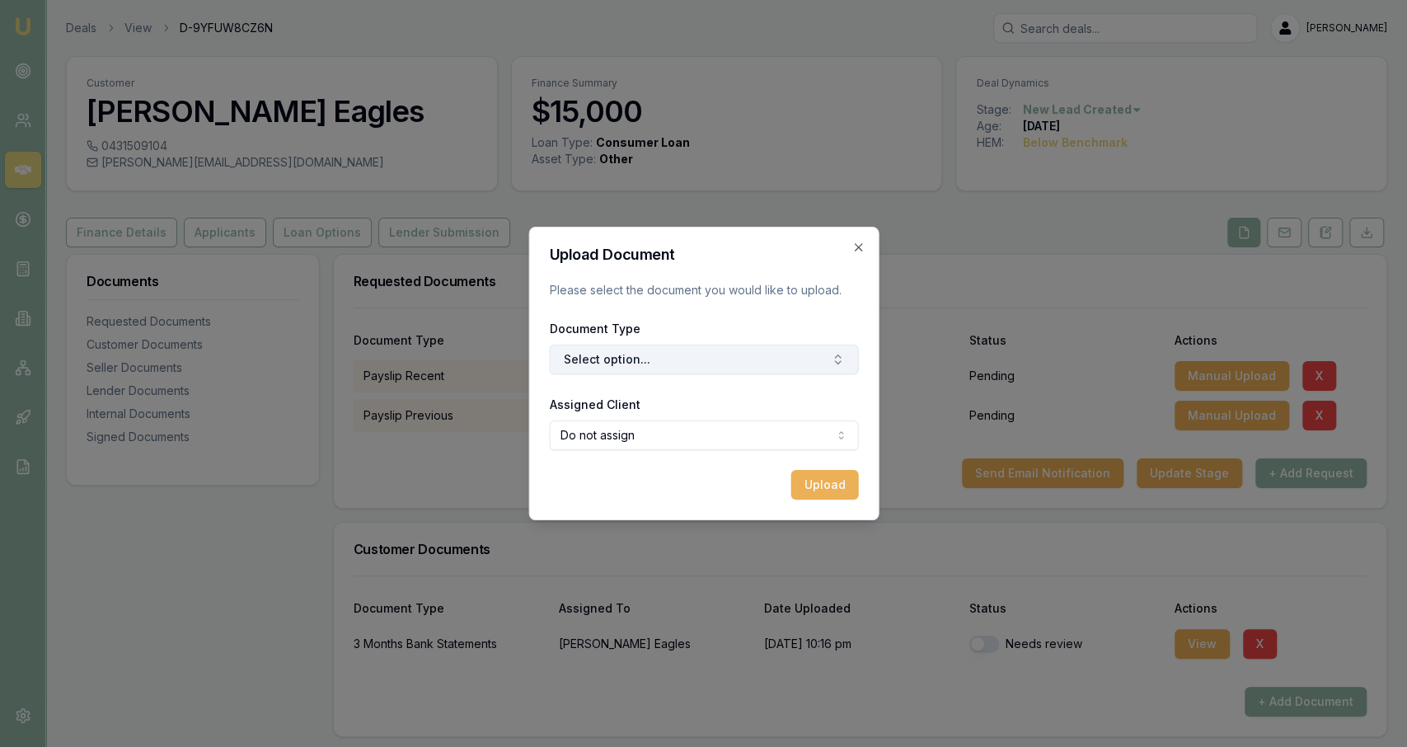
click at [681, 358] on button "Select option..." at bounding box center [703, 359] width 309 height 30
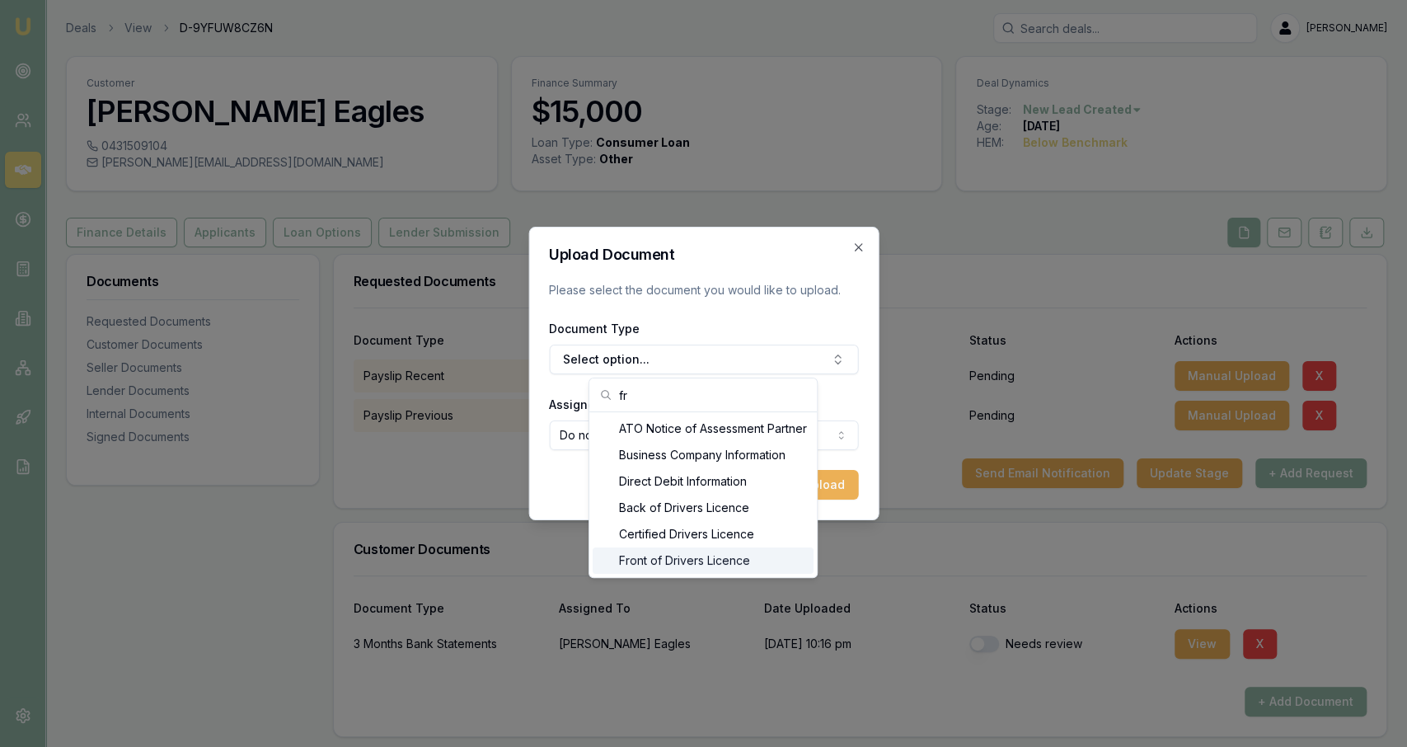
type input "fr"
click at [762, 565] on div "Front of Drivers Licence" at bounding box center [703, 560] width 221 height 26
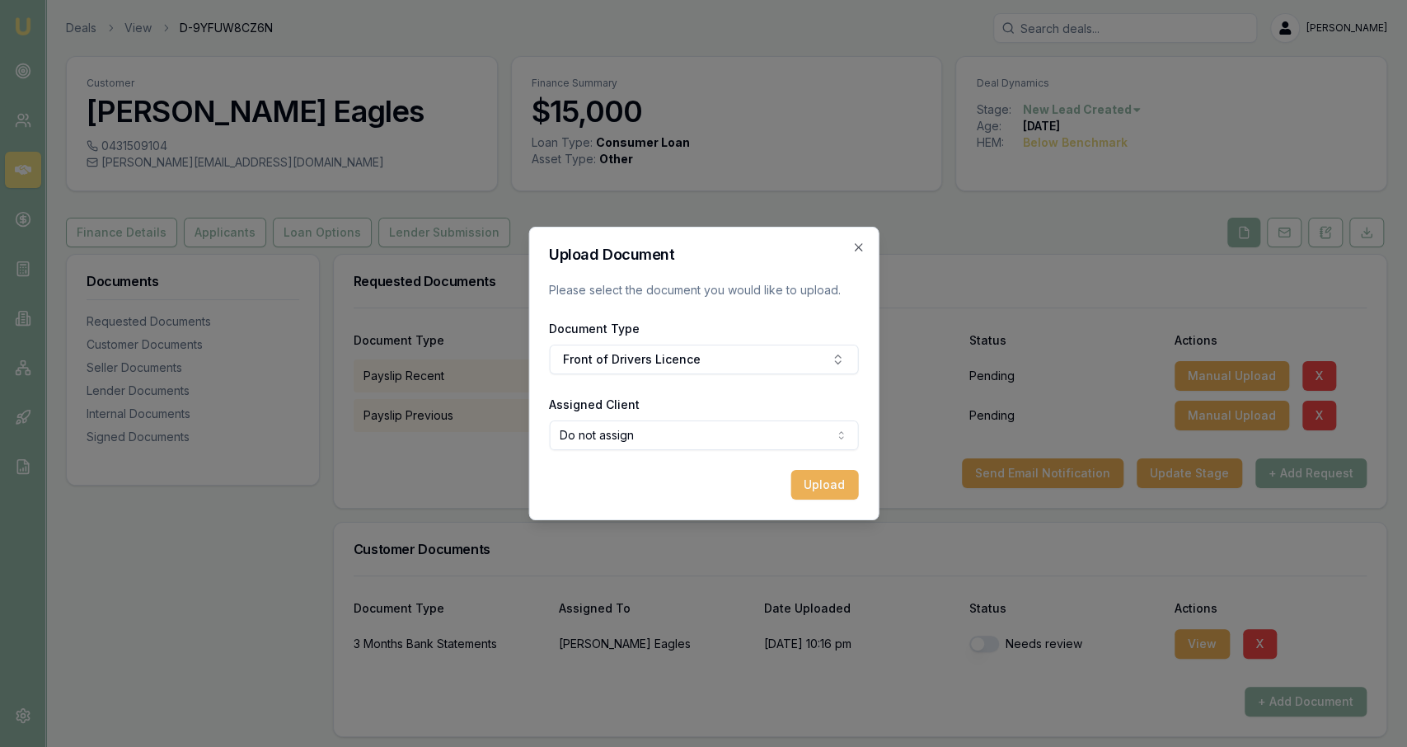
click at [668, 429] on body "Emu Broker Deals View D-9YFUW8CZ6N [PERSON_NAME] Fanfulla Toggle Menu Customer …" at bounding box center [703, 373] width 1407 height 747
select select "U-4K6RFCUEWE"
click at [833, 480] on button "Upload" at bounding box center [824, 485] width 68 height 30
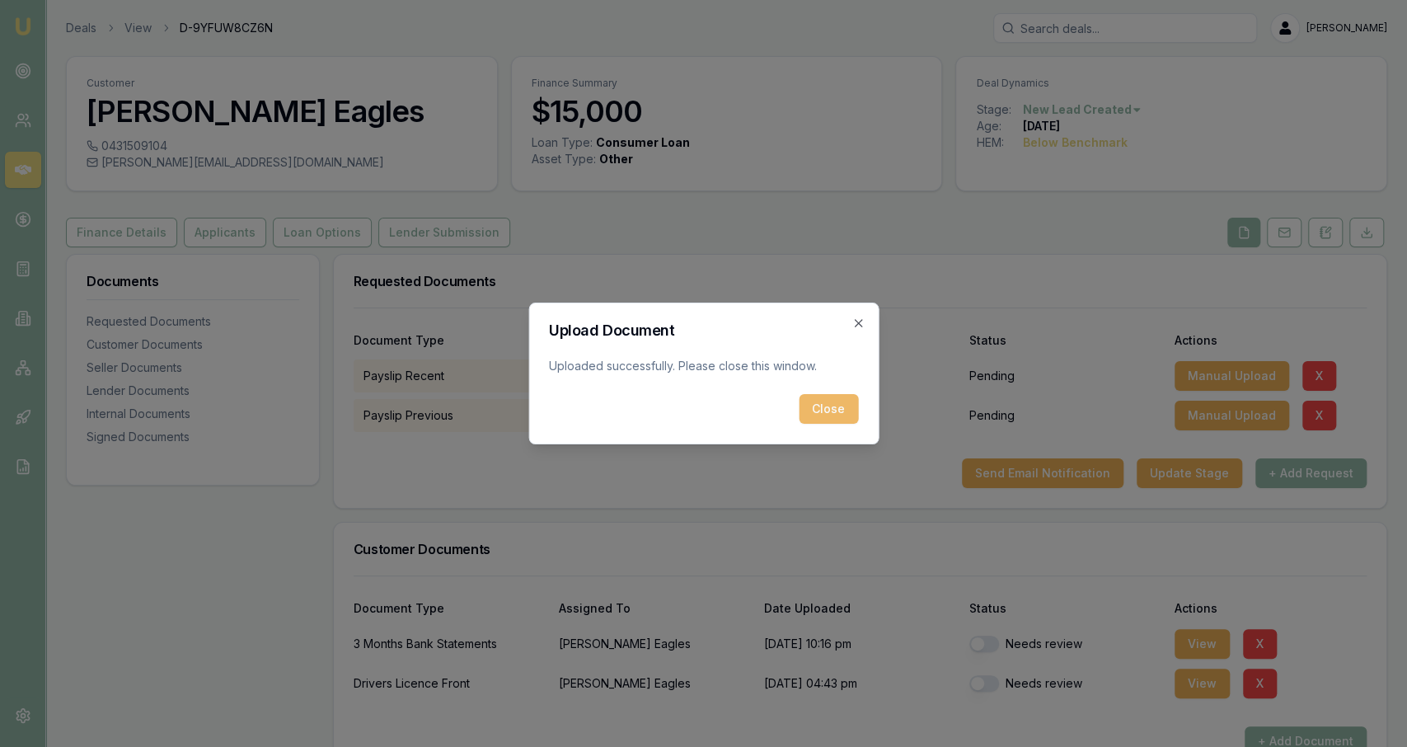
click at [841, 409] on button "Close" at bounding box center [828, 409] width 59 height 30
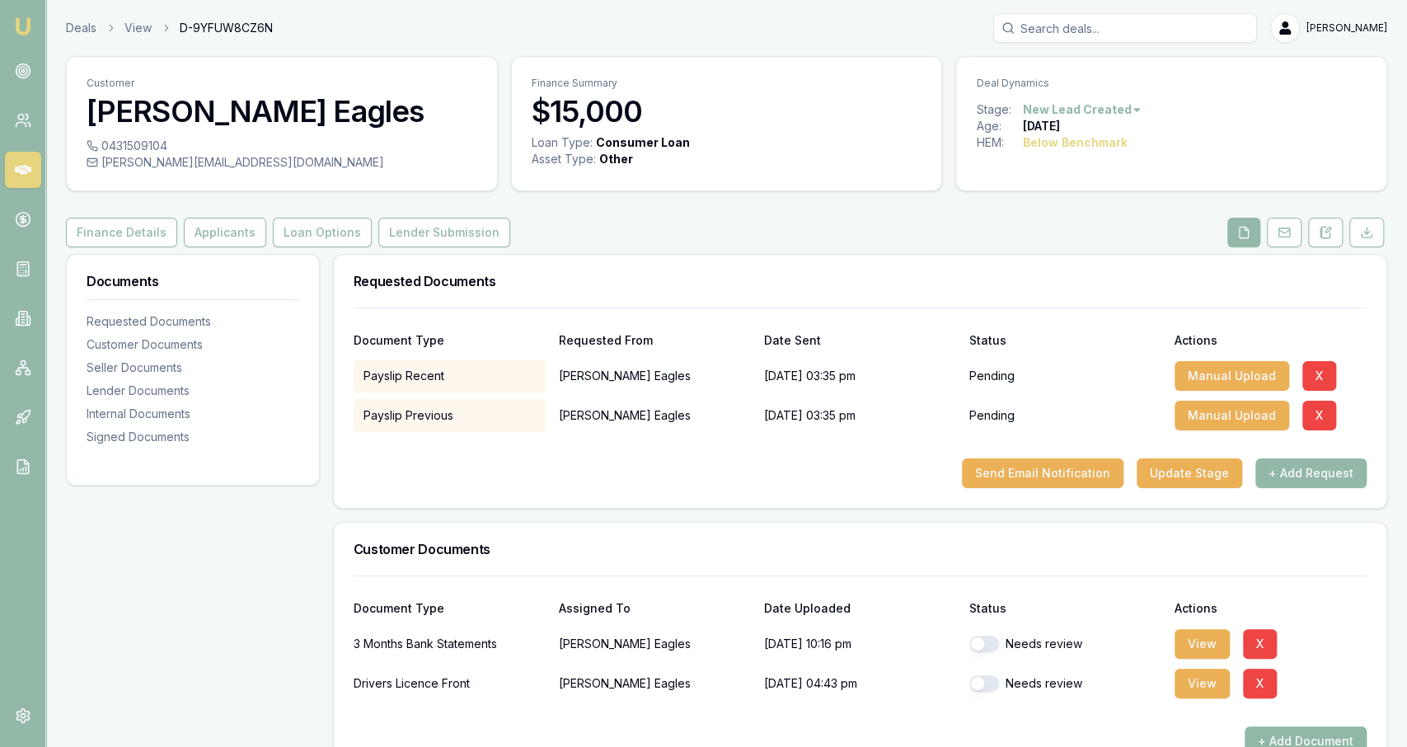
click at [1328, 736] on button "+ Add Document" at bounding box center [1305, 741] width 122 height 30
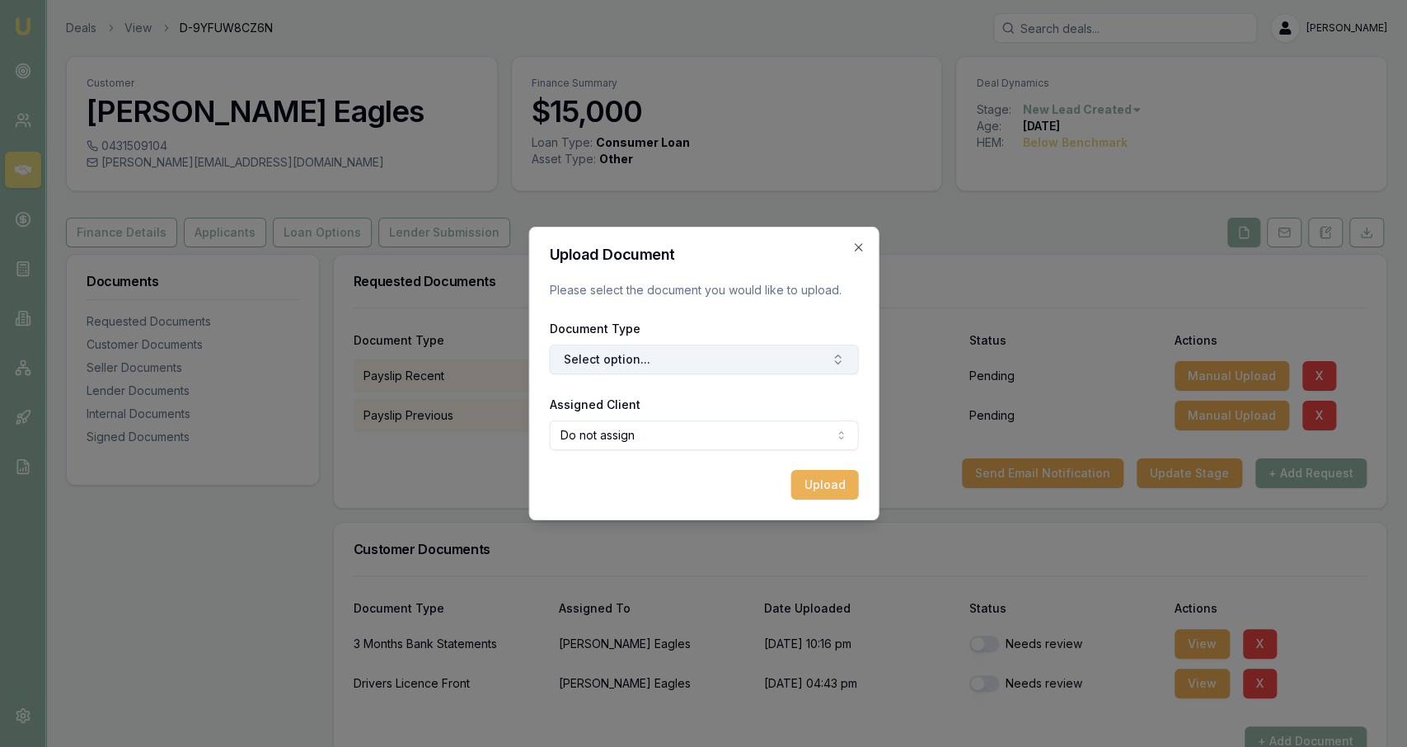
click at [759, 362] on button "Select option..." at bounding box center [703, 359] width 309 height 30
type input "back"
click at [782, 434] on body "Emu Broker Deals View D-9YFUW8CZ6N [PERSON_NAME] Fanfulla Toggle Menu Customer …" at bounding box center [703, 373] width 1407 height 747
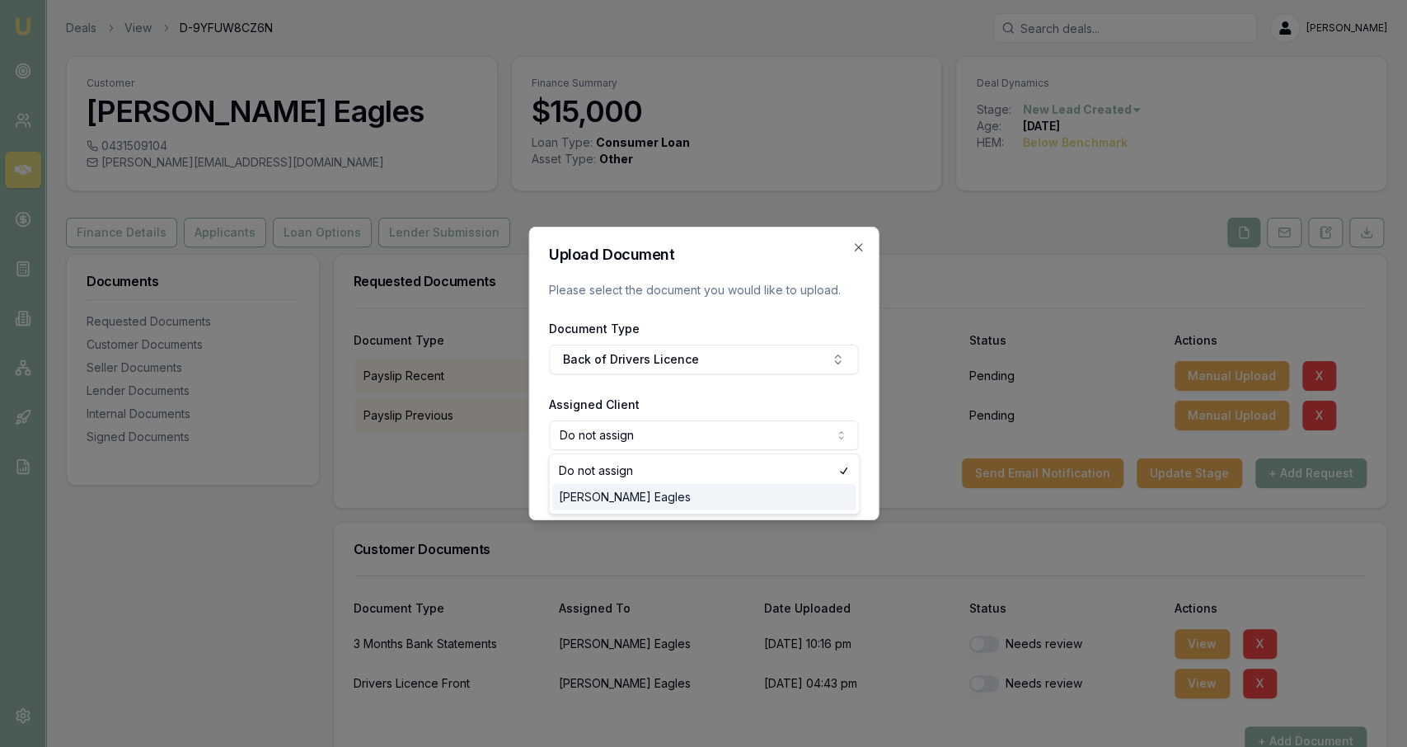
select select "U-4K6RFCUEWE"
click at [855, 482] on button "Upload" at bounding box center [824, 485] width 68 height 30
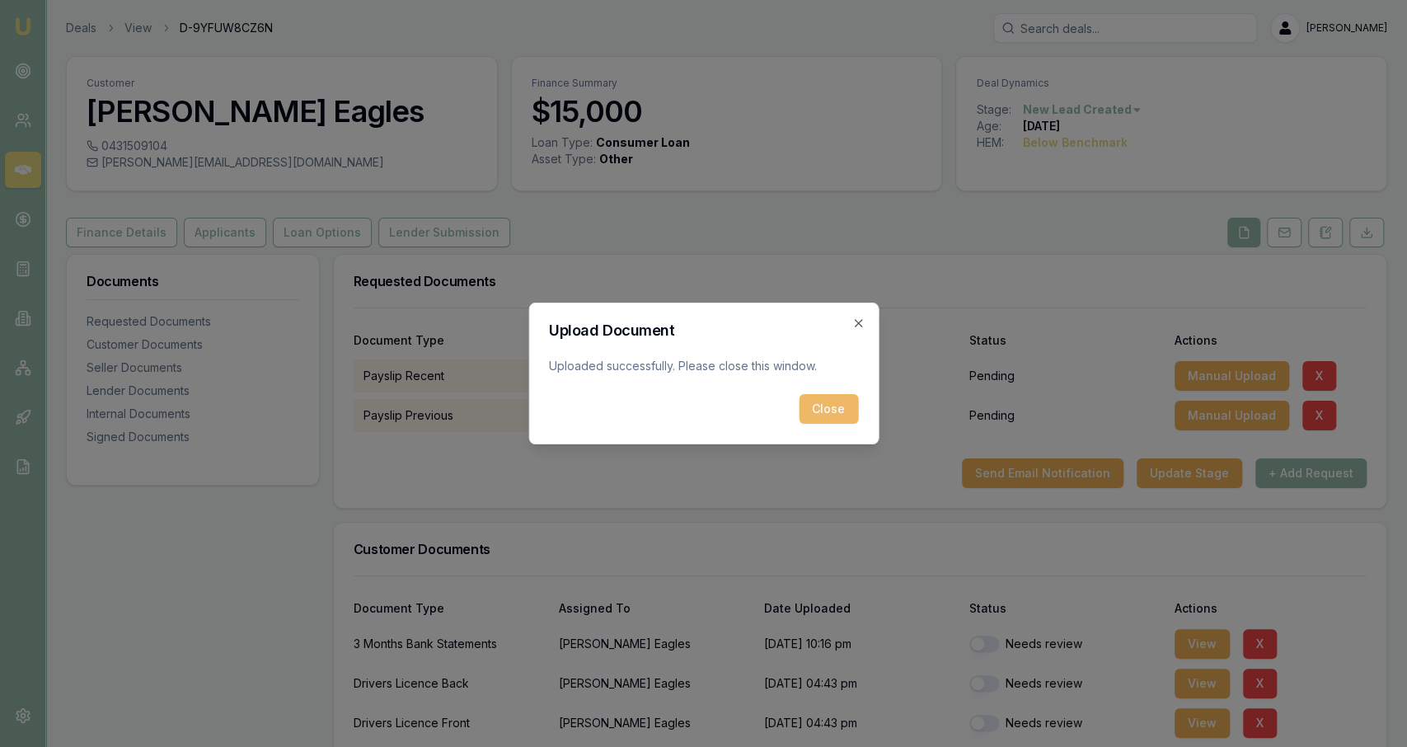
click at [853, 418] on button "Close" at bounding box center [828, 409] width 59 height 30
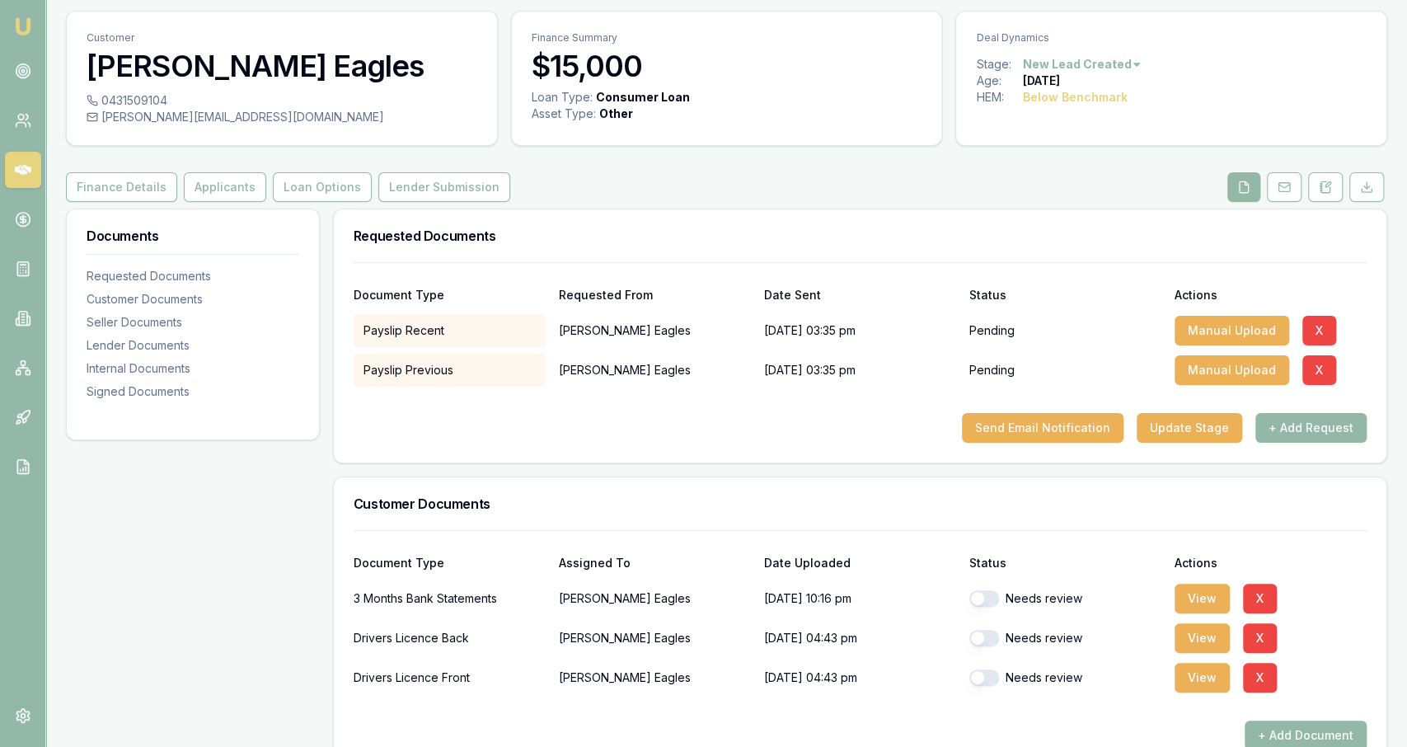
scroll to position [46, 0]
click at [982, 638] on button "button" at bounding box center [984, 637] width 30 height 16
checkbox input "true"
click at [991, 673] on button "button" at bounding box center [984, 676] width 30 height 16
checkbox input "true"
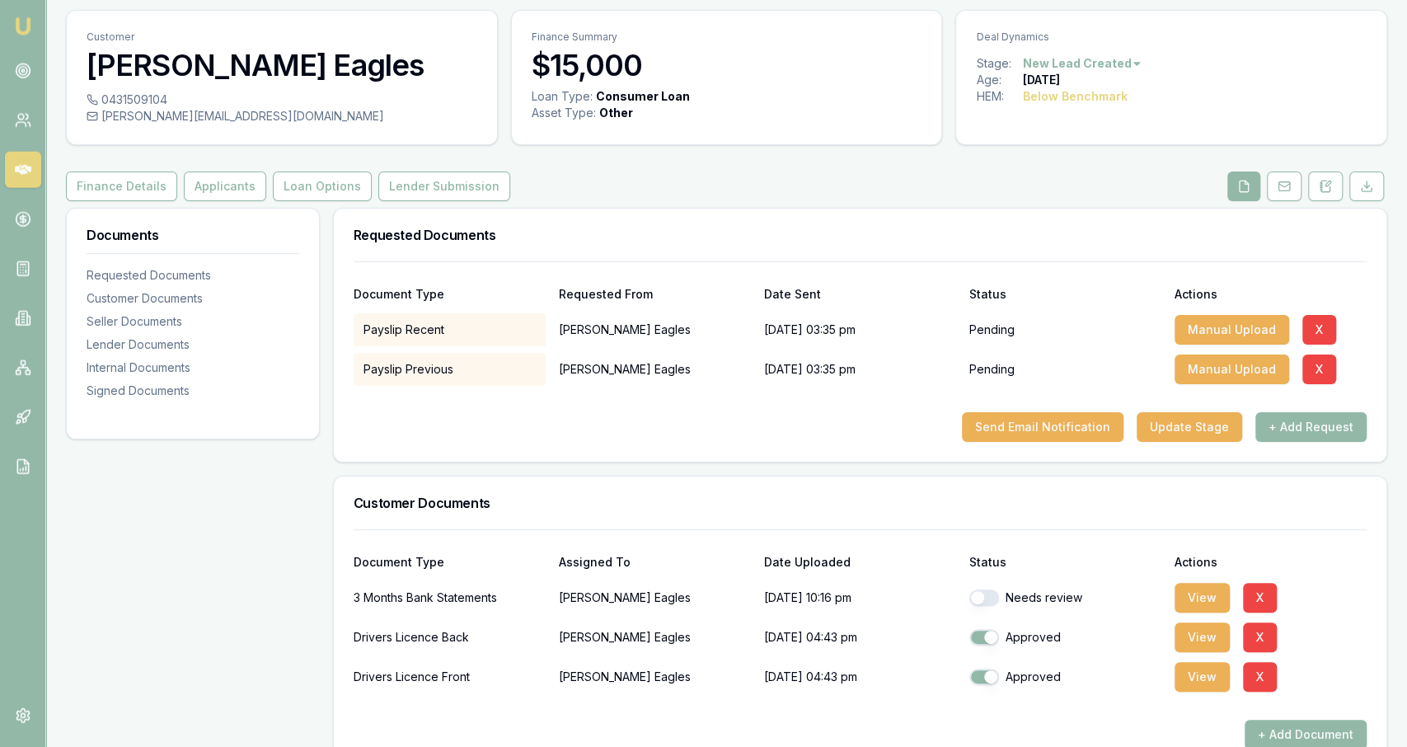
scroll to position [0, 0]
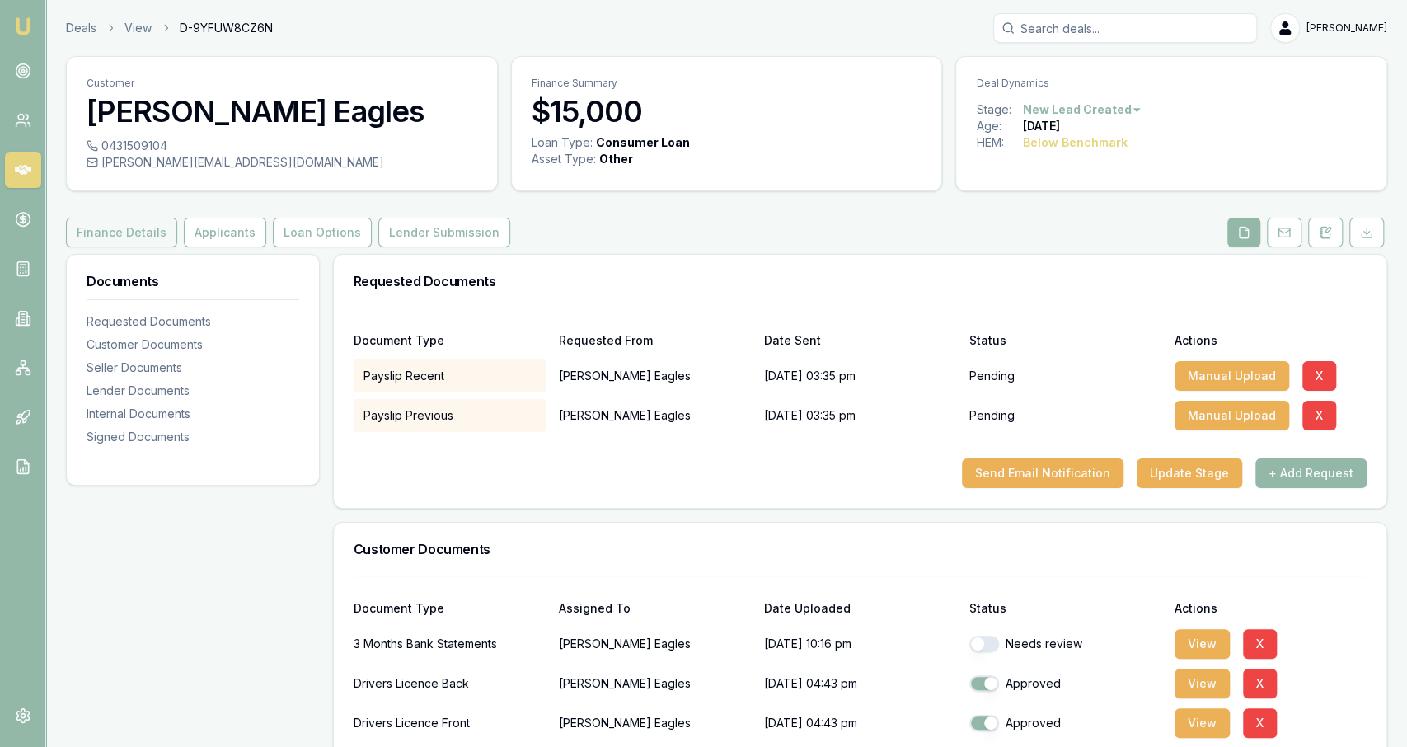
click at [161, 227] on button "Finance Details" at bounding box center [121, 233] width 111 height 30
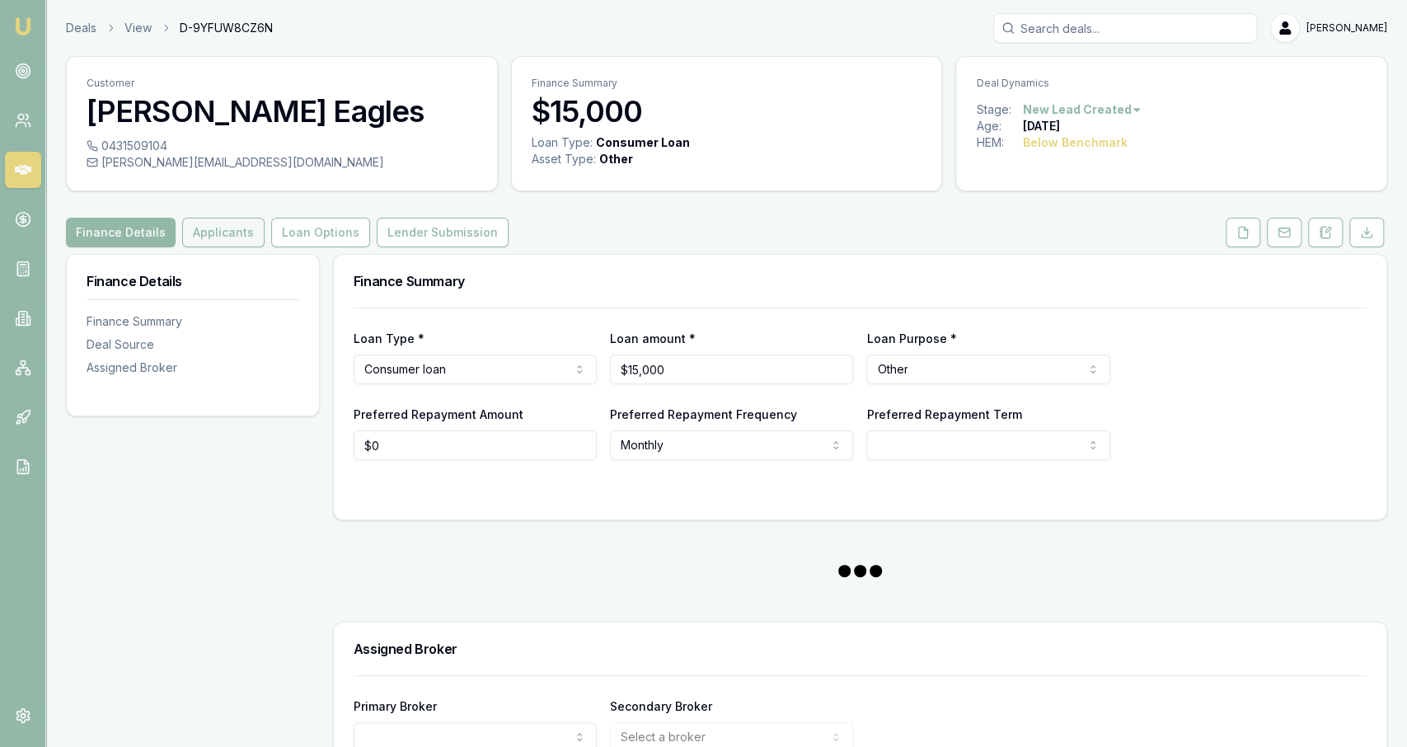
click at [214, 238] on button "Applicants" at bounding box center [223, 233] width 82 height 30
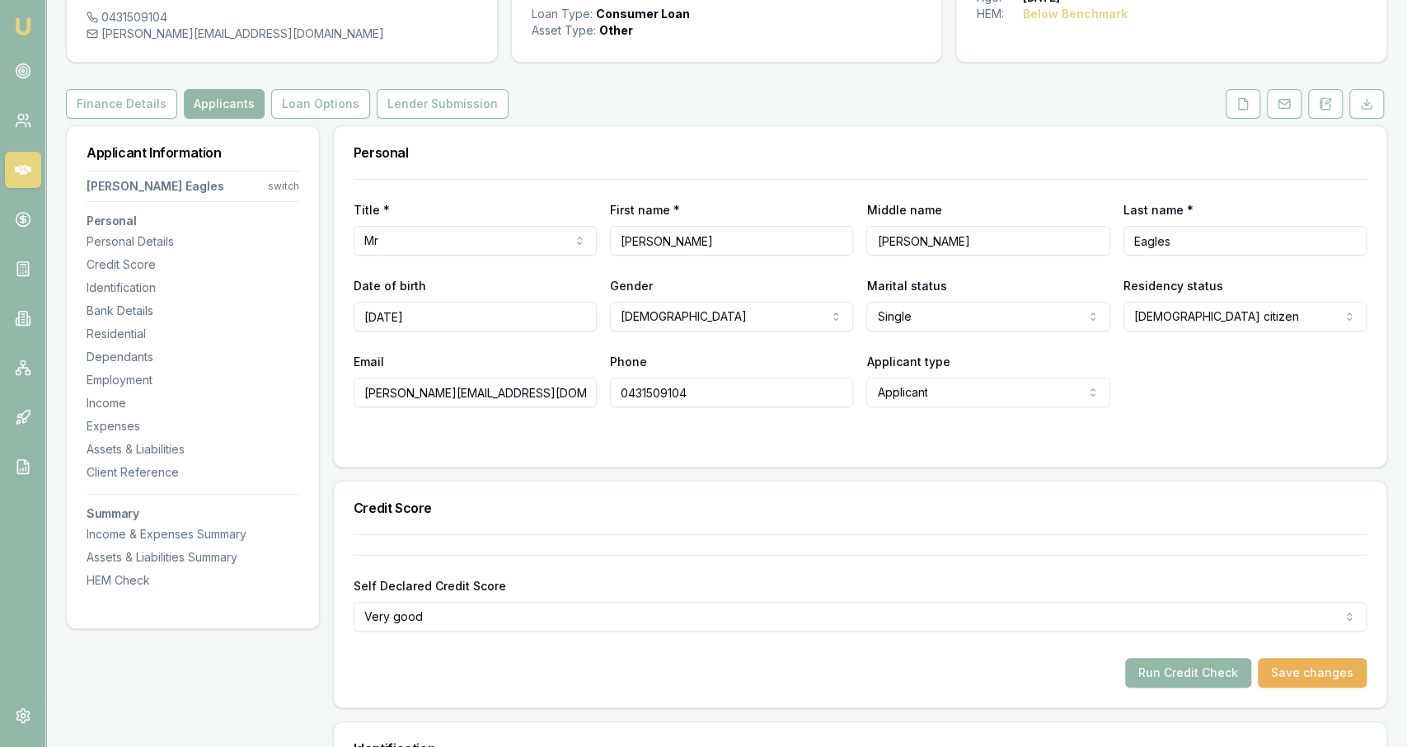
scroll to position [201, 0]
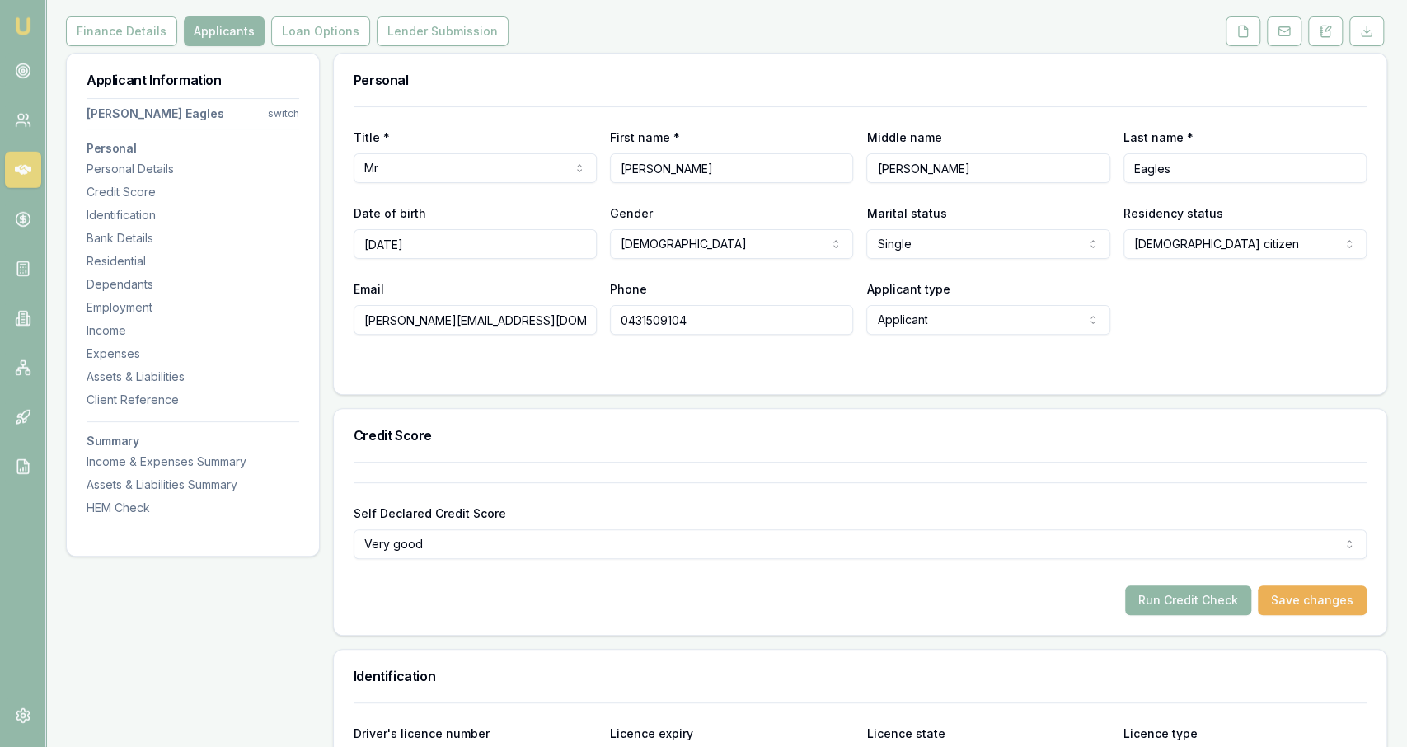
click at [1201, 593] on button "Run Credit Check" at bounding box center [1188, 600] width 126 height 30
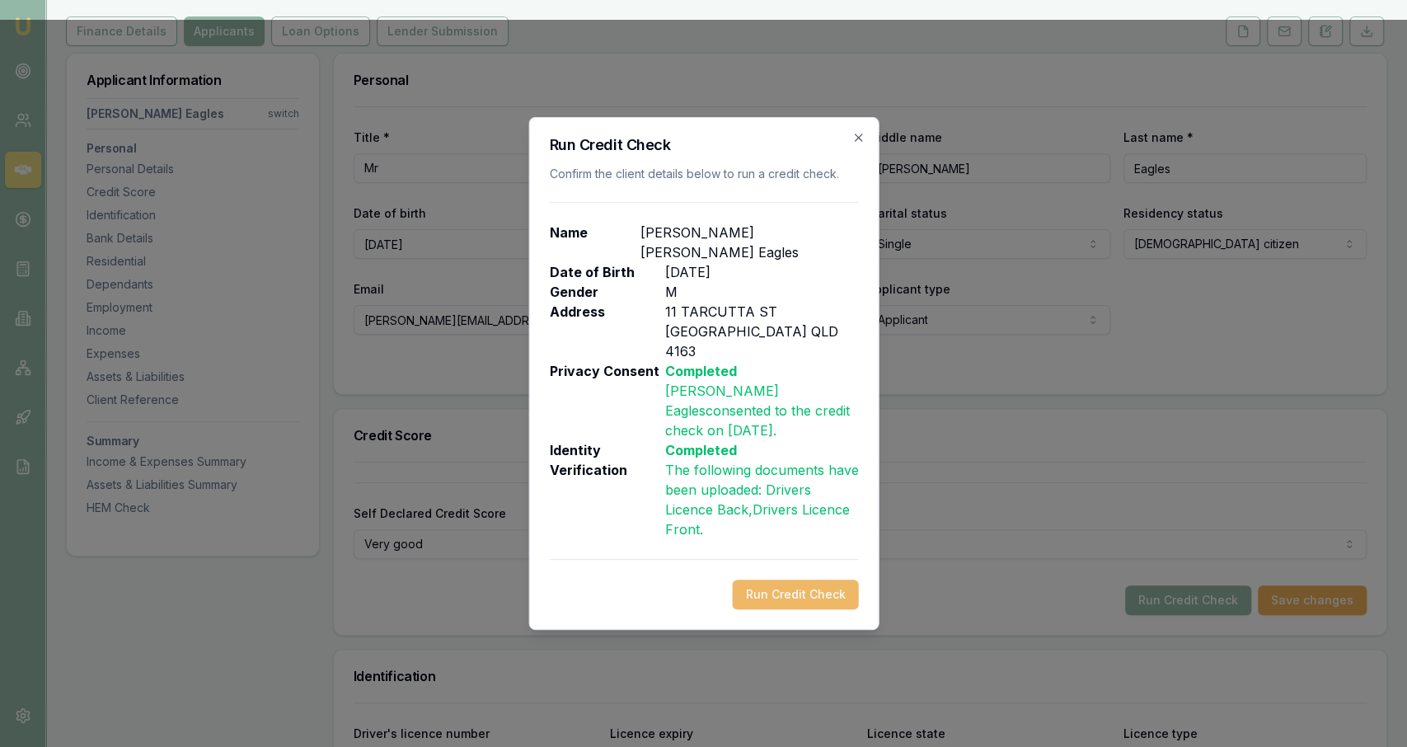
click at [852, 579] on button "Run Credit Check" at bounding box center [795, 594] width 126 height 30
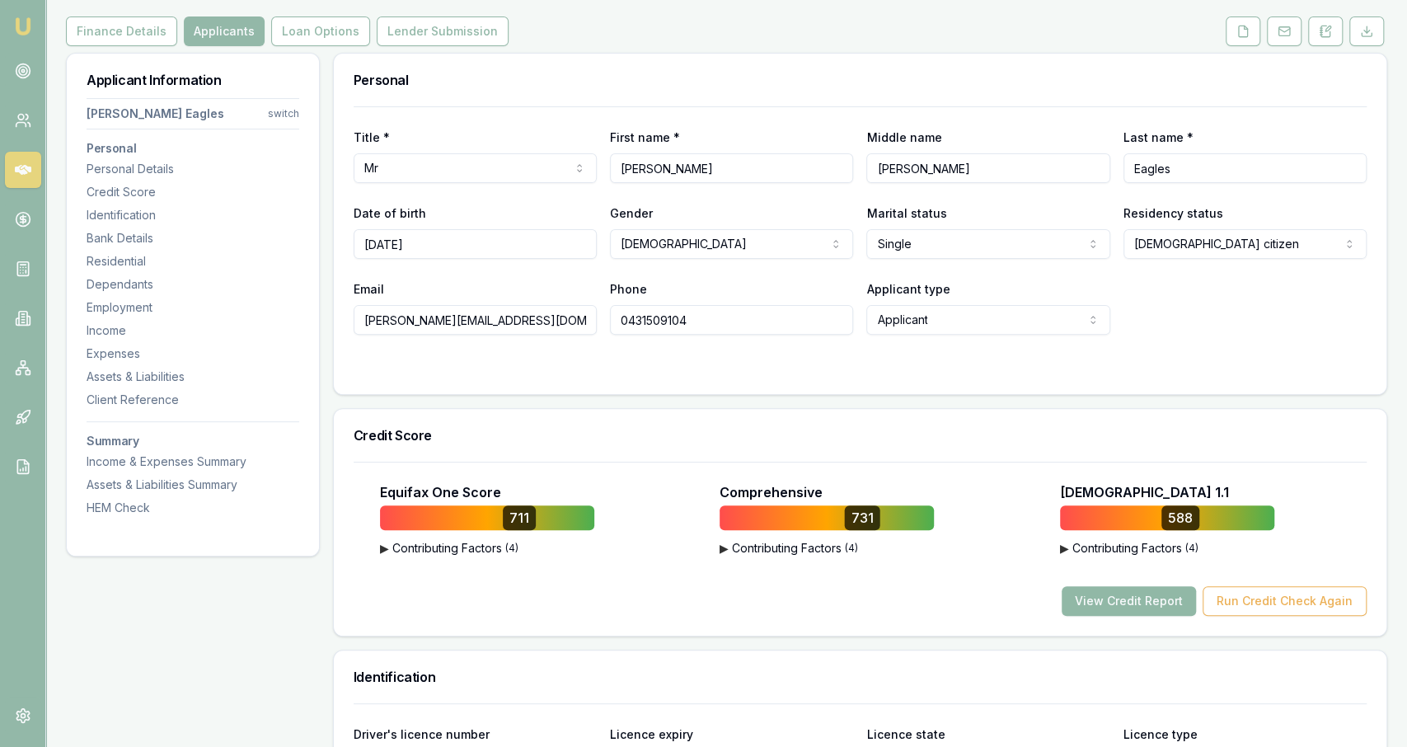
click at [1128, 608] on button "View Credit Report" at bounding box center [1128, 601] width 134 height 30
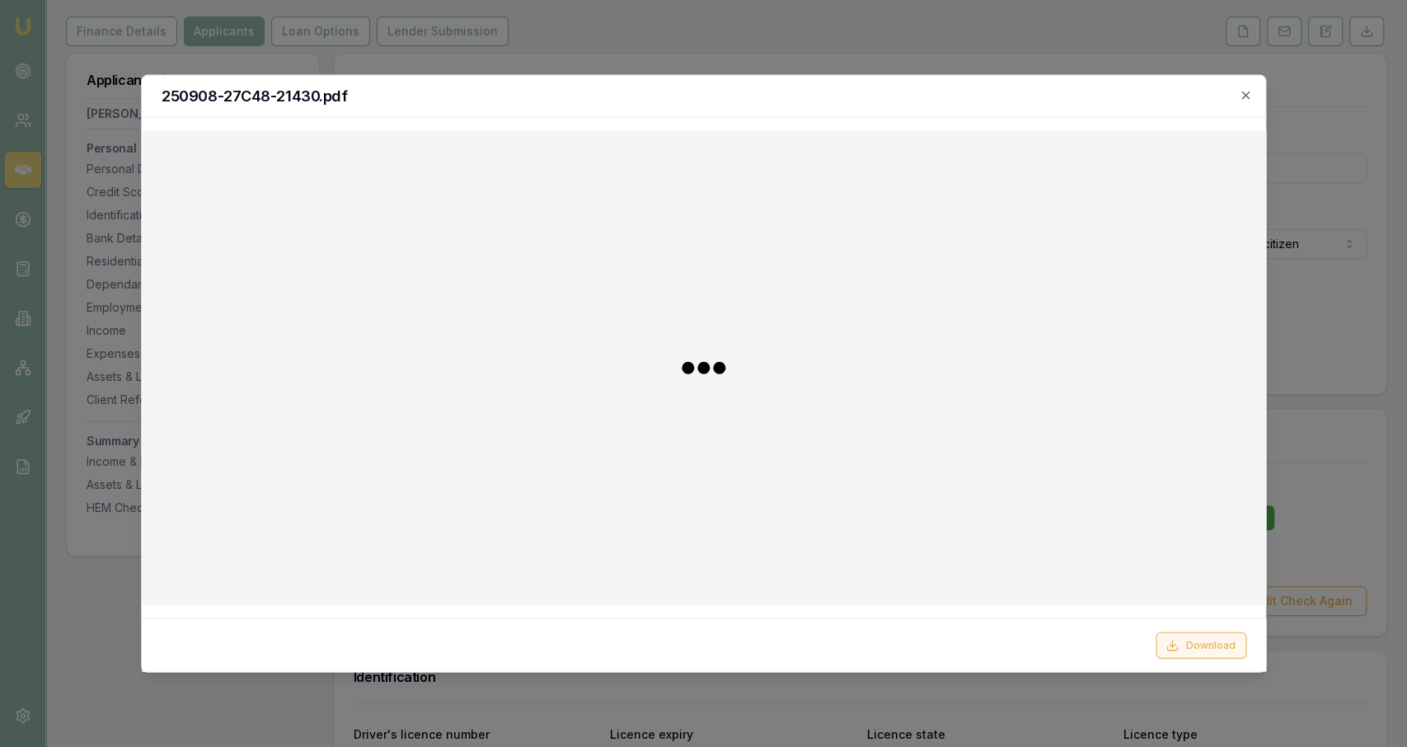
click at [1207, 652] on button "Download" at bounding box center [1200, 644] width 91 height 26
click at [120, 113] on div at bounding box center [703, 373] width 1407 height 747
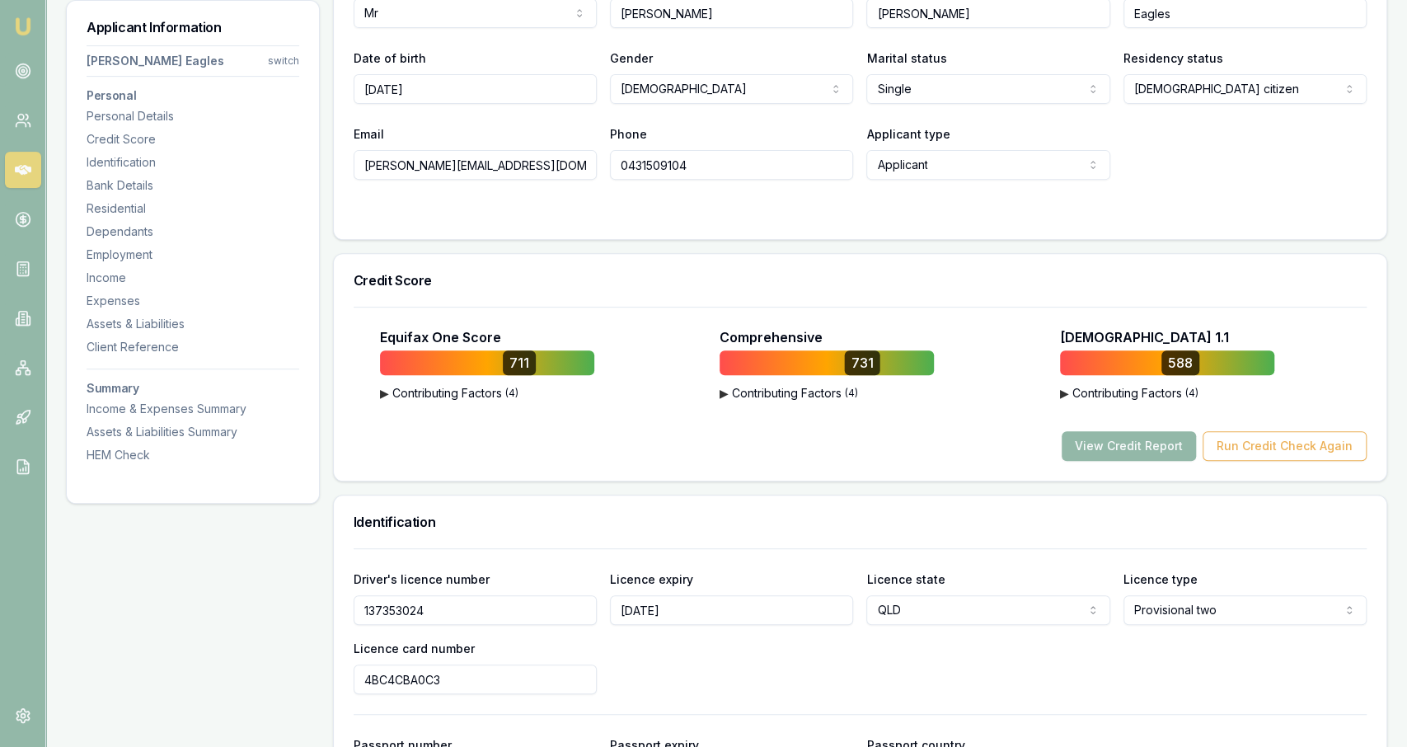
scroll to position [0, 0]
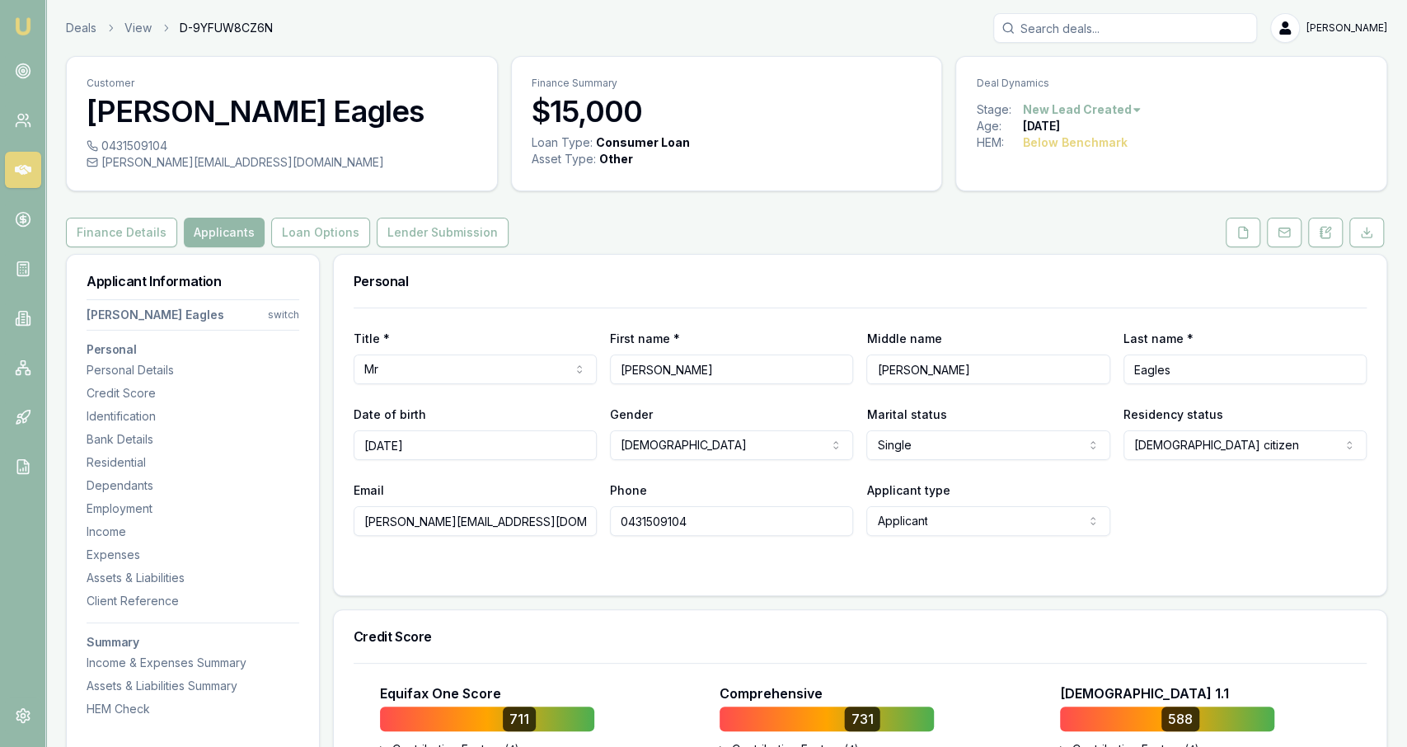
click at [1219, 243] on div "Finance Details Applicants Loan Options Lender Submission" at bounding box center [726, 233] width 1321 height 30
click at [1240, 244] on button at bounding box center [1242, 233] width 35 height 30
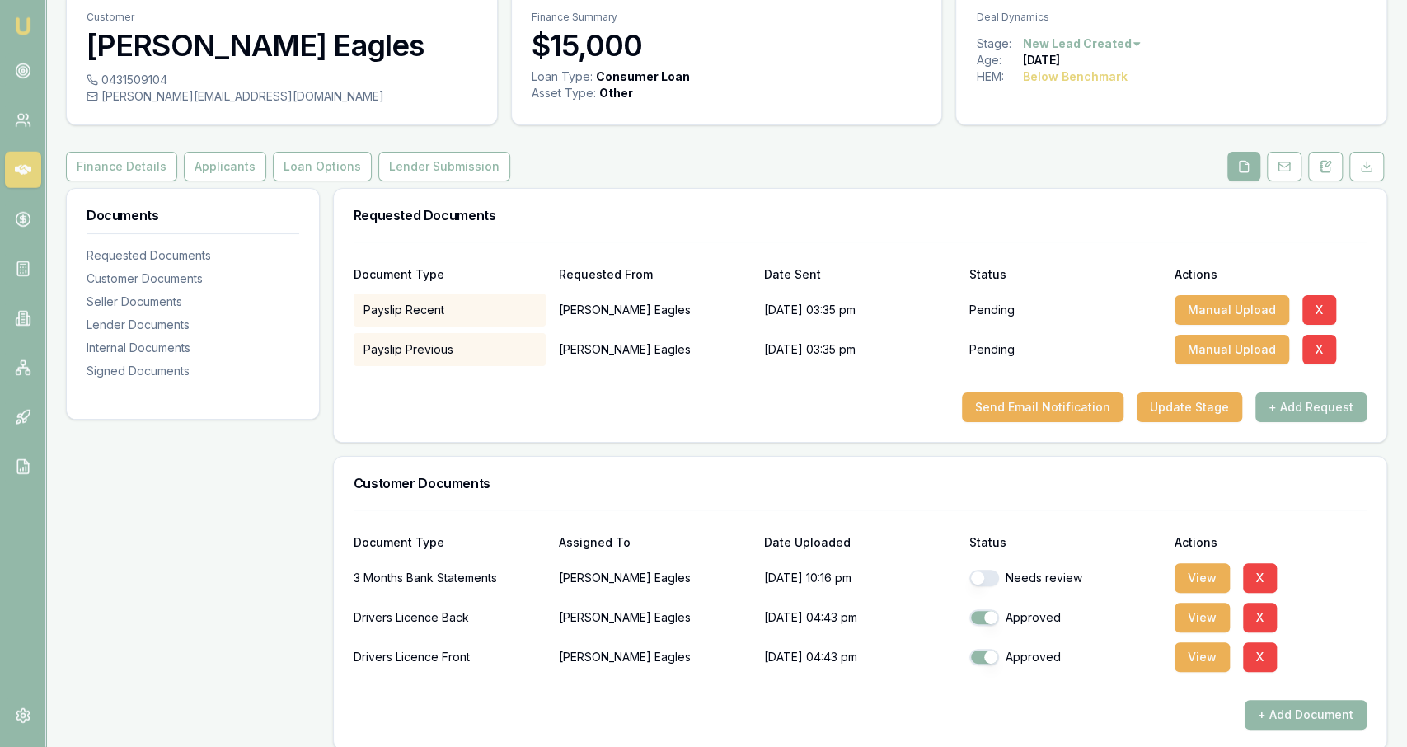
scroll to position [66, 0]
click at [1000, 583] on div "Needs review" at bounding box center [1065, 577] width 192 height 16
click at [1194, 575] on button "View" at bounding box center [1201, 578] width 55 height 30
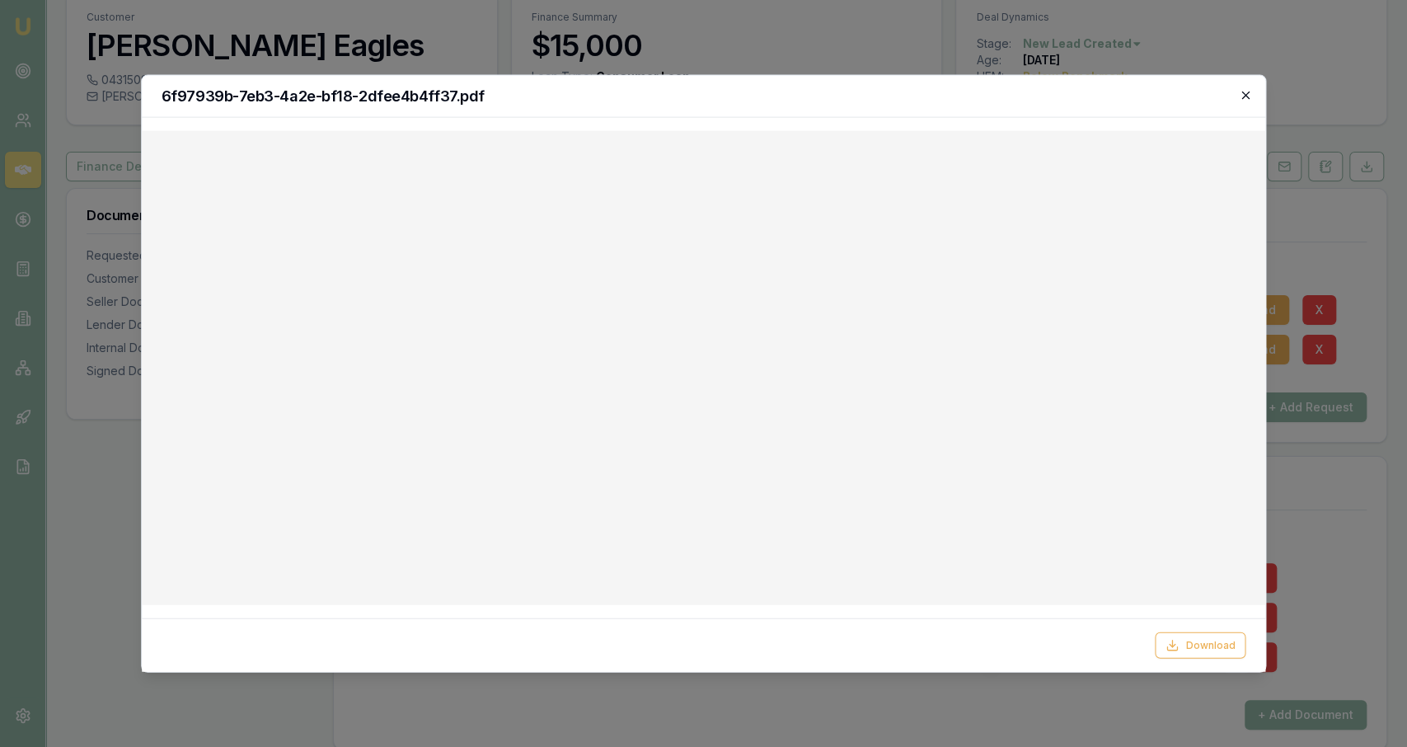
click at [1249, 96] on icon "button" at bounding box center [1245, 95] width 13 height 13
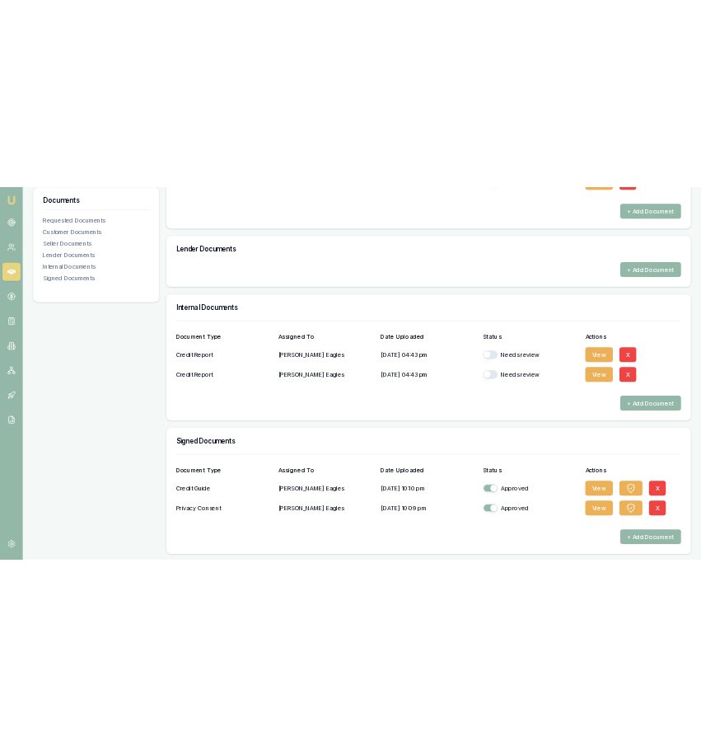
scroll to position [0, 0]
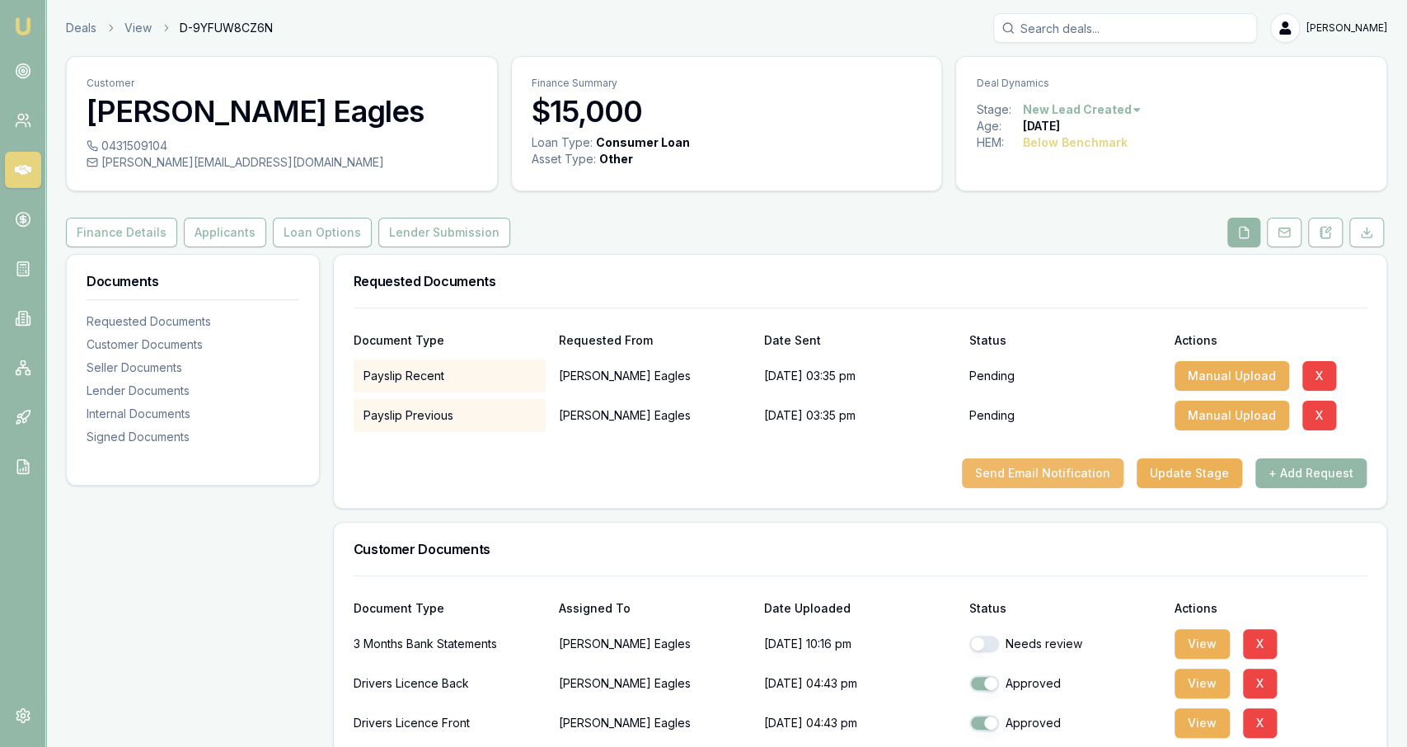
click at [1072, 474] on button "Send Email Notification" at bounding box center [1043, 473] width 162 height 30
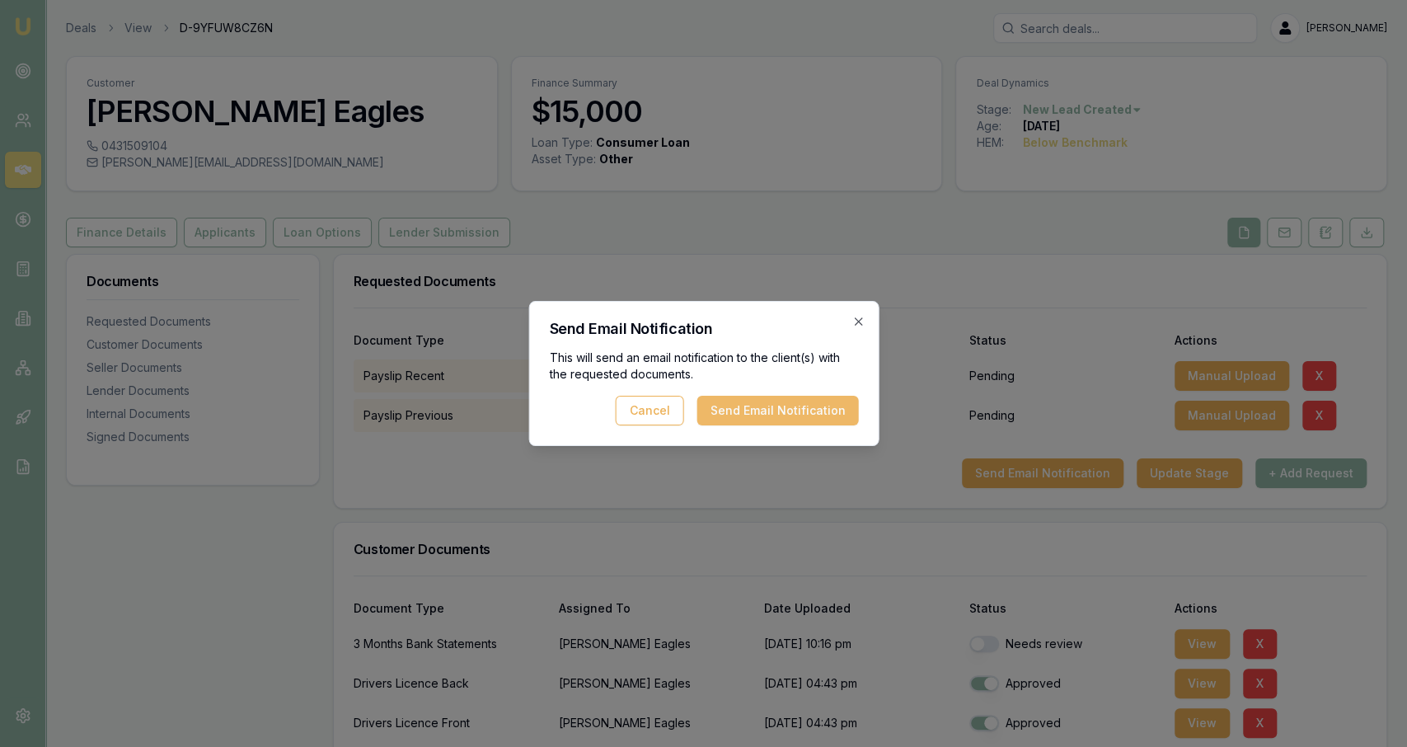
click at [850, 414] on button "Send Email Notification" at bounding box center [777, 411] width 162 height 30
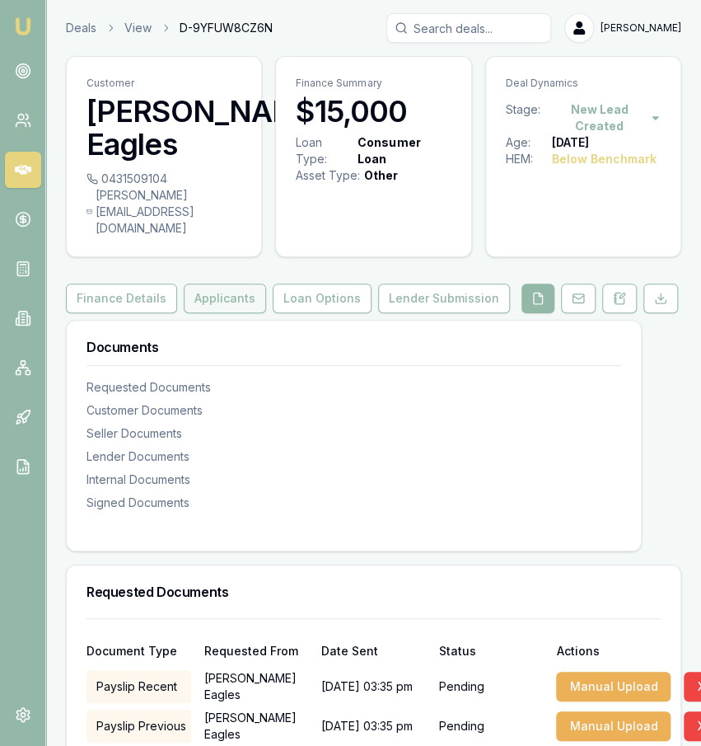
click at [241, 283] on button "Applicants" at bounding box center [225, 298] width 82 height 30
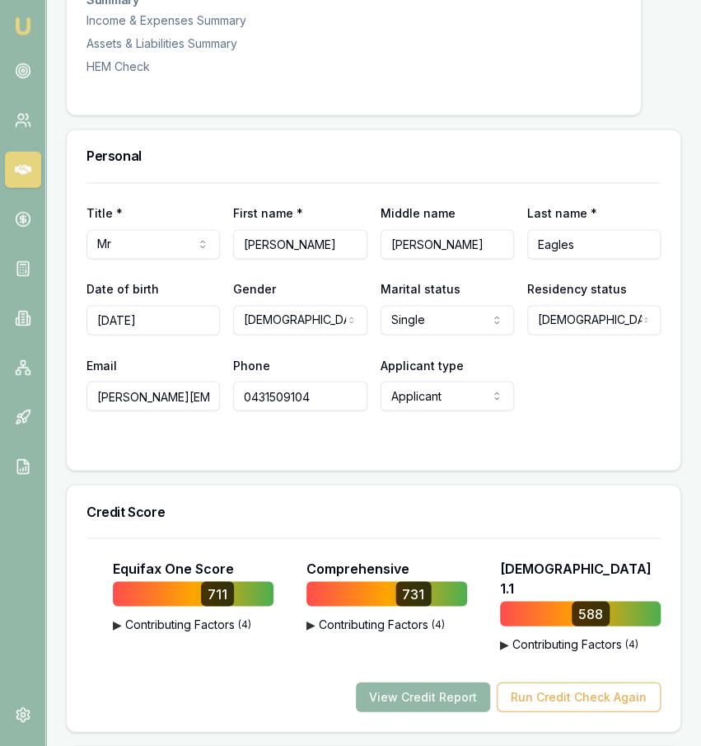
scroll to position [709, 0]
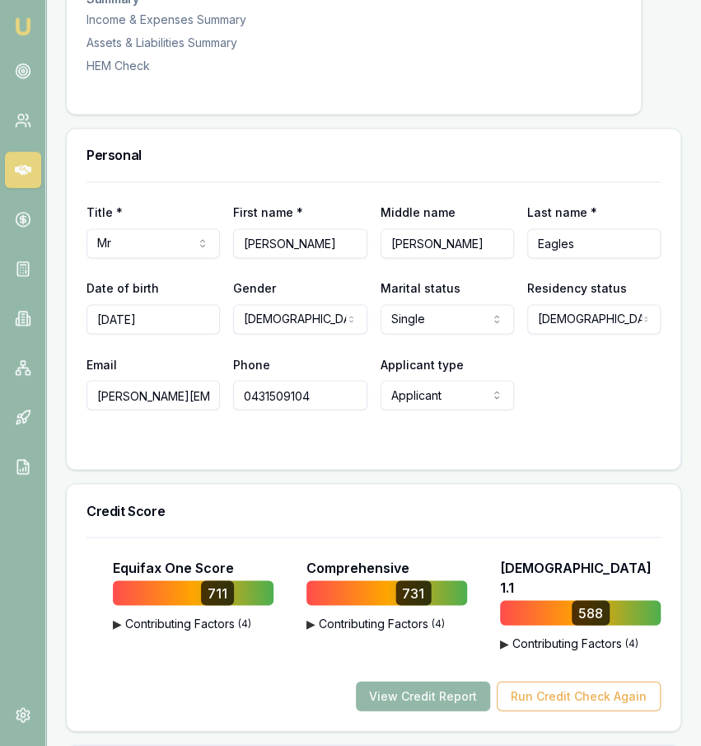
click at [152, 304] on input "[DATE]" at bounding box center [154, 319] width 134 height 30
click at [166, 380] on input "[PERSON_NAME][EMAIL_ADDRESS][DOMAIN_NAME]" at bounding box center [154, 395] width 134 height 30
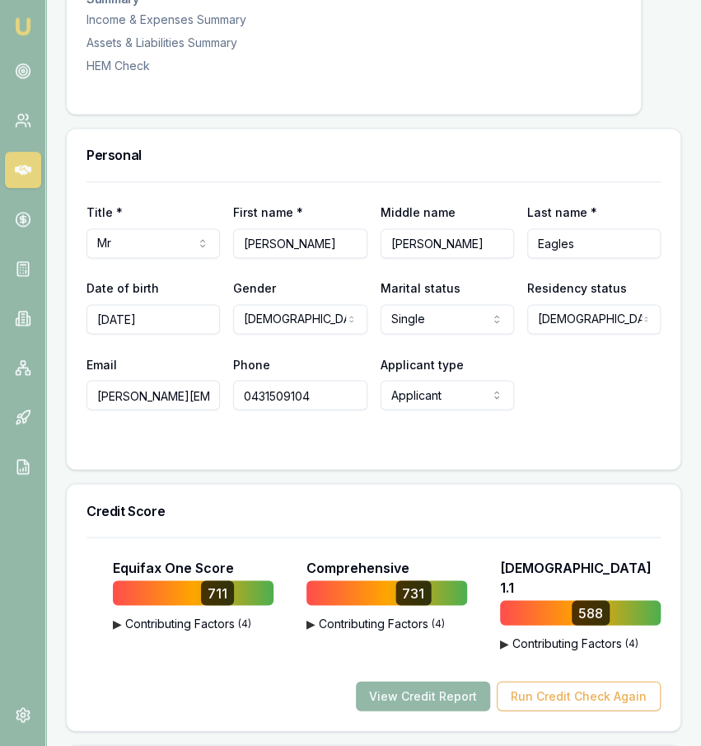
click at [166, 380] on input "[PERSON_NAME][EMAIL_ADDRESS][DOMAIN_NAME]" at bounding box center [154, 395] width 134 height 30
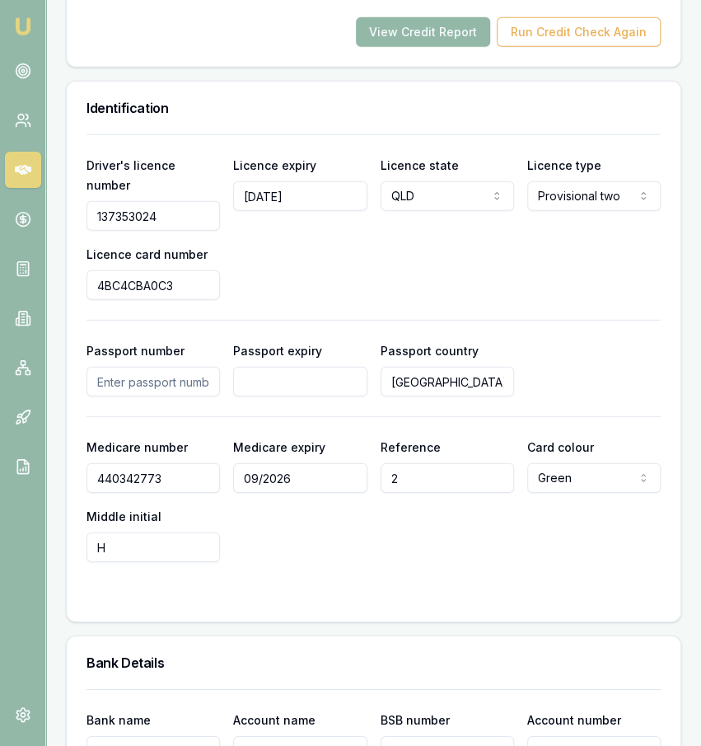
scroll to position [1277, 0]
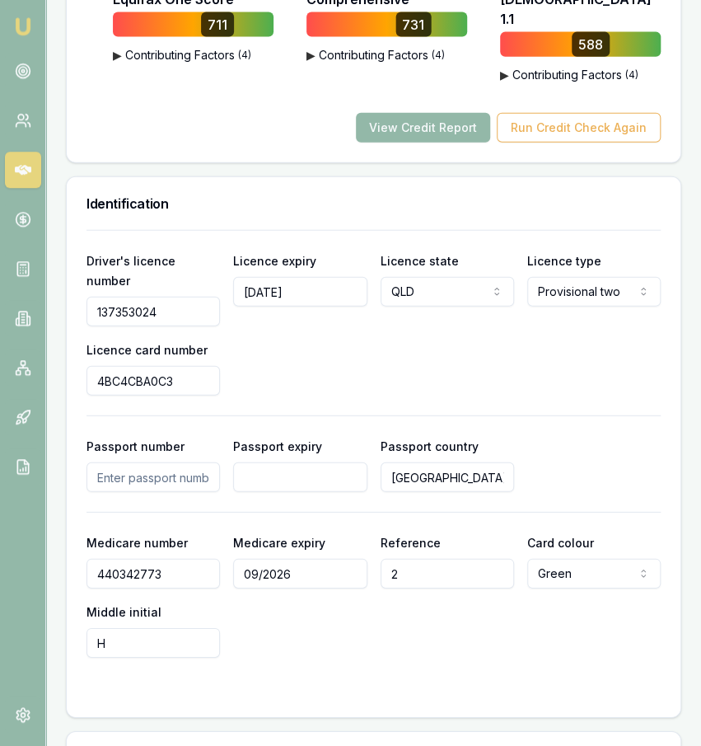
click at [180, 296] on input "137353024" at bounding box center [154, 311] width 134 height 30
click at [121, 365] on input "4BC4CBA0C3" at bounding box center [154, 380] width 134 height 30
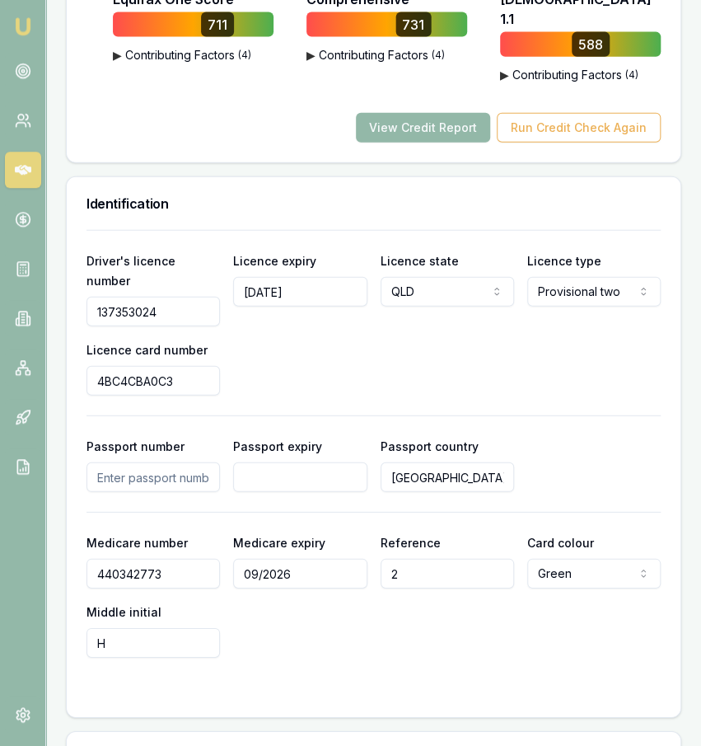
click at [121, 365] on input "4BC4CBA0C3" at bounding box center [154, 380] width 134 height 30
click at [307, 276] on input "[DATE]" at bounding box center [300, 291] width 134 height 30
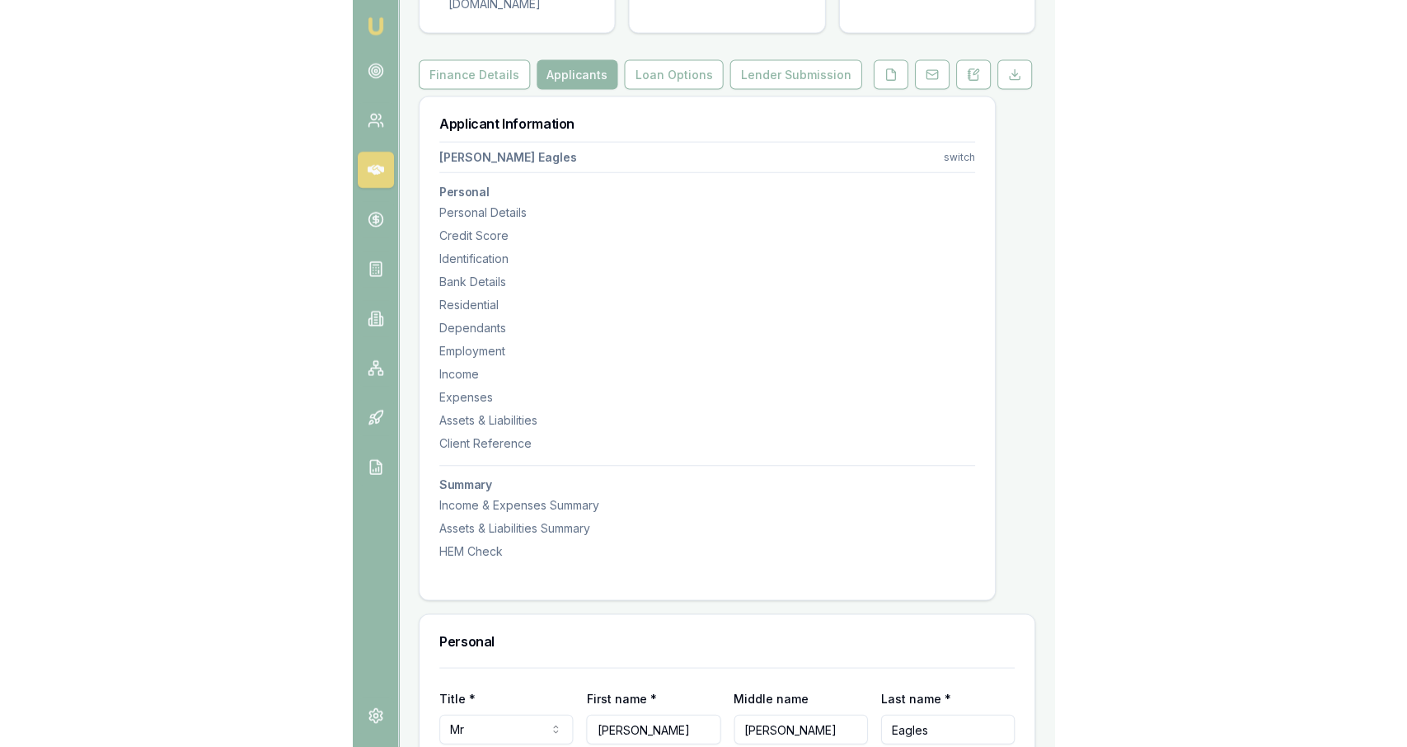
scroll to position [0, 0]
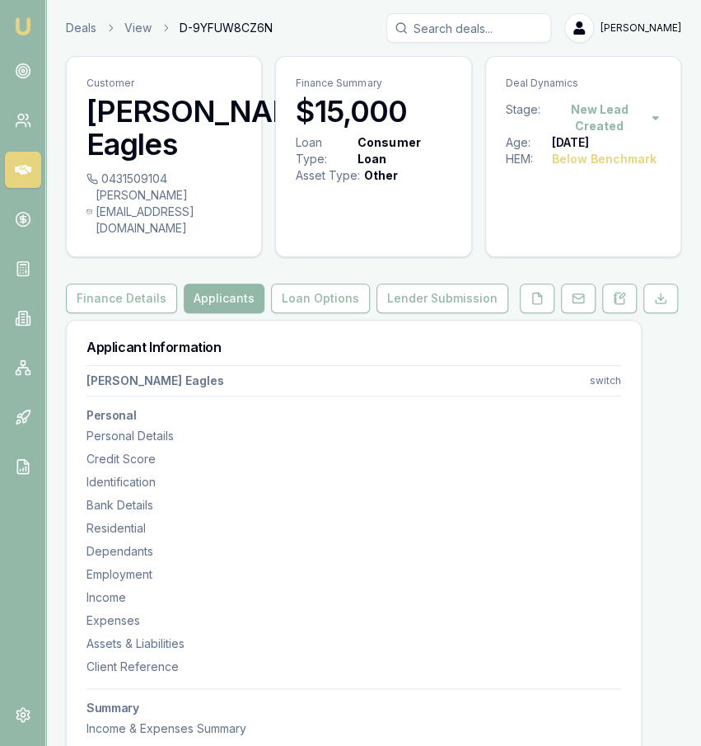
click at [139, 180] on div "0431509104" at bounding box center [164, 179] width 155 height 16
copy icon
